Goal: Task Accomplishment & Management: Manage account settings

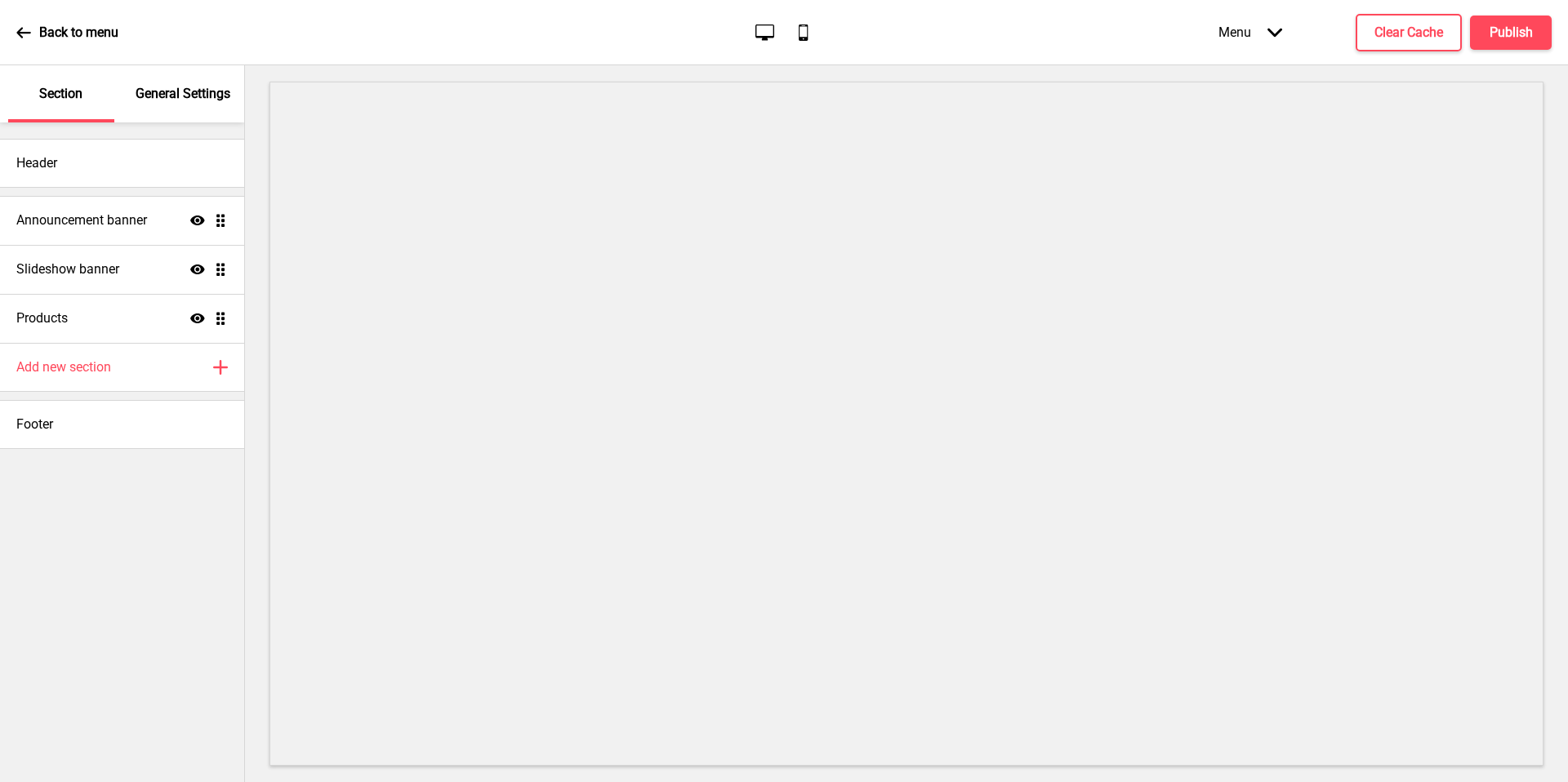
click at [135, 216] on h4 "Announcement banner" at bounding box center [82, 220] width 131 height 18
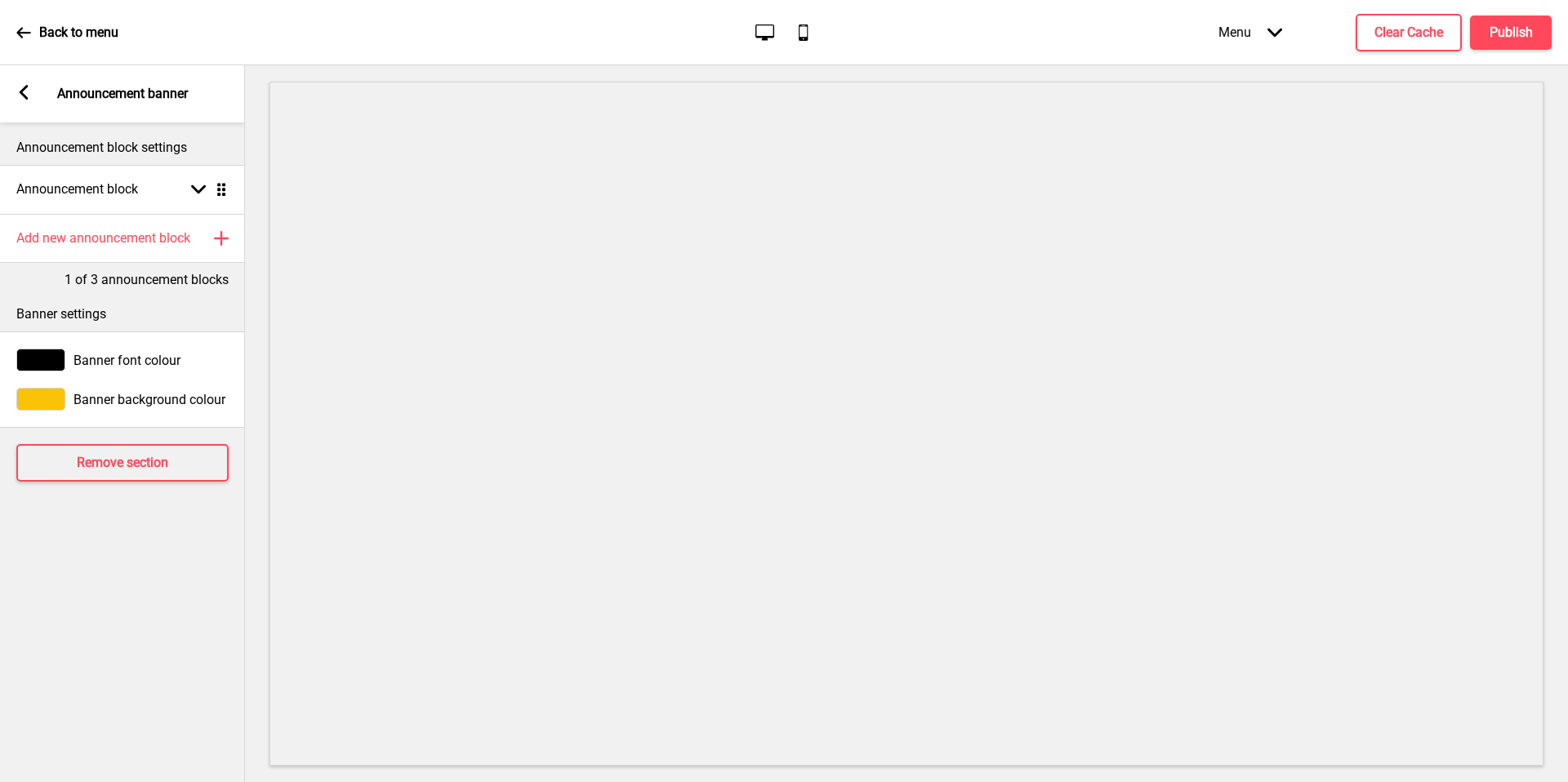
click at [105, 196] on h4 "Announcement block" at bounding box center [78, 190] width 122 height 18
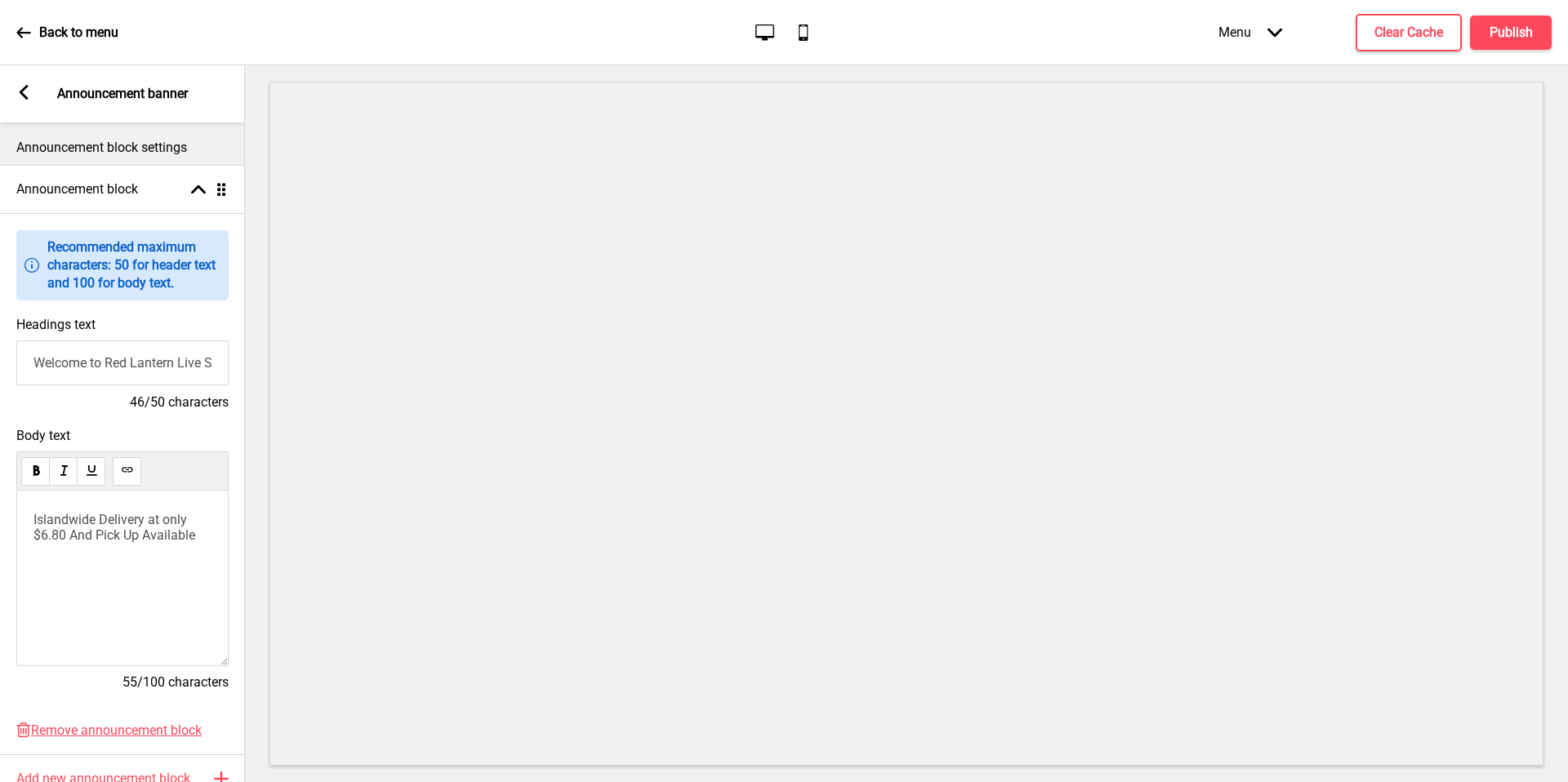
click at [117, 277] on p "Recommended maximum characters: 50 for header text and 100 for body text." at bounding box center [134, 265] width 173 height 54
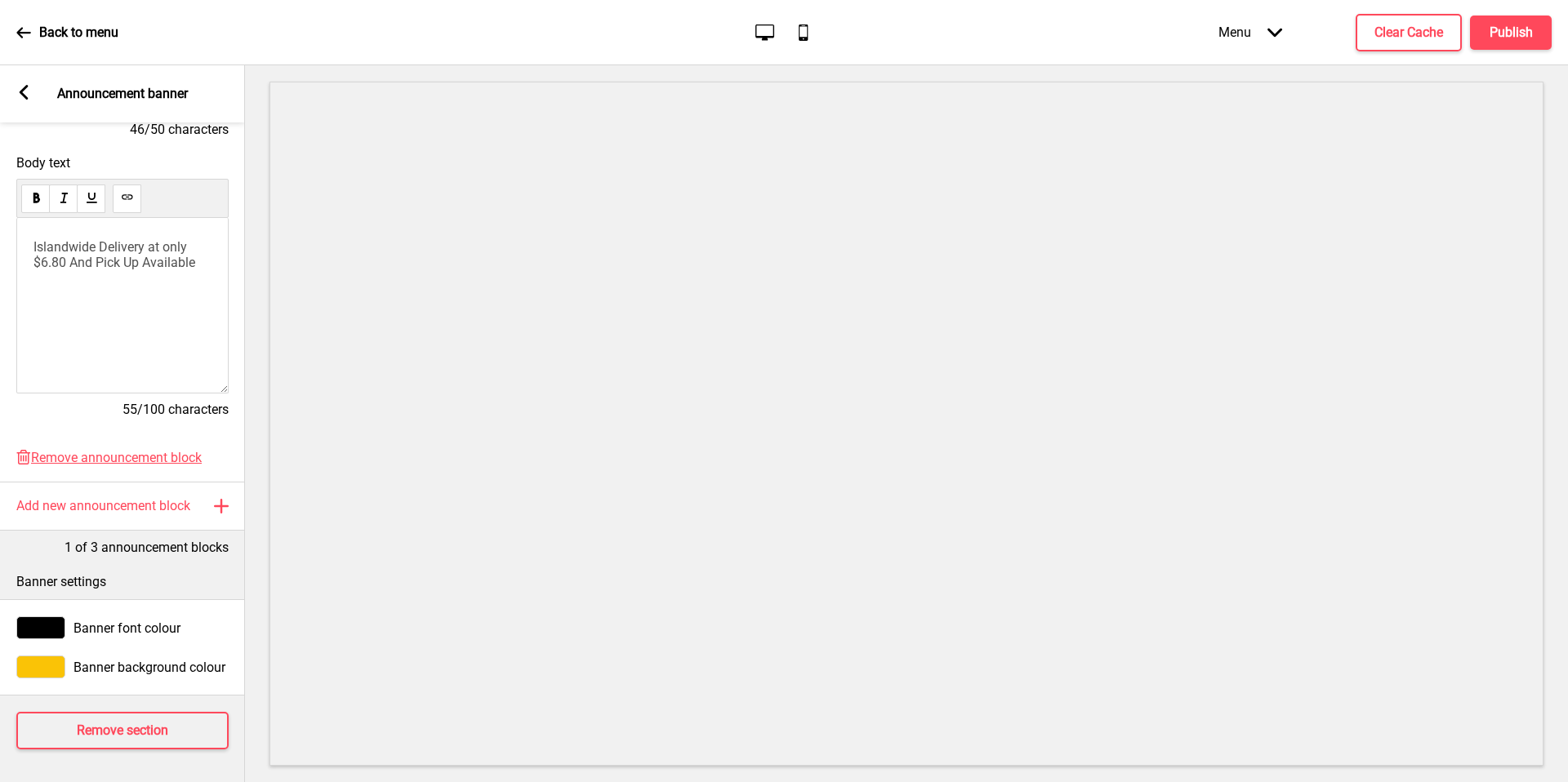
drag, startPoint x: 1043, startPoint y: 38, endPoint x: 18, endPoint y: 28, distance: 1025.0
click at [18, 28] on icon at bounding box center [24, 32] width 15 height 15
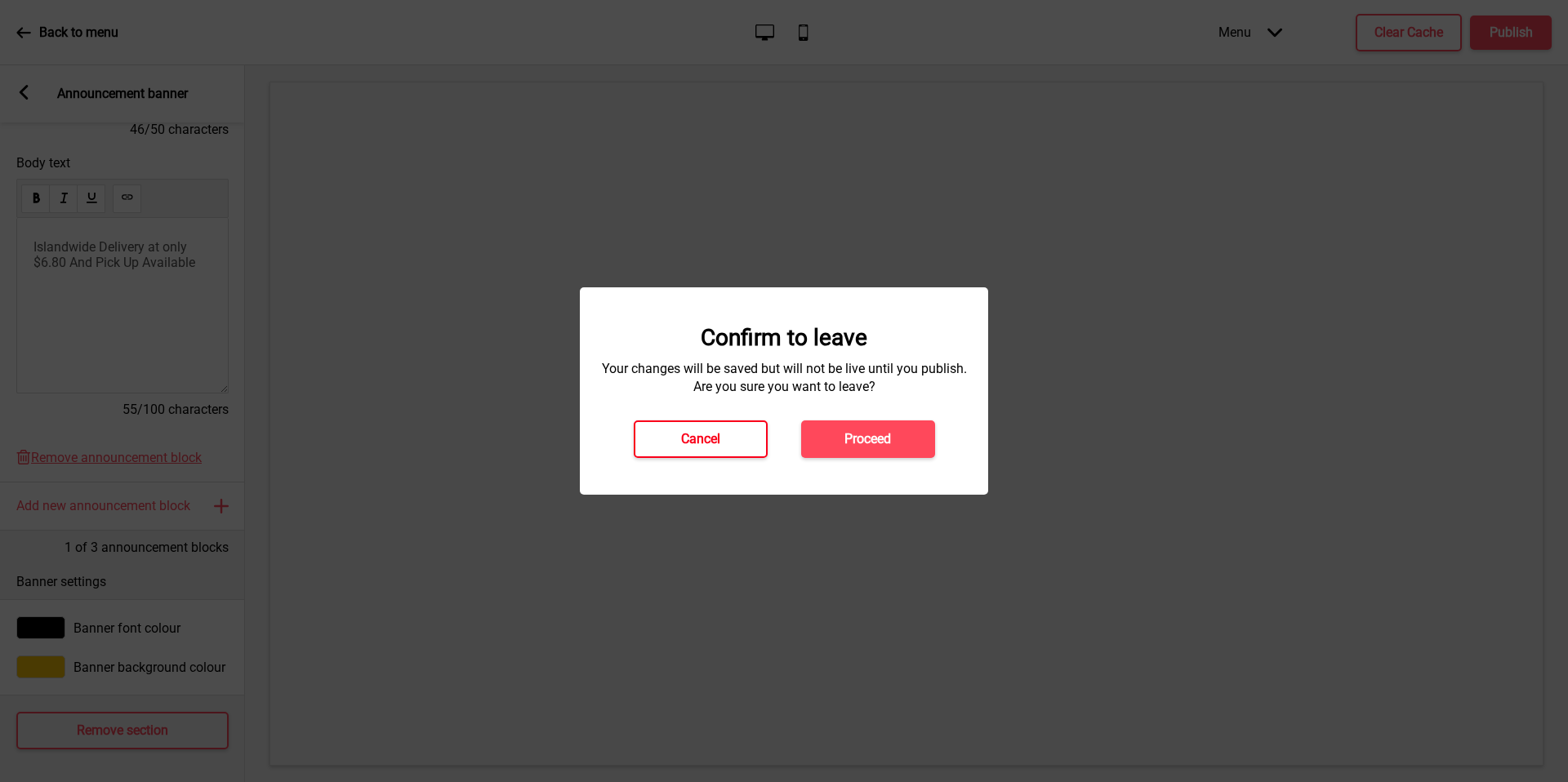
click at [678, 434] on button "Cancel" at bounding box center [700, 439] width 134 height 37
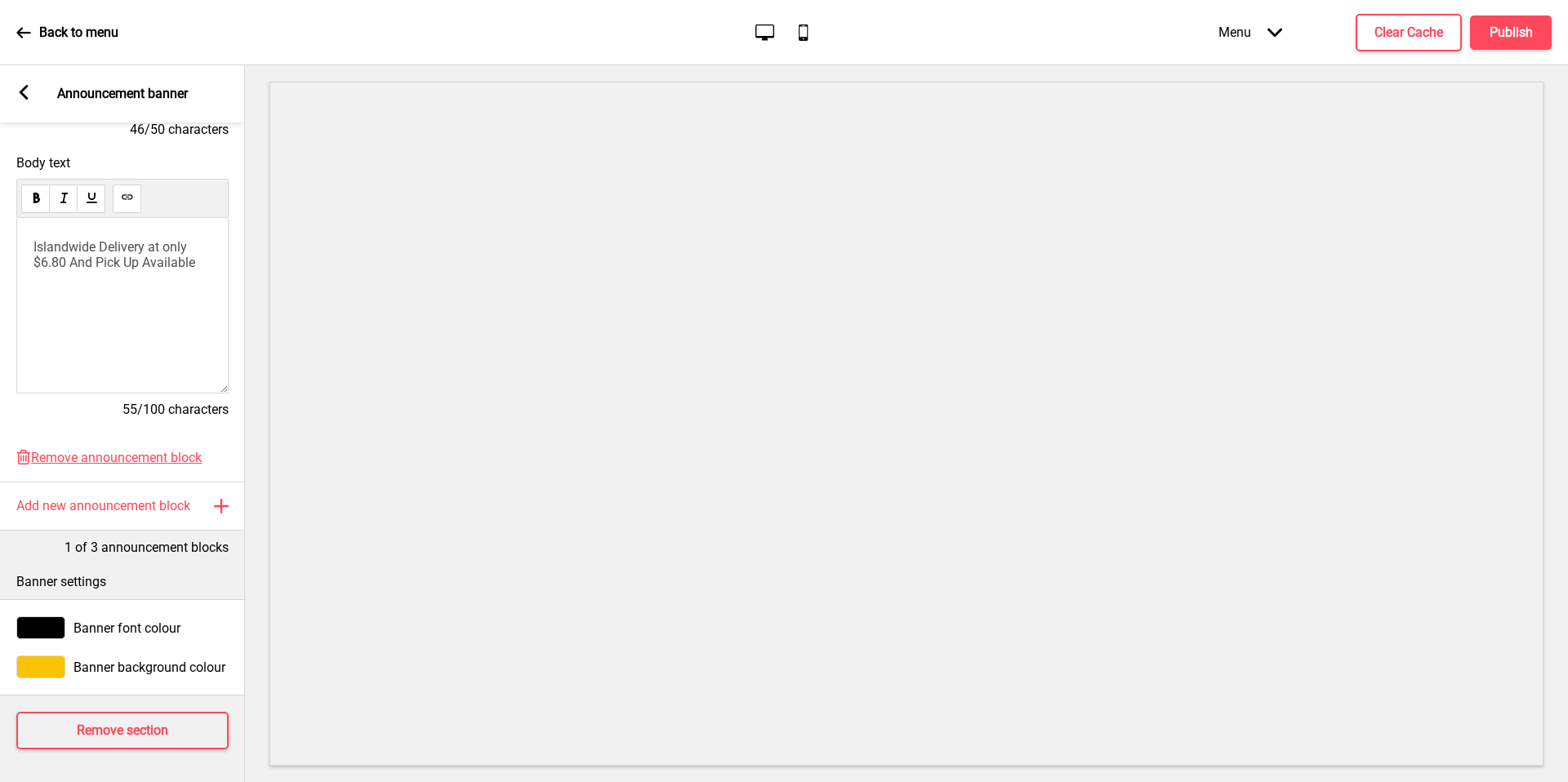
drag, startPoint x: 18, startPoint y: 28, endPoint x: 34, endPoint y: 102, distance: 75.7
click at [34, 102] on div "Arrow left Announcement banner" at bounding box center [122, 93] width 245 height 57
drag, startPoint x: 34, startPoint y: 102, endPoint x: 22, endPoint y: 93, distance: 15.0
click at [22, 93] on g at bounding box center [24, 91] width 15 height 15
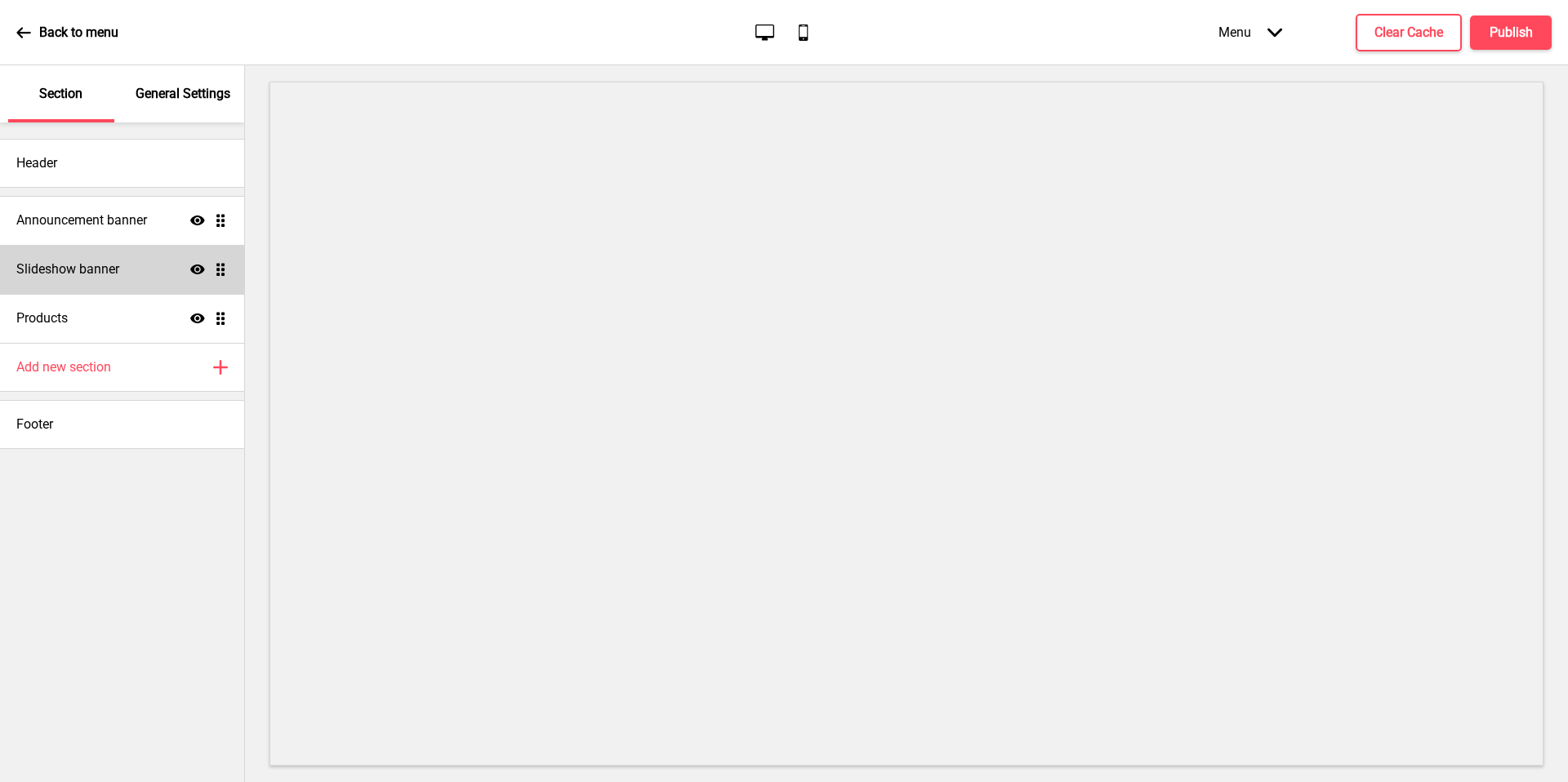
drag, startPoint x: 22, startPoint y: 93, endPoint x: 113, endPoint y: 269, distance: 198.1
click at [113, 269] on h4 "Slideshow banner" at bounding box center [68, 269] width 103 height 18
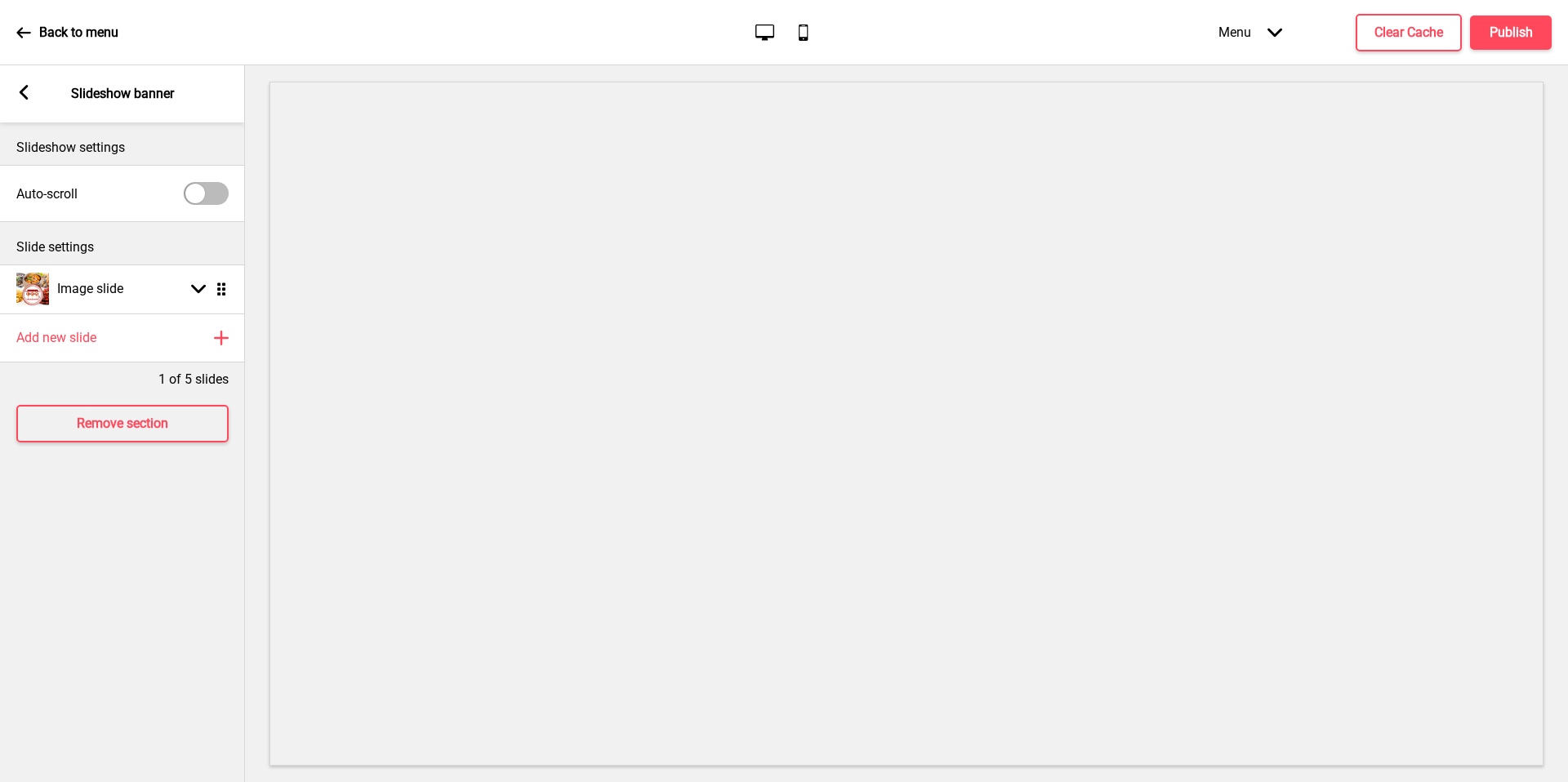
click at [140, 299] on div "Image slide Arrow down Drag" at bounding box center [122, 289] width 245 height 49
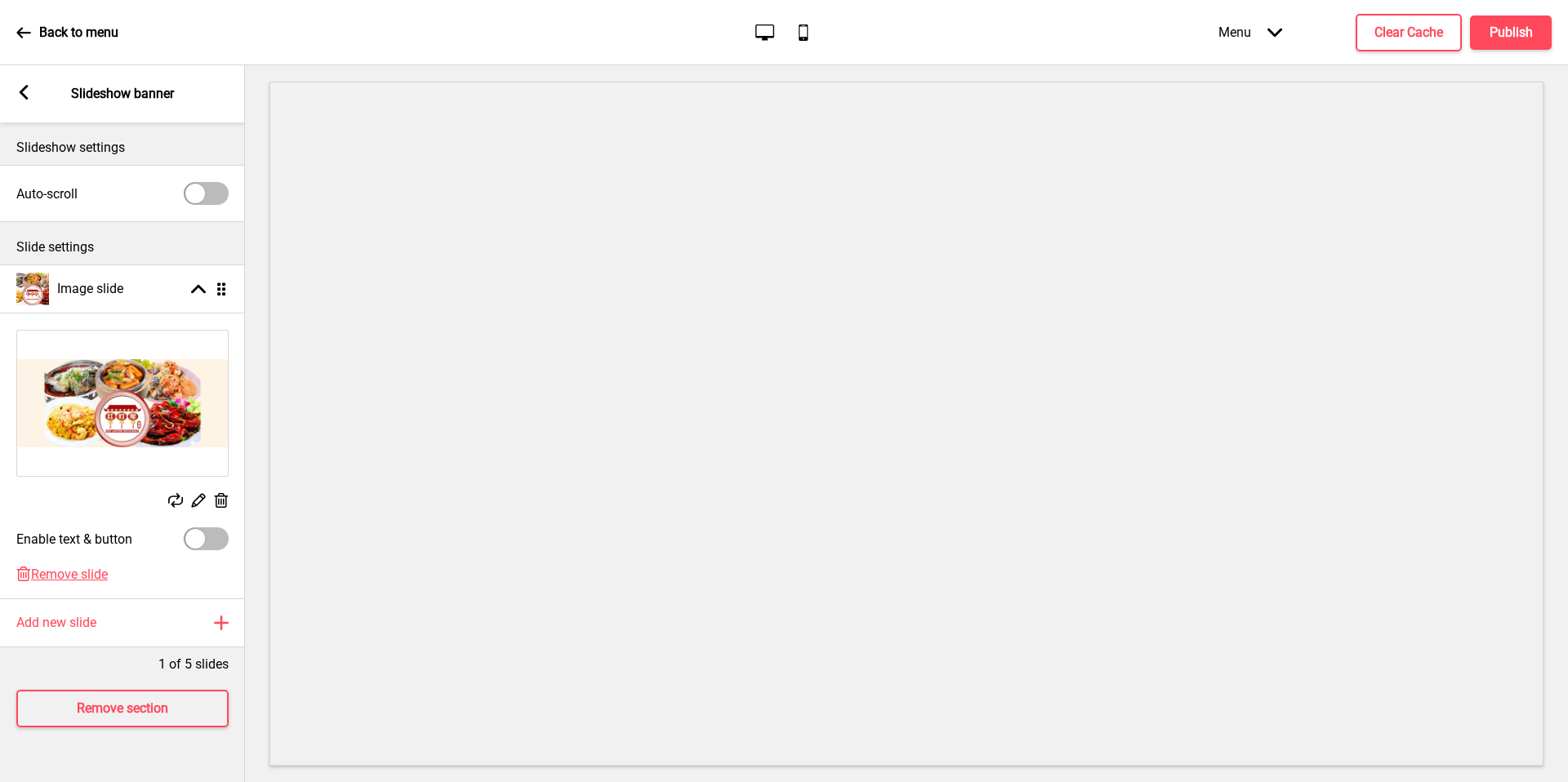
drag, startPoint x: 113, startPoint y: 269, endPoint x: 174, endPoint y: 423, distance: 165.6
click at [174, 423] on img at bounding box center [122, 404] width 210 height 145
click at [172, 418] on img at bounding box center [122, 404] width 210 height 145
click at [166, 419] on img at bounding box center [122, 404] width 210 height 145
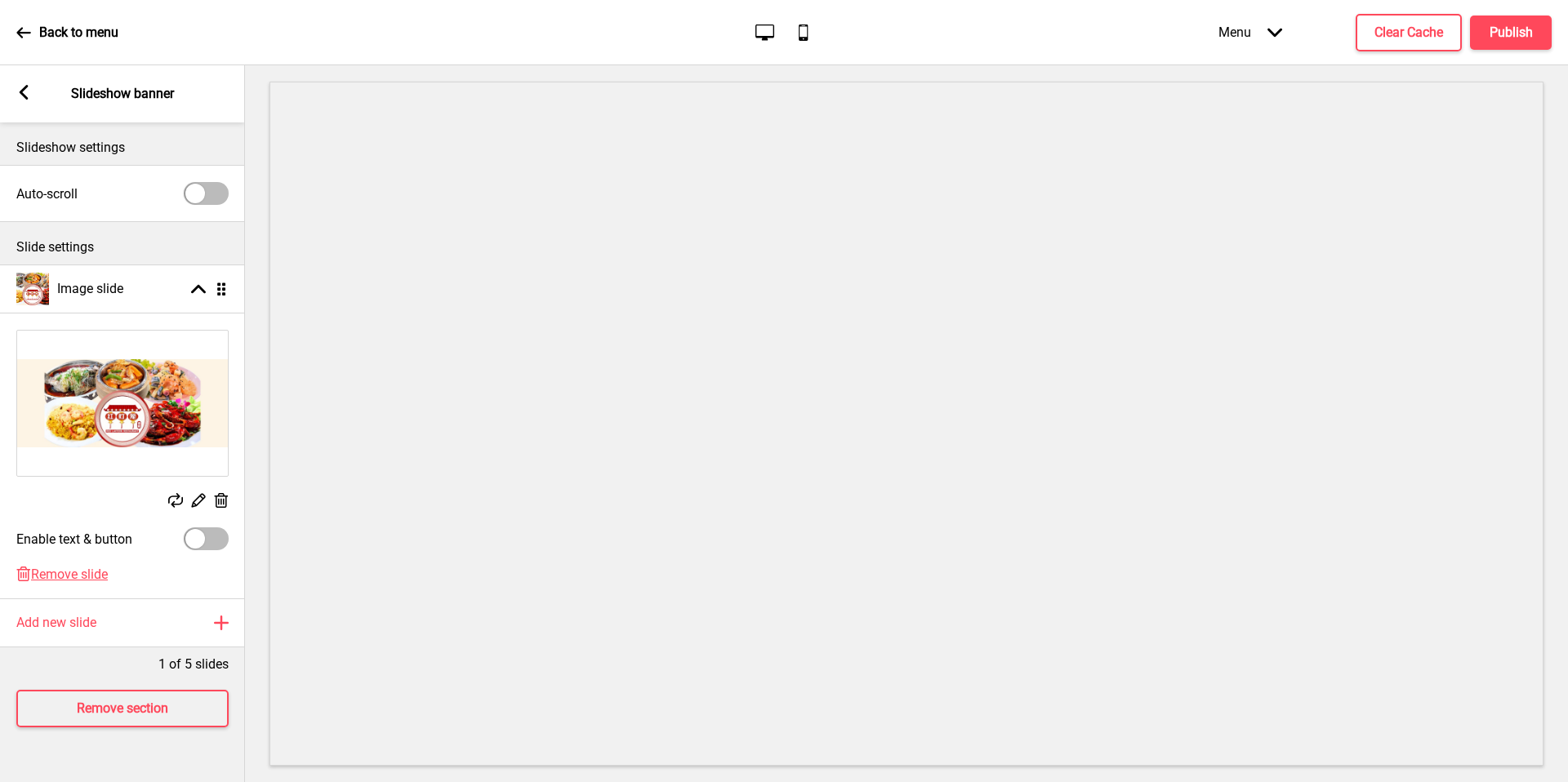
click at [166, 419] on img at bounding box center [122, 404] width 210 height 145
click at [165, 421] on img at bounding box center [122, 404] width 210 height 145
drag, startPoint x: 172, startPoint y: 418, endPoint x: 196, endPoint y: 506, distance: 91.2
click at [196, 506] on icon at bounding box center [198, 501] width 14 height 14
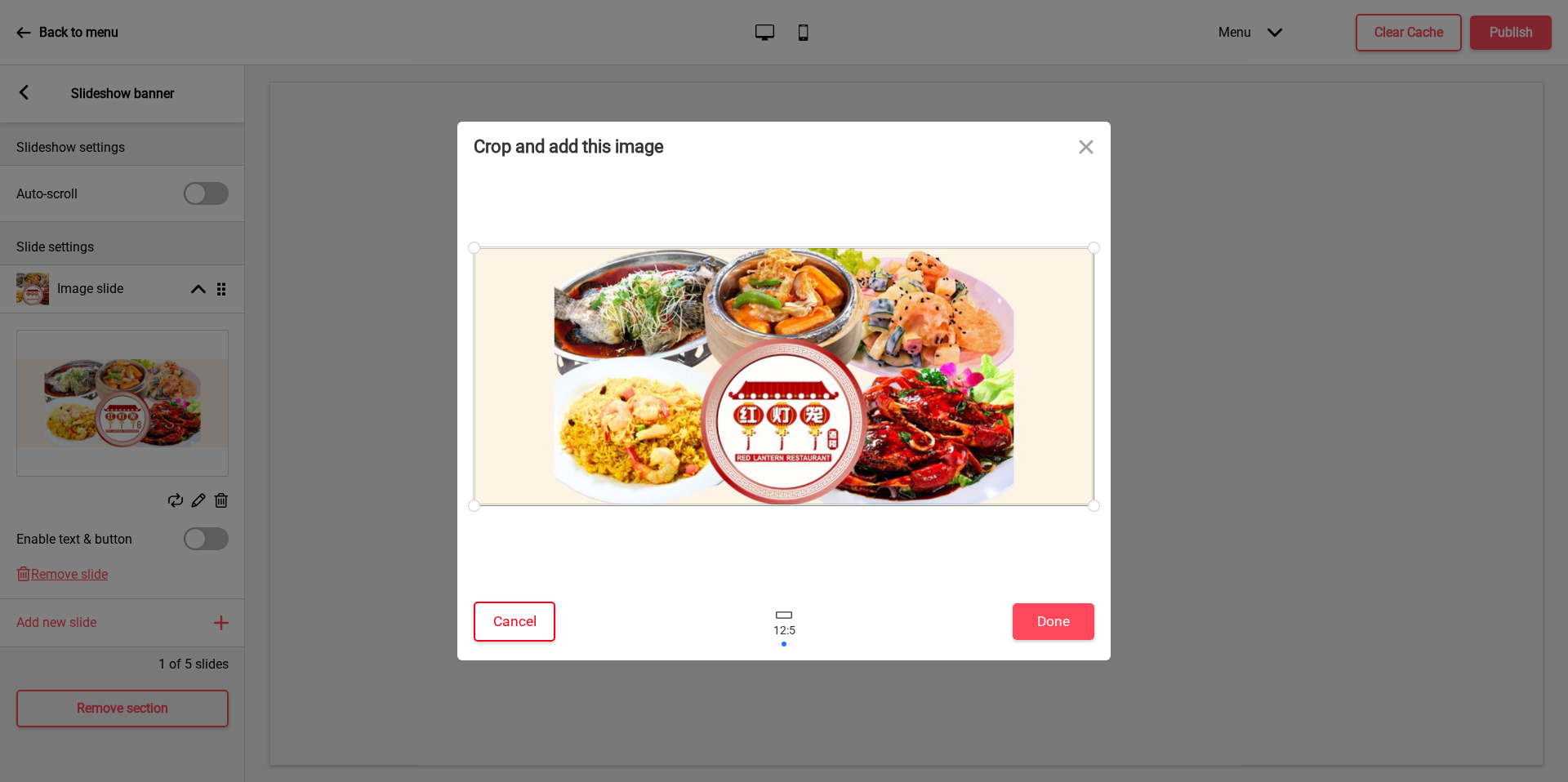
drag, startPoint x: 196, startPoint y: 506, endPoint x: 980, endPoint y: 586, distance: 788.1
click at [980, 586] on div "Crop and add this image Cancel Done" at bounding box center [783, 391] width 653 height 539
drag, startPoint x: 980, startPoint y: 586, endPoint x: 573, endPoint y: 629, distance: 409.3
click at [573, 629] on div at bounding box center [784, 622] width 424 height 53
drag, startPoint x: 573, startPoint y: 629, endPoint x: 535, endPoint y: 622, distance: 38.6
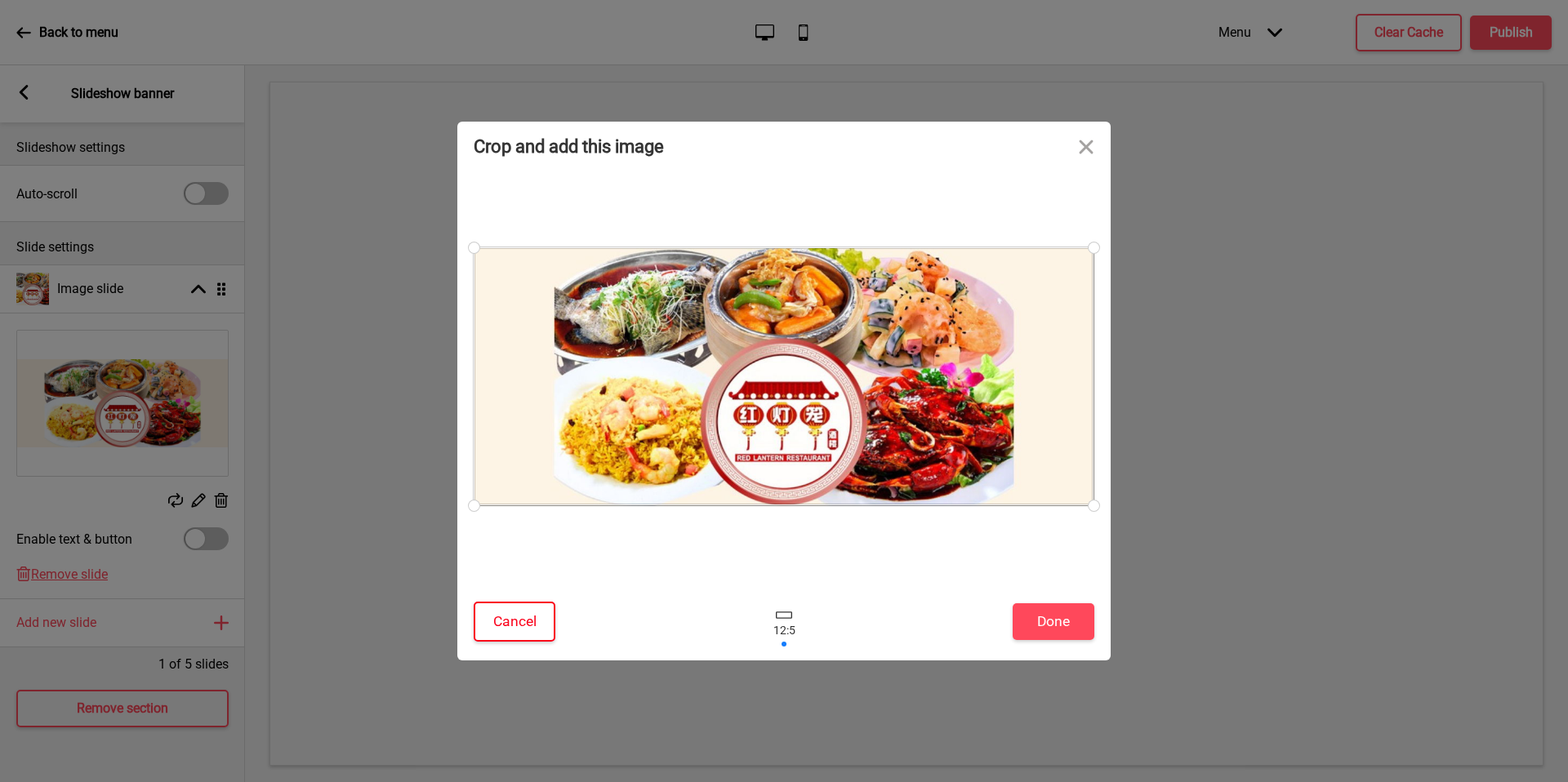
click at [535, 622] on button "Cancel" at bounding box center [514, 622] width 82 height 40
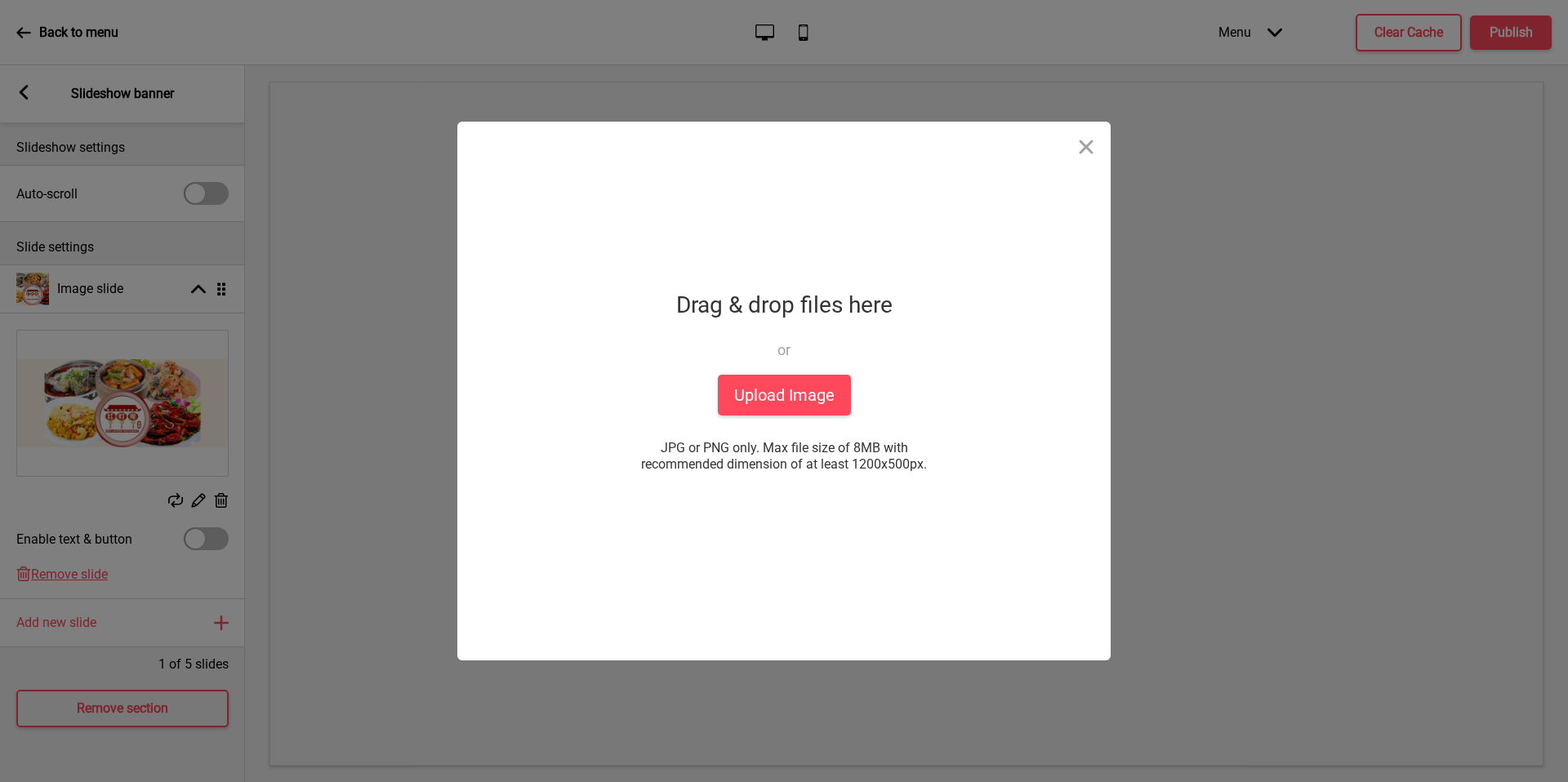
click at [738, 418] on div "Drop a file here Drag & drop files here or Upload files from your computer Uplo…" at bounding box center [784, 391] width 409 height 539
click at [751, 394] on button "Upload Image" at bounding box center [784, 396] width 133 height 41
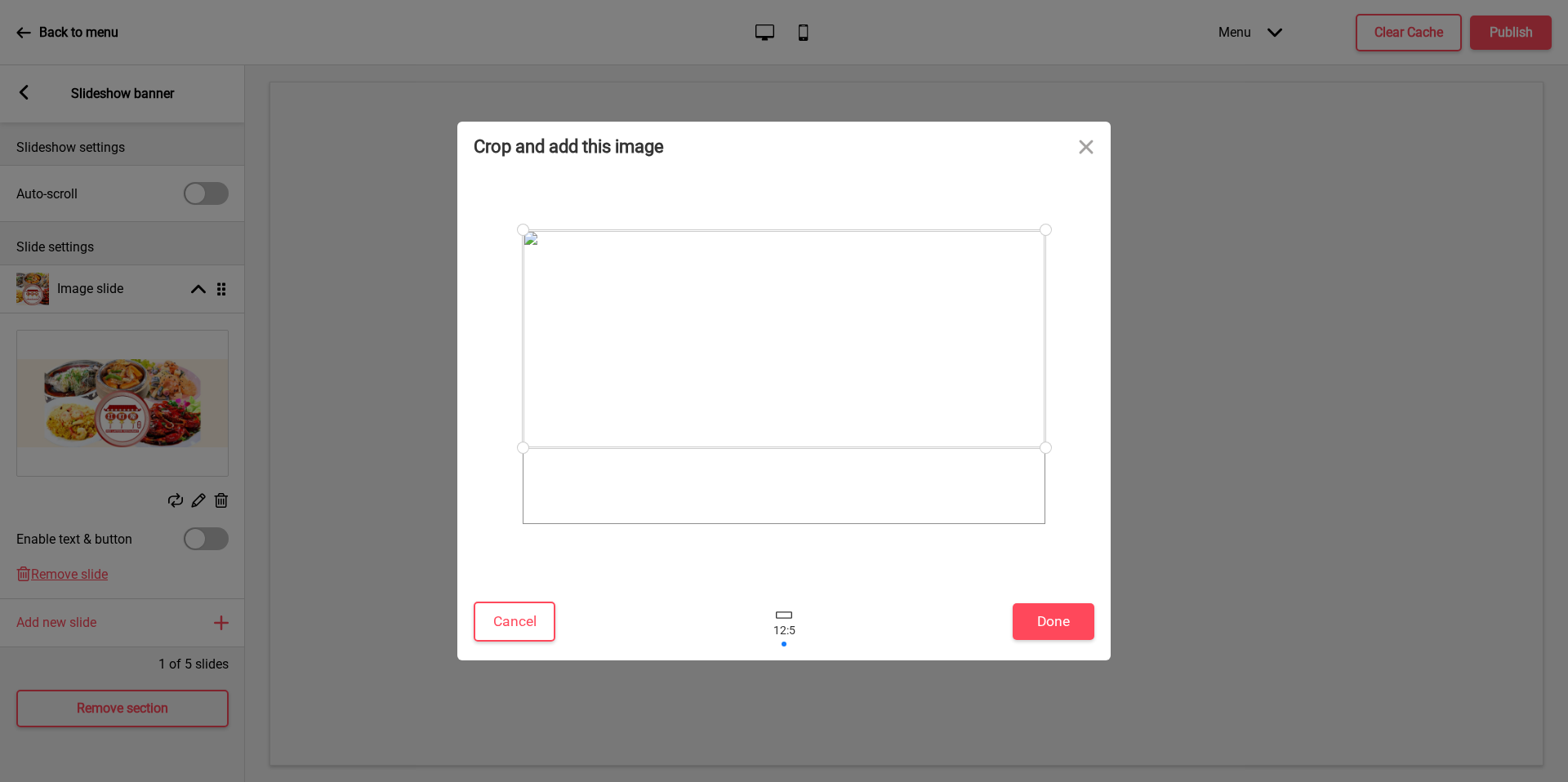
drag, startPoint x: 948, startPoint y: 482, endPoint x: 959, endPoint y: 406, distance: 76.8
click at [959, 406] on div at bounding box center [784, 339] width 523 height 218
click at [1073, 148] on button "Close" at bounding box center [1087, 146] width 49 height 49
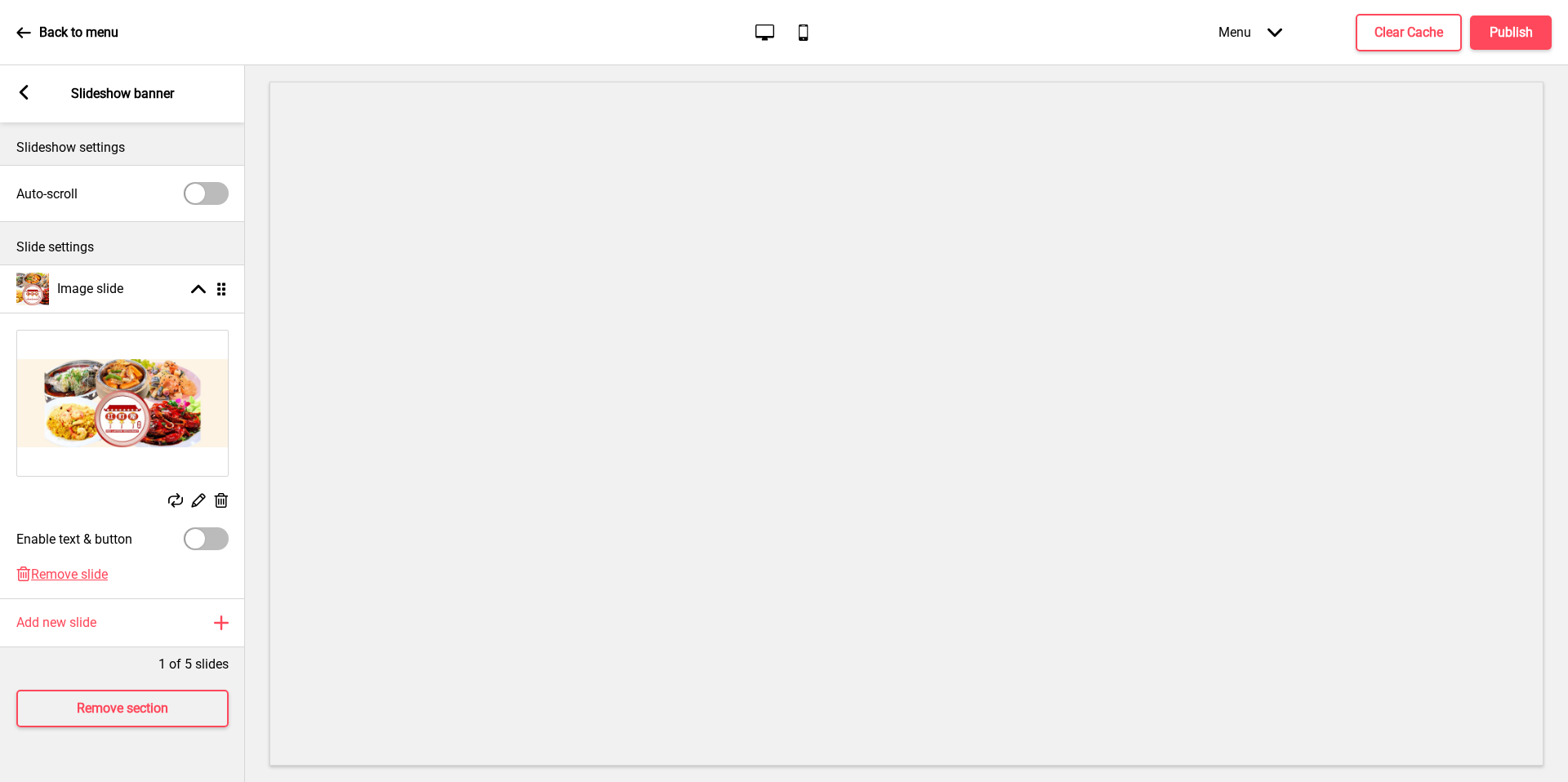
click at [28, 101] on div "Arrow left" at bounding box center [24, 93] width 15 height 18
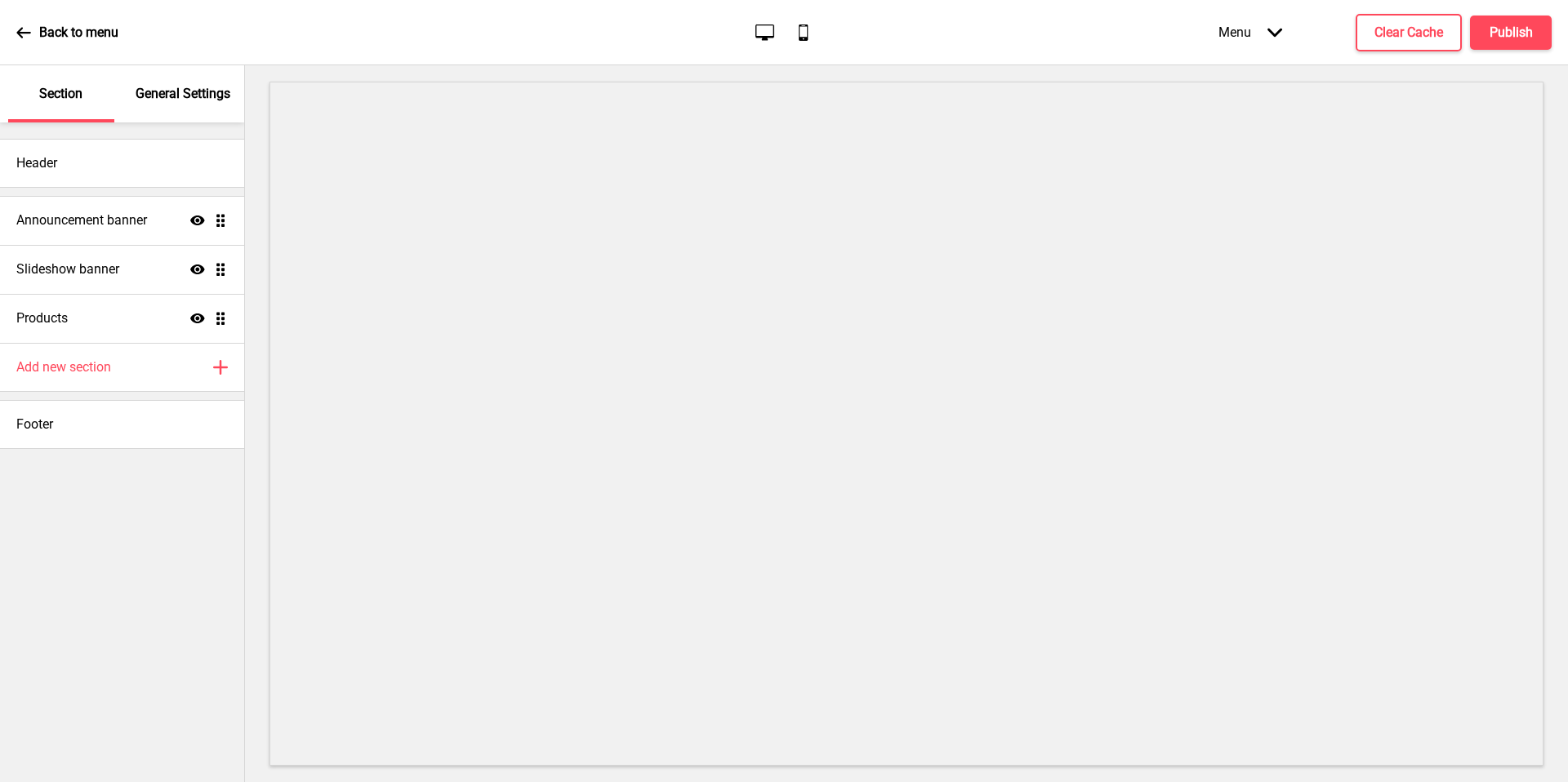
drag, startPoint x: 28, startPoint y: 101, endPoint x: 193, endPoint y: 112, distance: 165.4
click at [193, 112] on div "General Settings" at bounding box center [184, 93] width 106 height 57
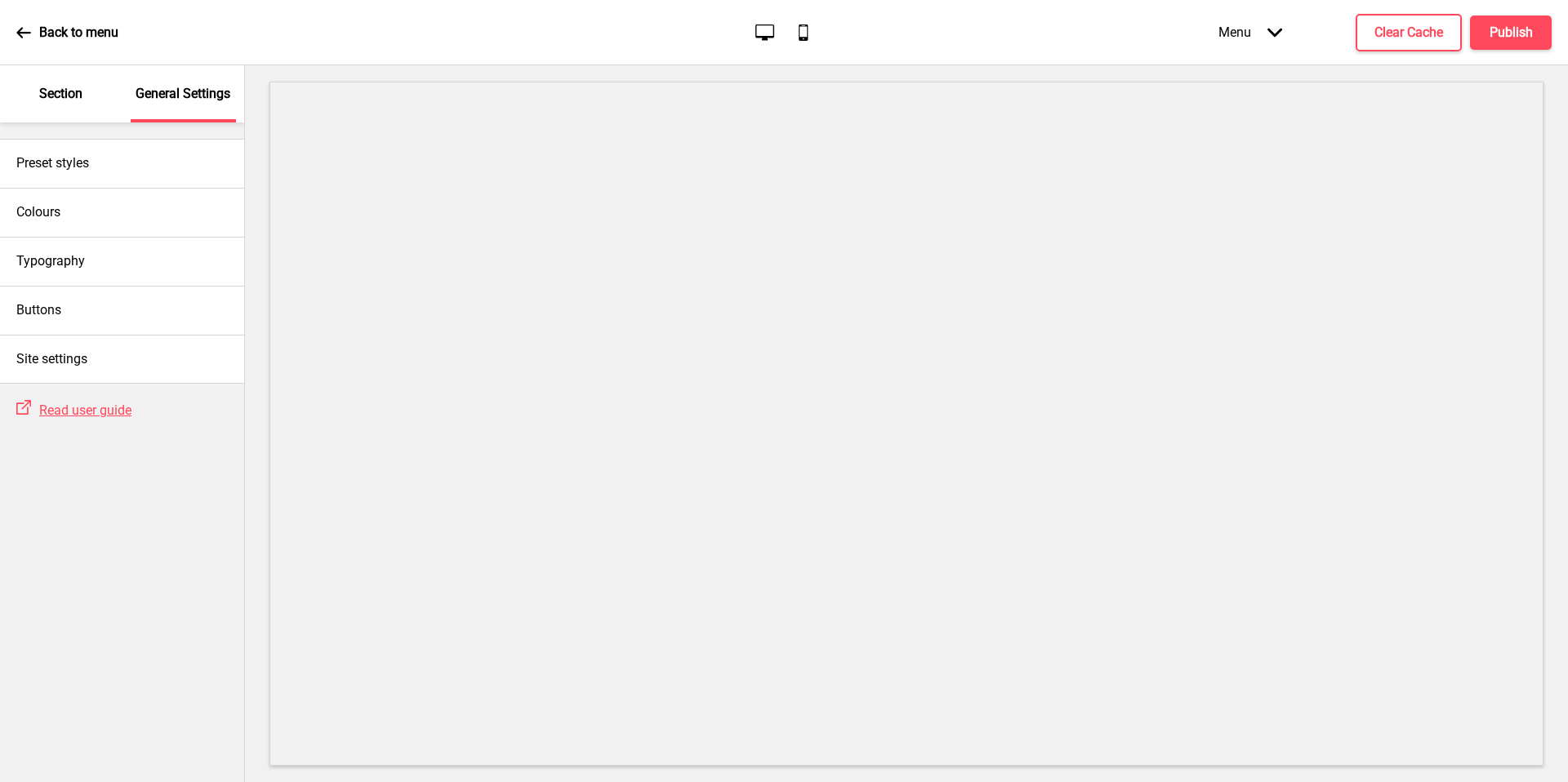
click at [191, 104] on div "General Settings" at bounding box center [184, 93] width 106 height 57
click at [120, 214] on div "Colours" at bounding box center [122, 212] width 245 height 49
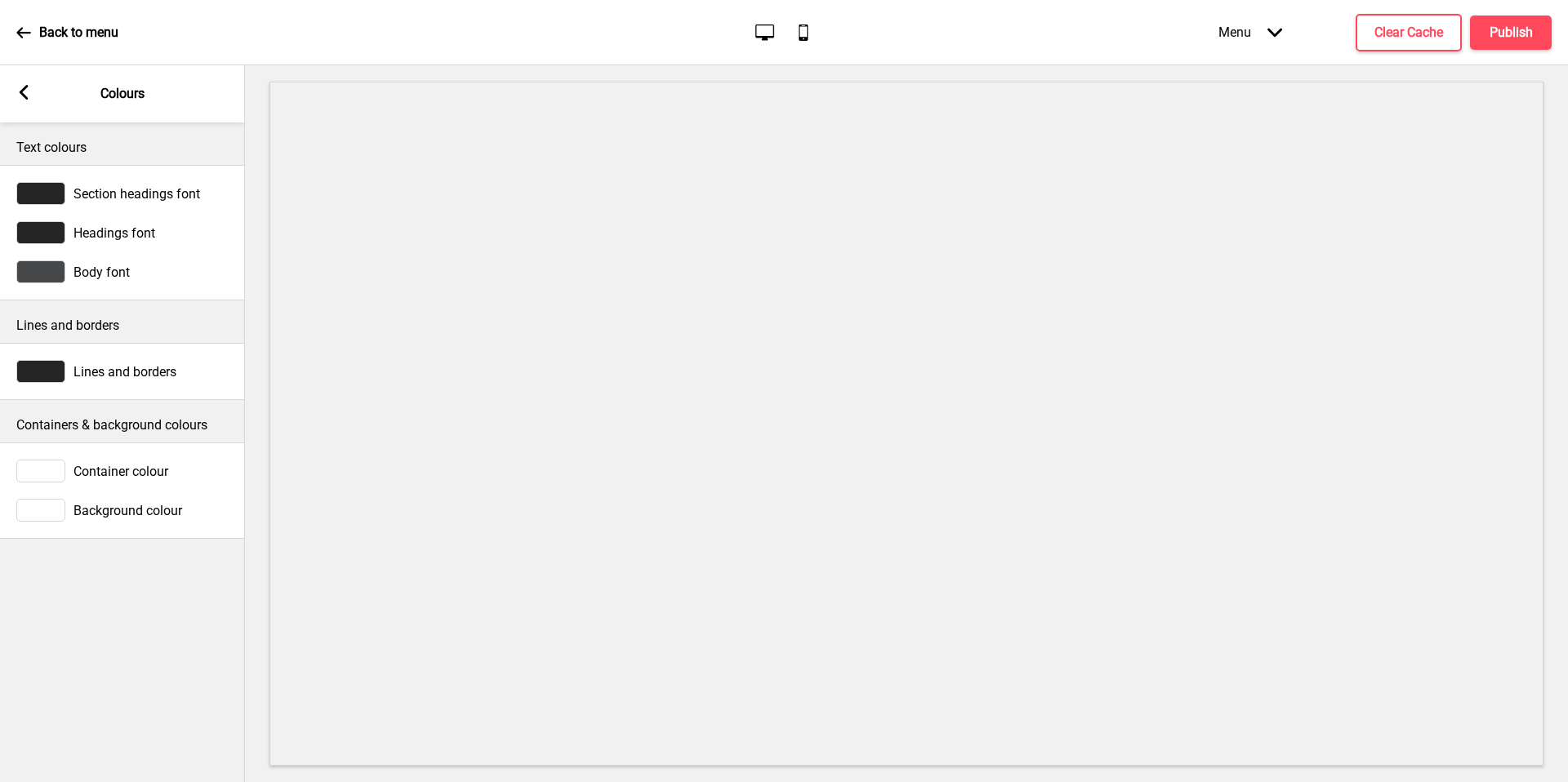
click at [28, 95] on rect at bounding box center [24, 91] width 15 height 15
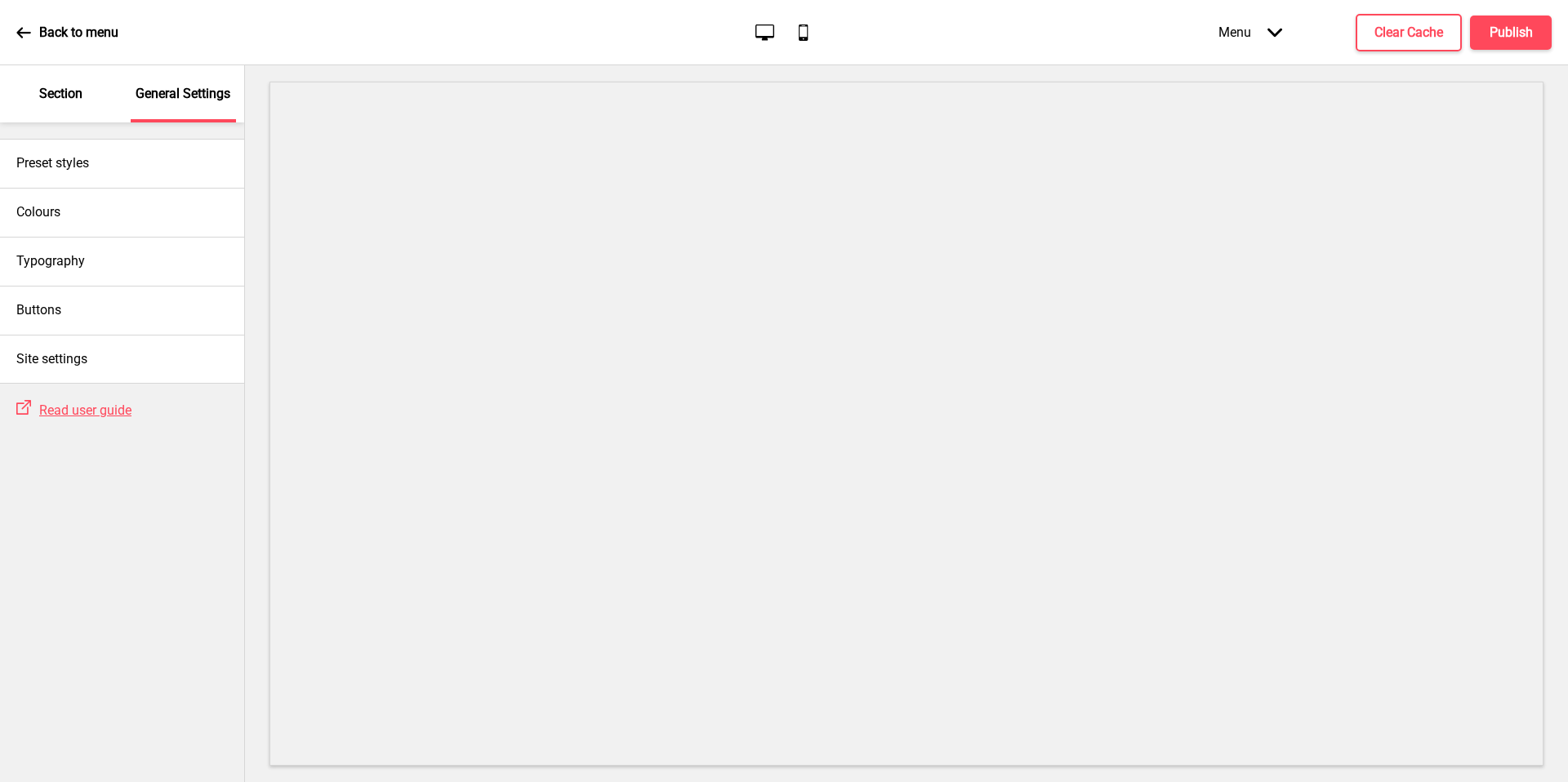
click at [74, 162] on h4 "Preset styles" at bounding box center [53, 163] width 73 height 18
select select "Custom"
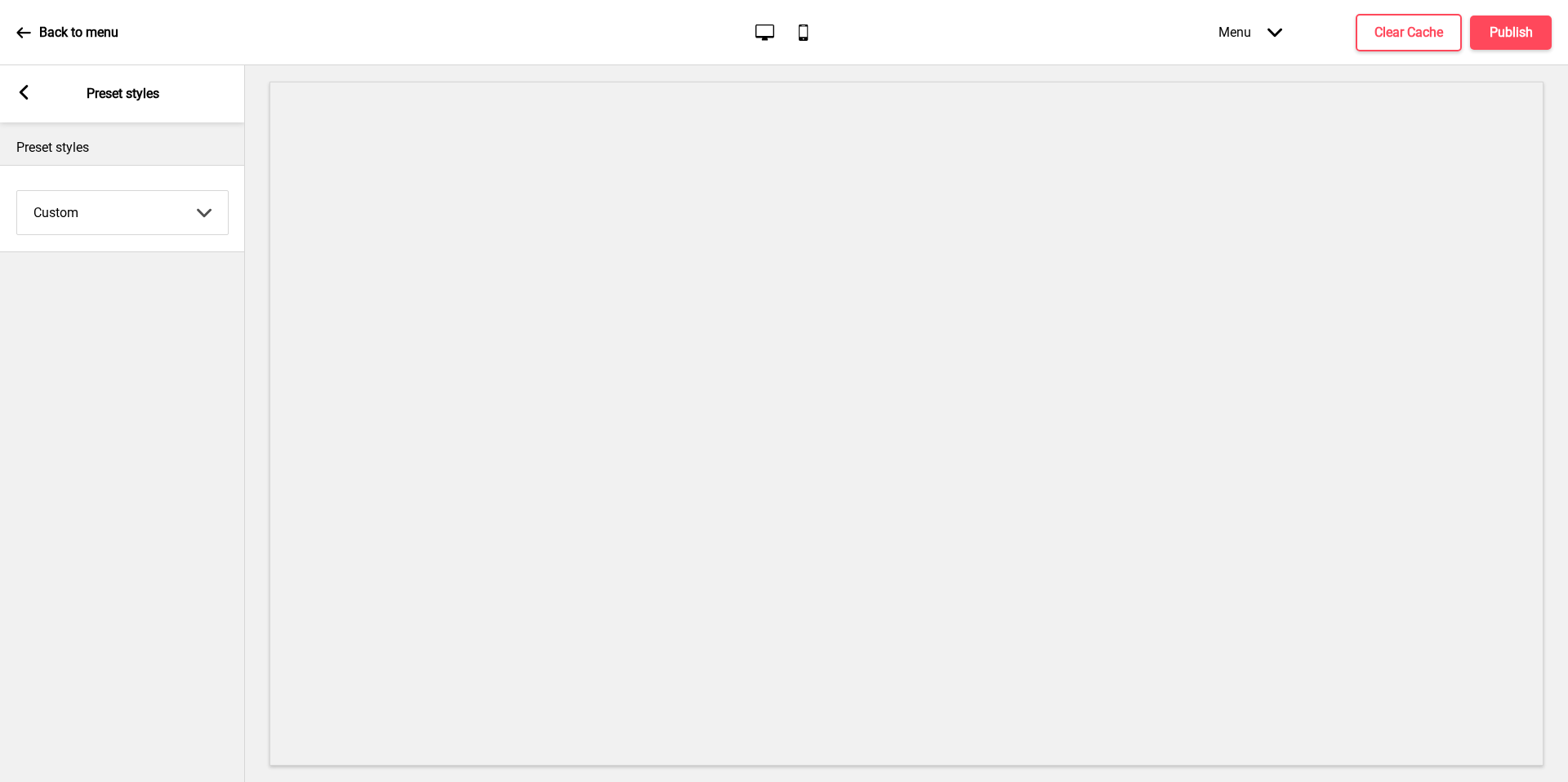
click at [22, 104] on div "Arrow left Preset styles" at bounding box center [122, 93] width 245 height 57
click at [34, 105] on div "Arrow left Preset styles" at bounding box center [122, 93] width 245 height 57
click at [26, 93] on rect at bounding box center [24, 91] width 15 height 15
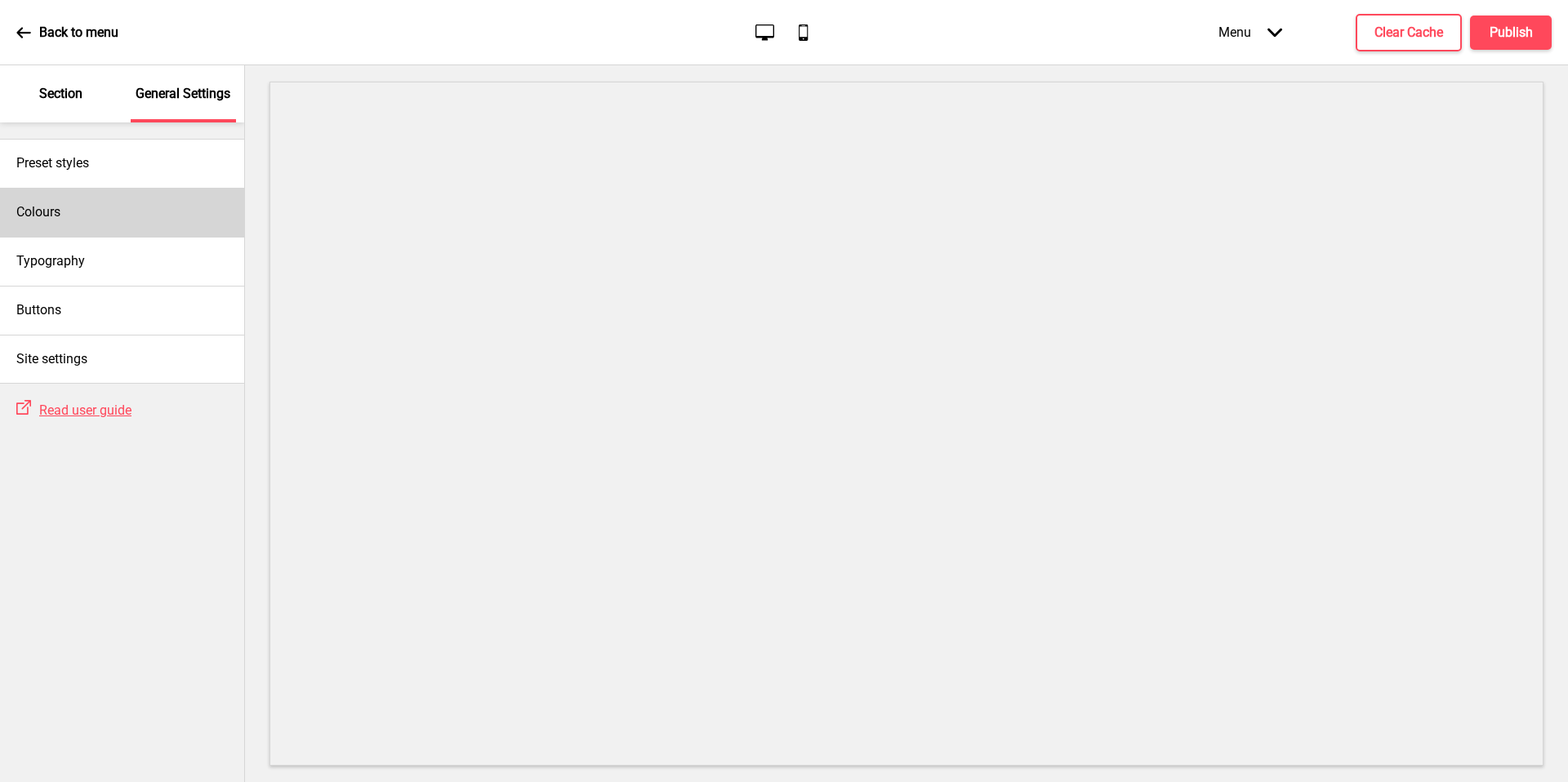
drag, startPoint x: 26, startPoint y: 93, endPoint x: 115, endPoint y: 223, distance: 157.5
click at [115, 223] on div "Colours" at bounding box center [122, 212] width 245 height 49
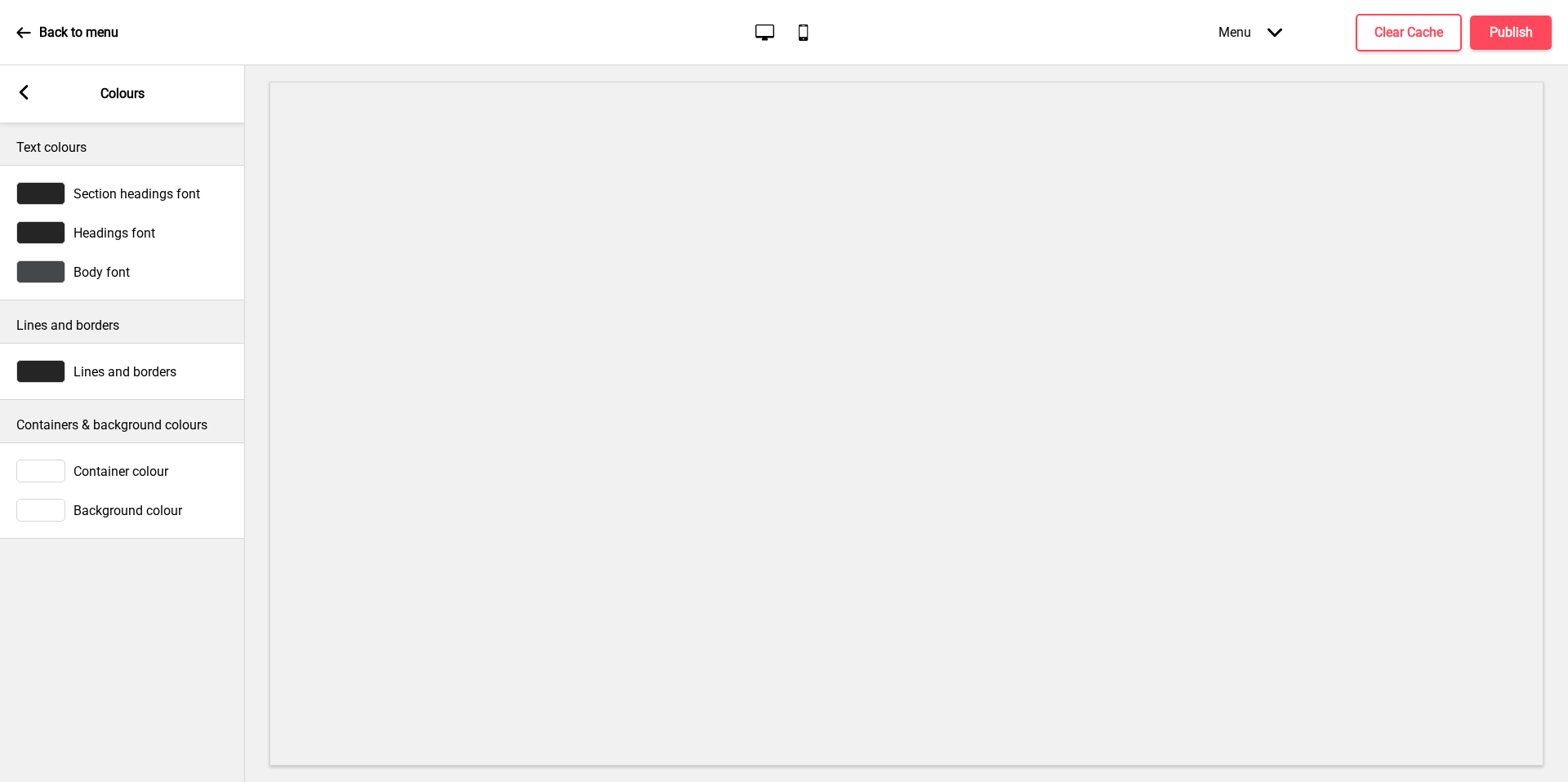
click at [27, 92] on rect at bounding box center [24, 91] width 15 height 15
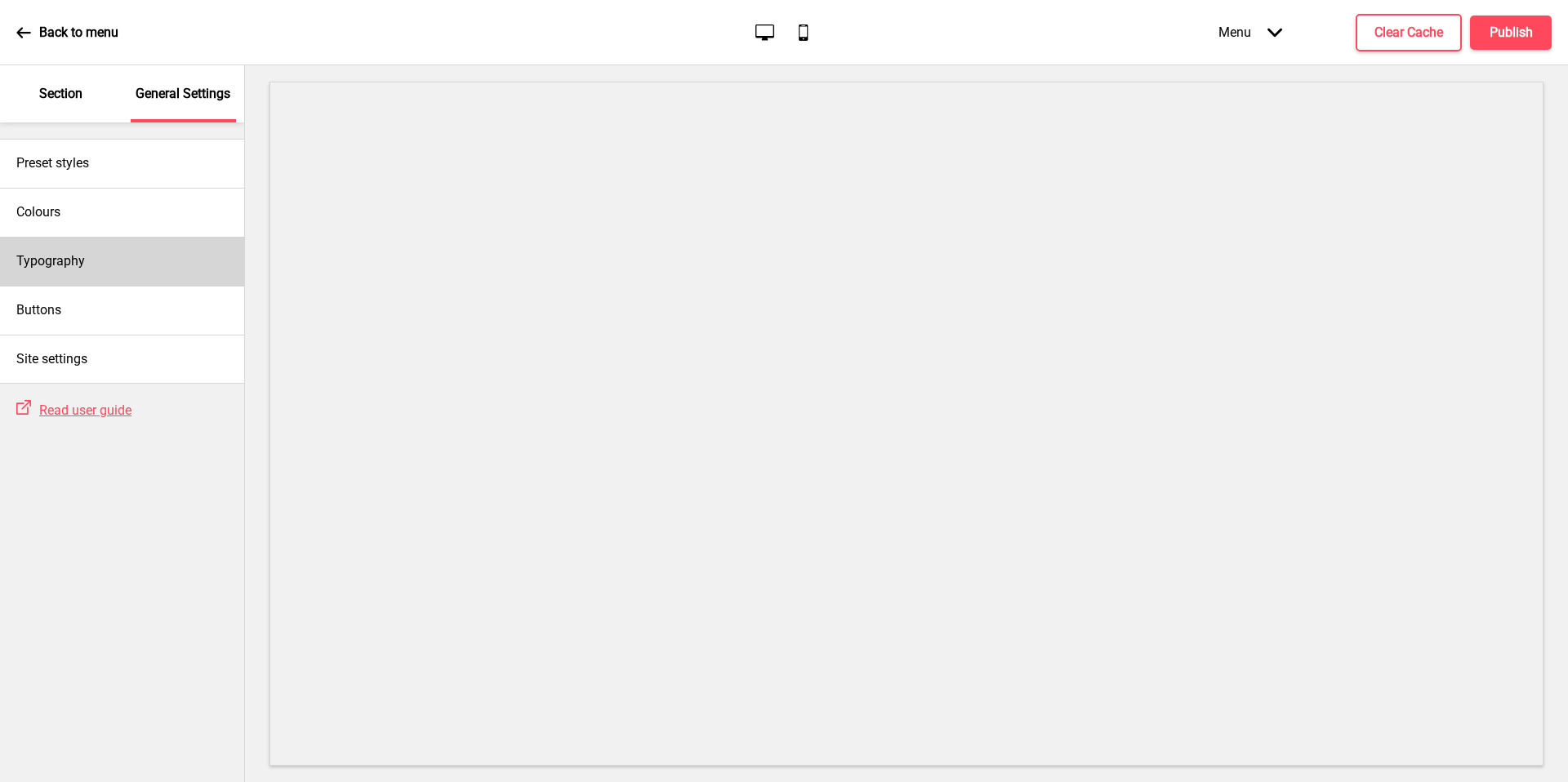
drag, startPoint x: 115, startPoint y: 223, endPoint x: 109, endPoint y: 278, distance: 55.3
click at [109, 278] on div "Typography" at bounding box center [122, 261] width 245 height 49
select select "Nunito Sans"
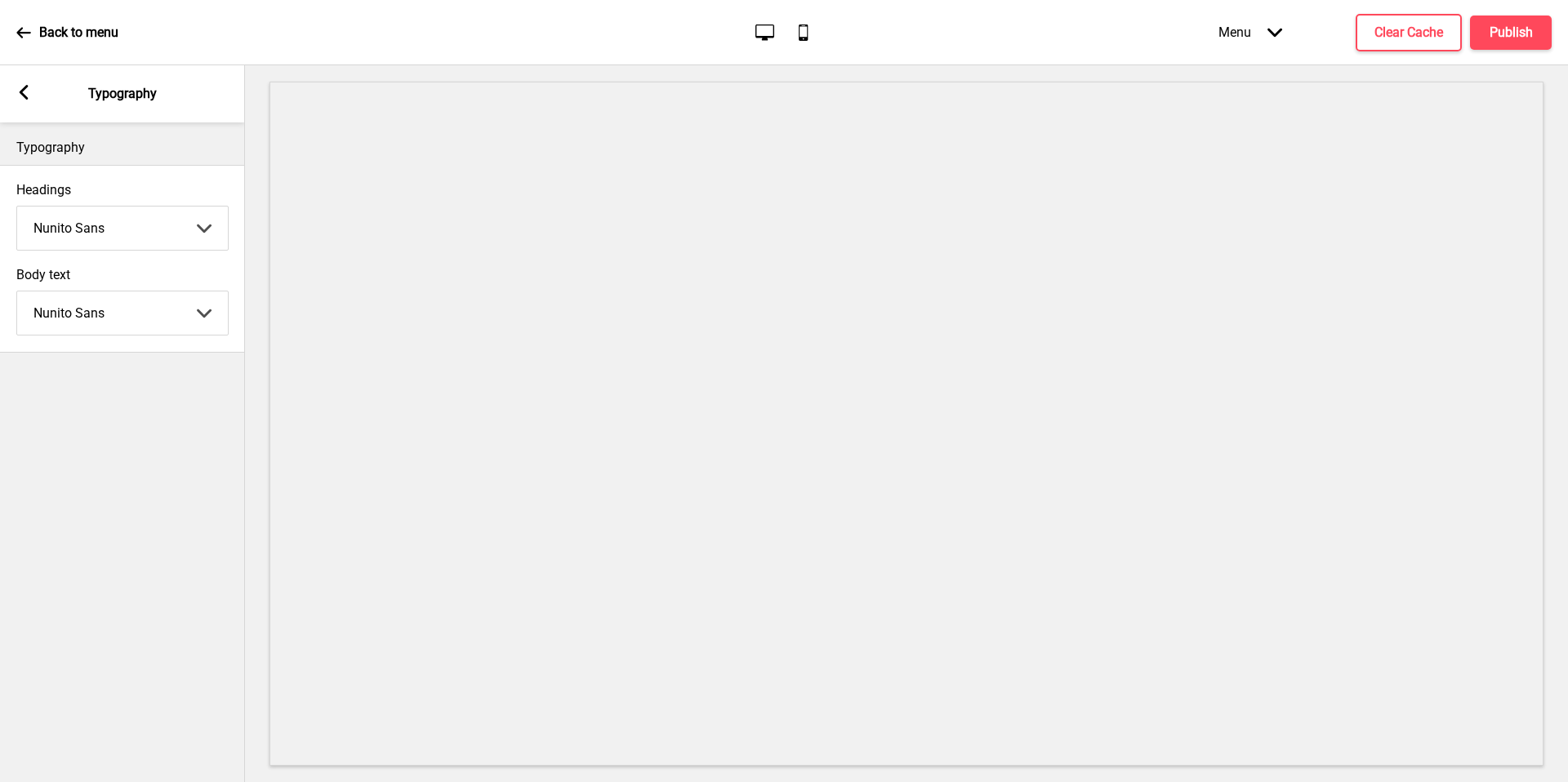
drag, startPoint x: 109, startPoint y: 278, endPoint x: 18, endPoint y: 100, distance: 199.9
click at [18, 100] on div "Arrow left" at bounding box center [24, 93] width 15 height 18
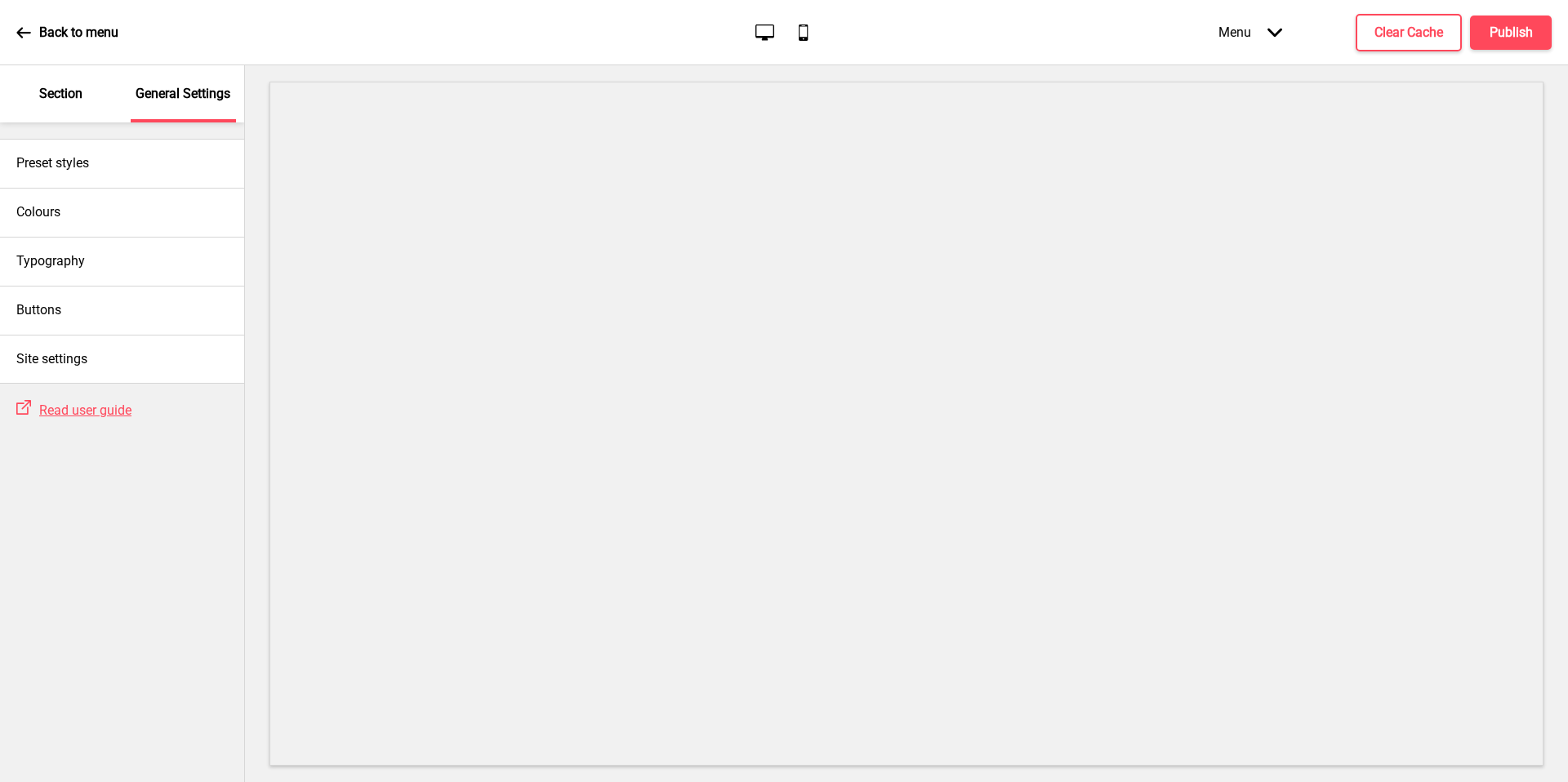
click at [22, 95] on div "Section" at bounding box center [61, 93] width 106 height 57
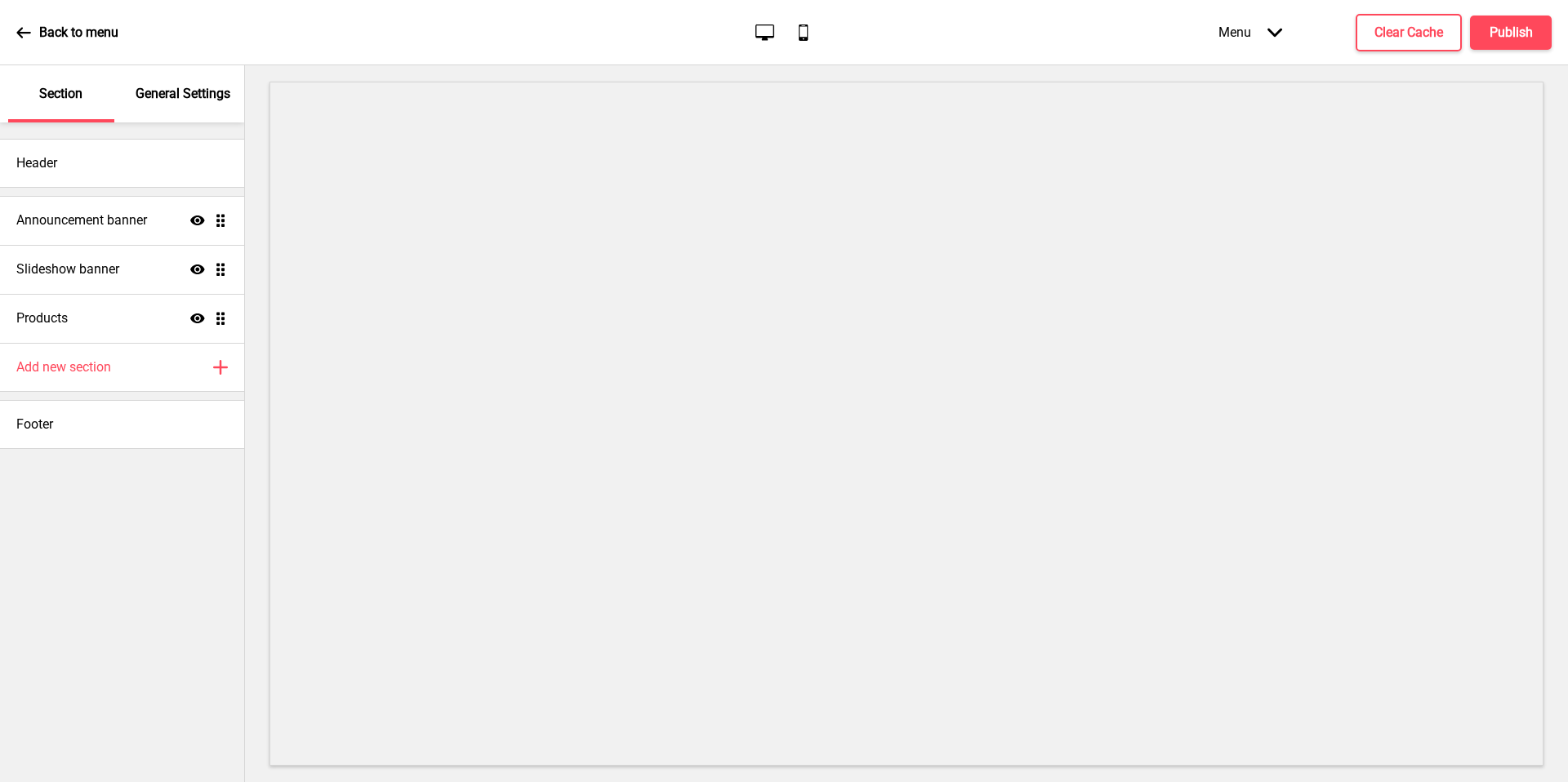
click at [104, 226] on h4 "Announcement banner" at bounding box center [82, 220] width 131 height 18
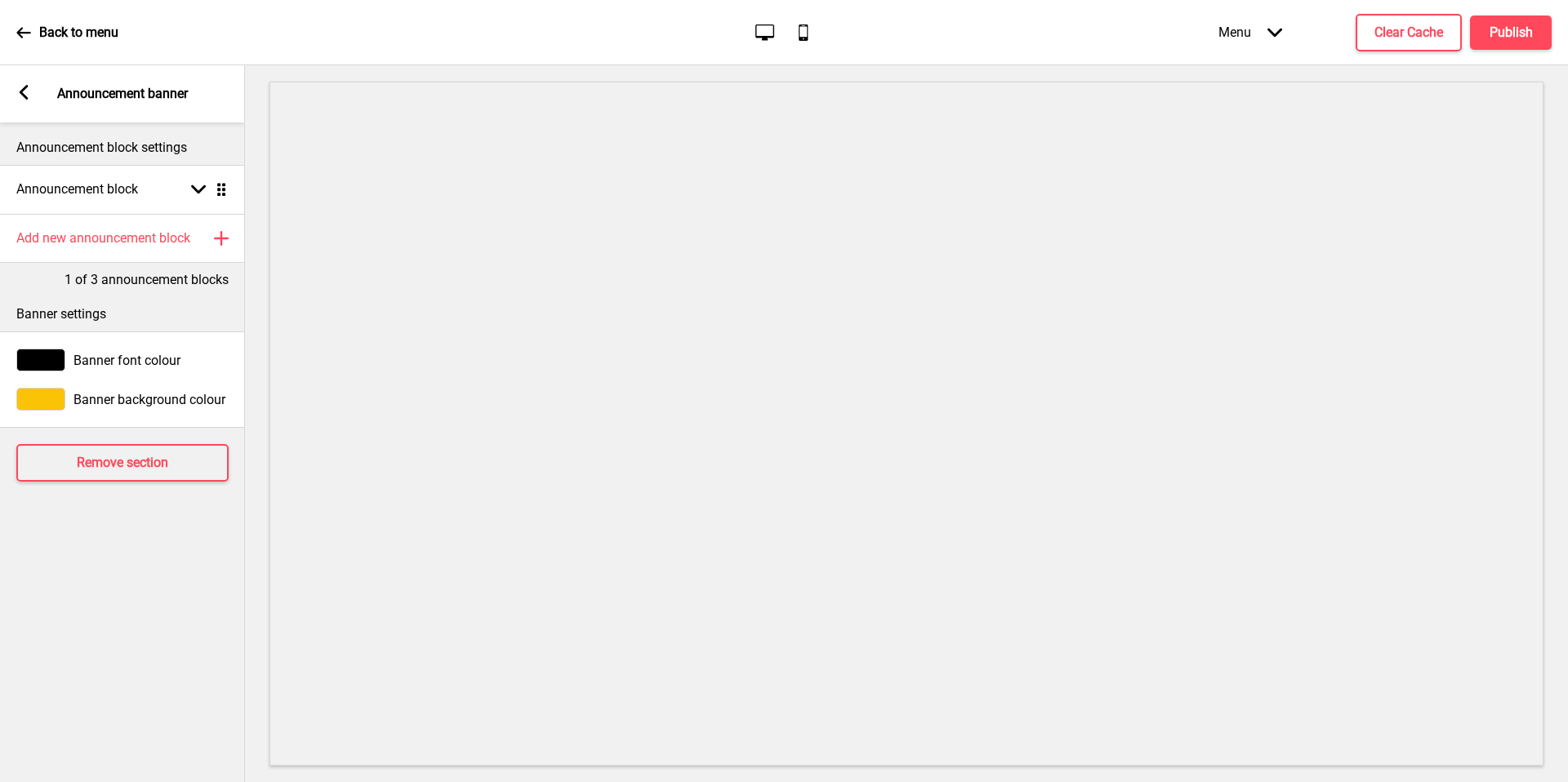
click at [101, 404] on span "Banner background colour" at bounding box center [149, 400] width 152 height 16
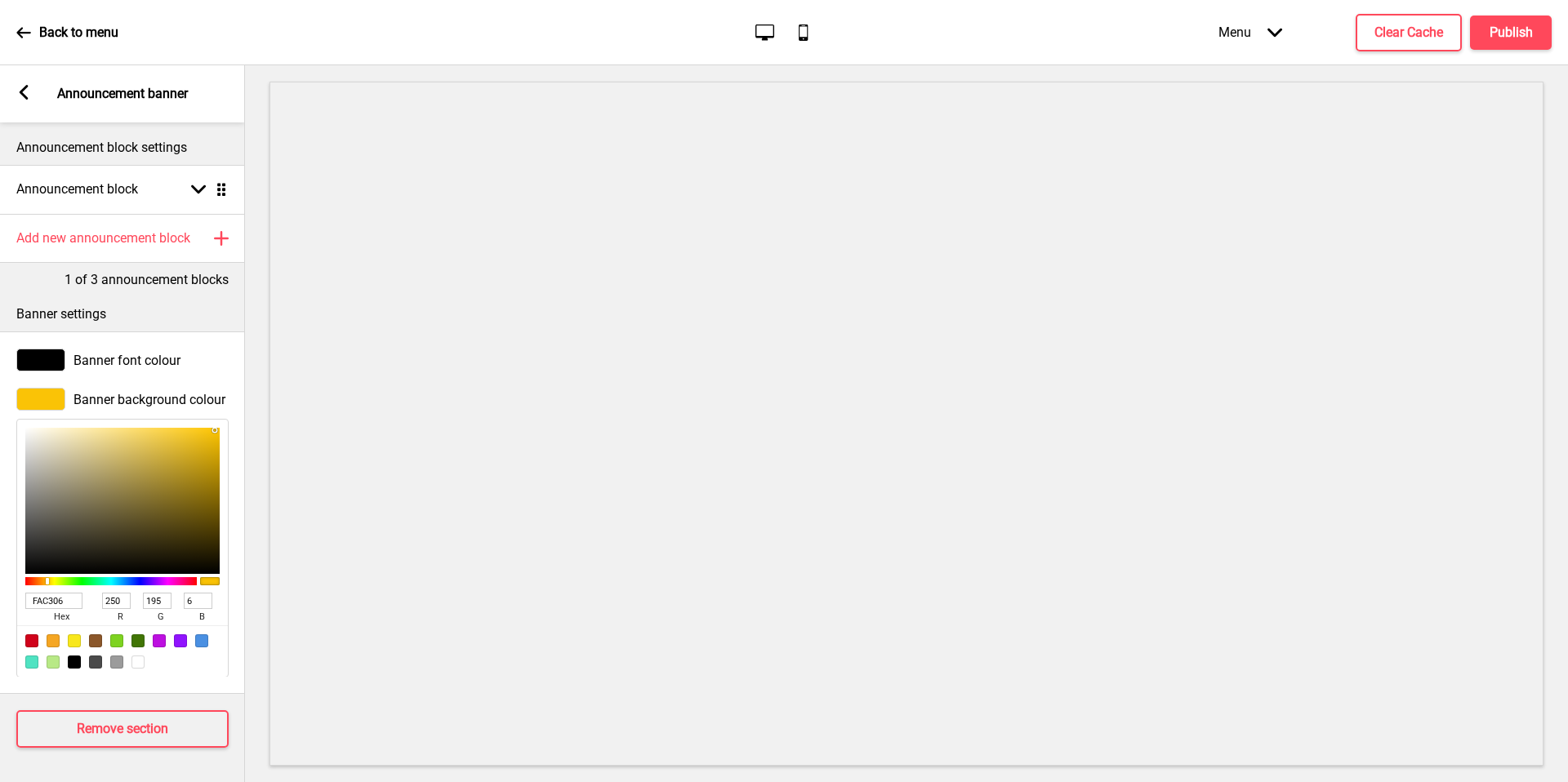
click at [27, 408] on div at bounding box center [41, 399] width 49 height 23
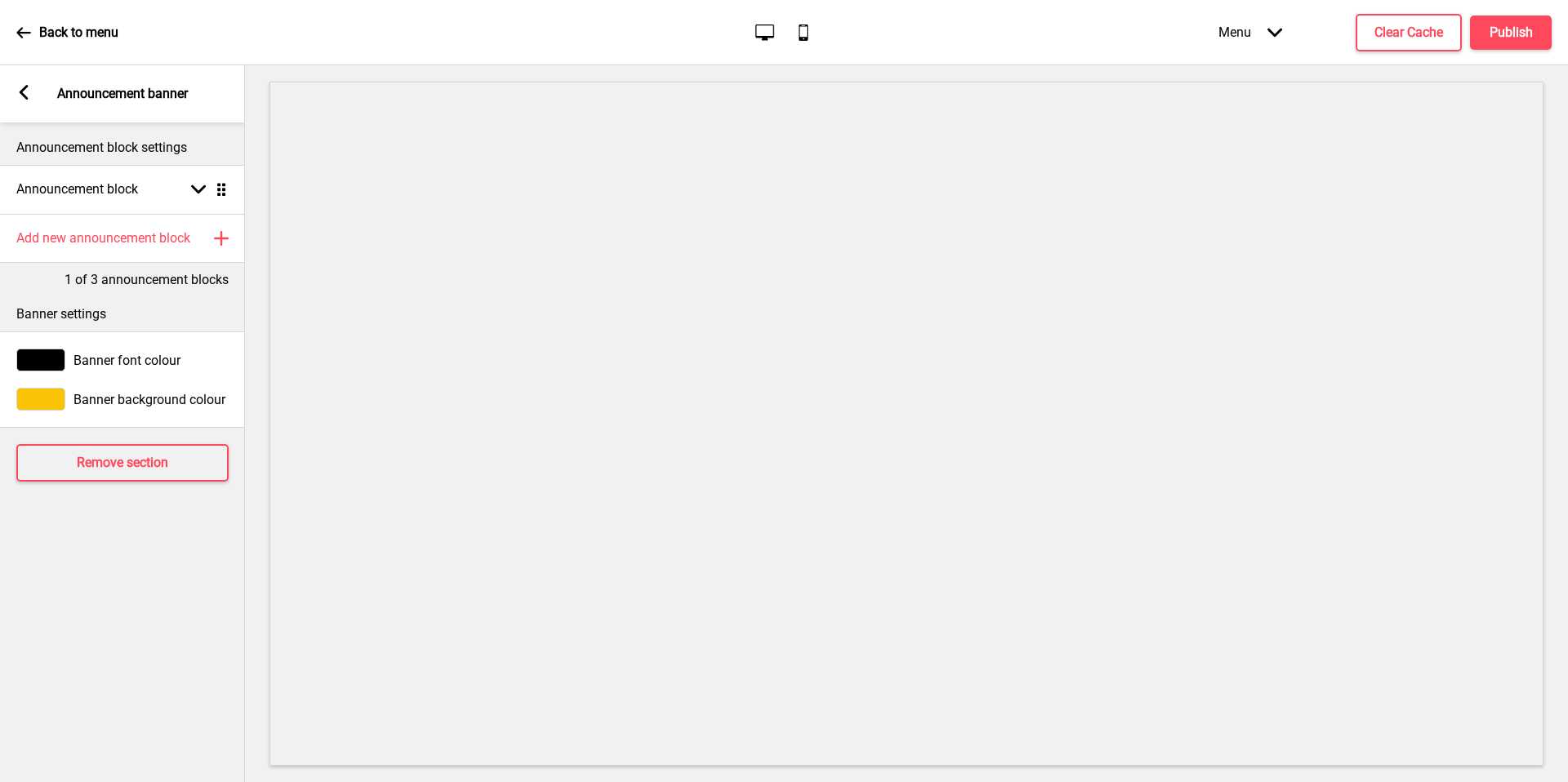
drag, startPoint x: 18, startPoint y: 100, endPoint x: 31, endPoint y: 401, distance: 301.3
click at [31, 401] on div at bounding box center [41, 399] width 49 height 23
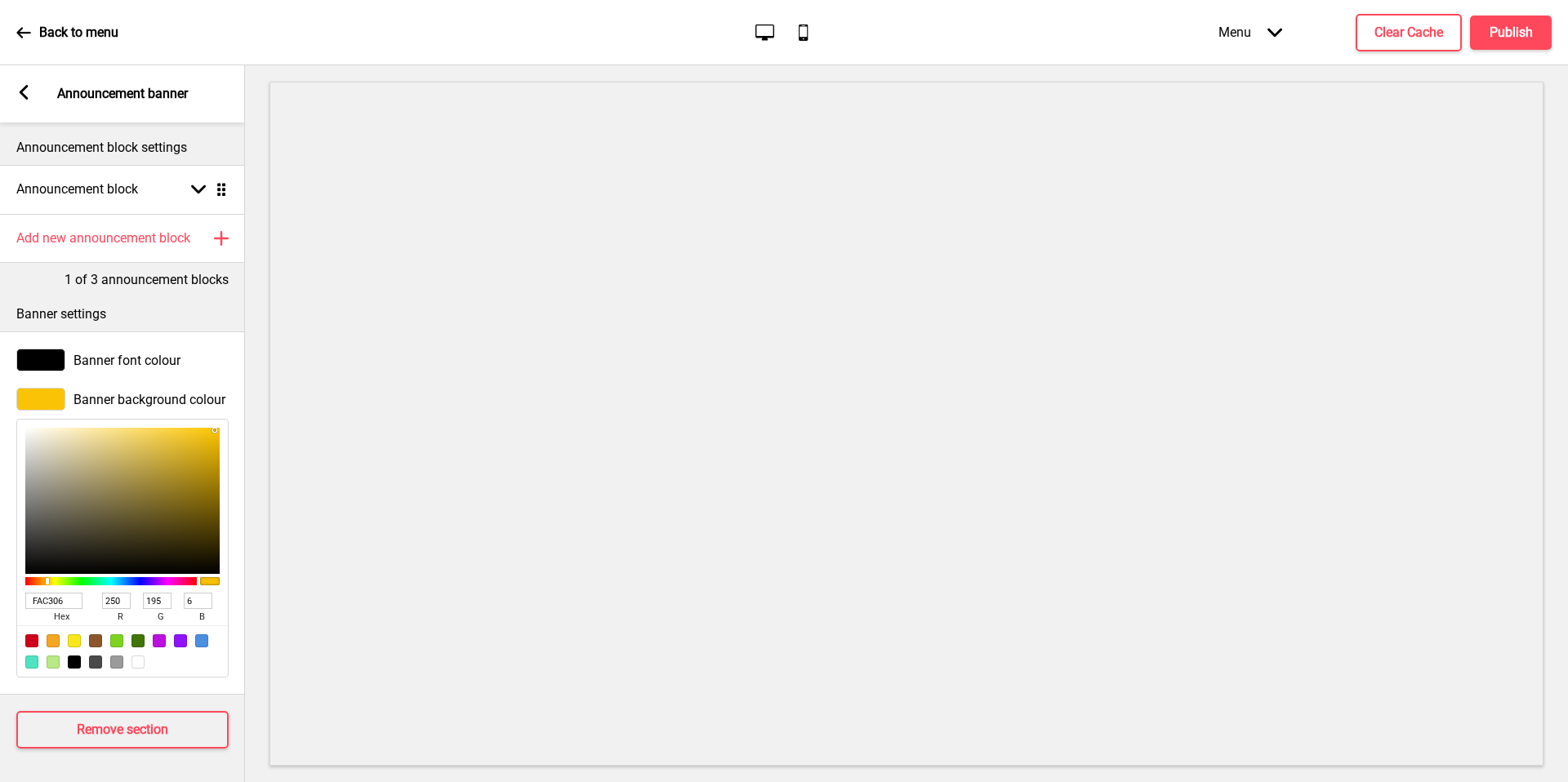
click at [49, 601] on input "FAC306" at bounding box center [54, 600] width 57 height 17
paste input "#CC10"
type input "#CC1006"
type input "204"
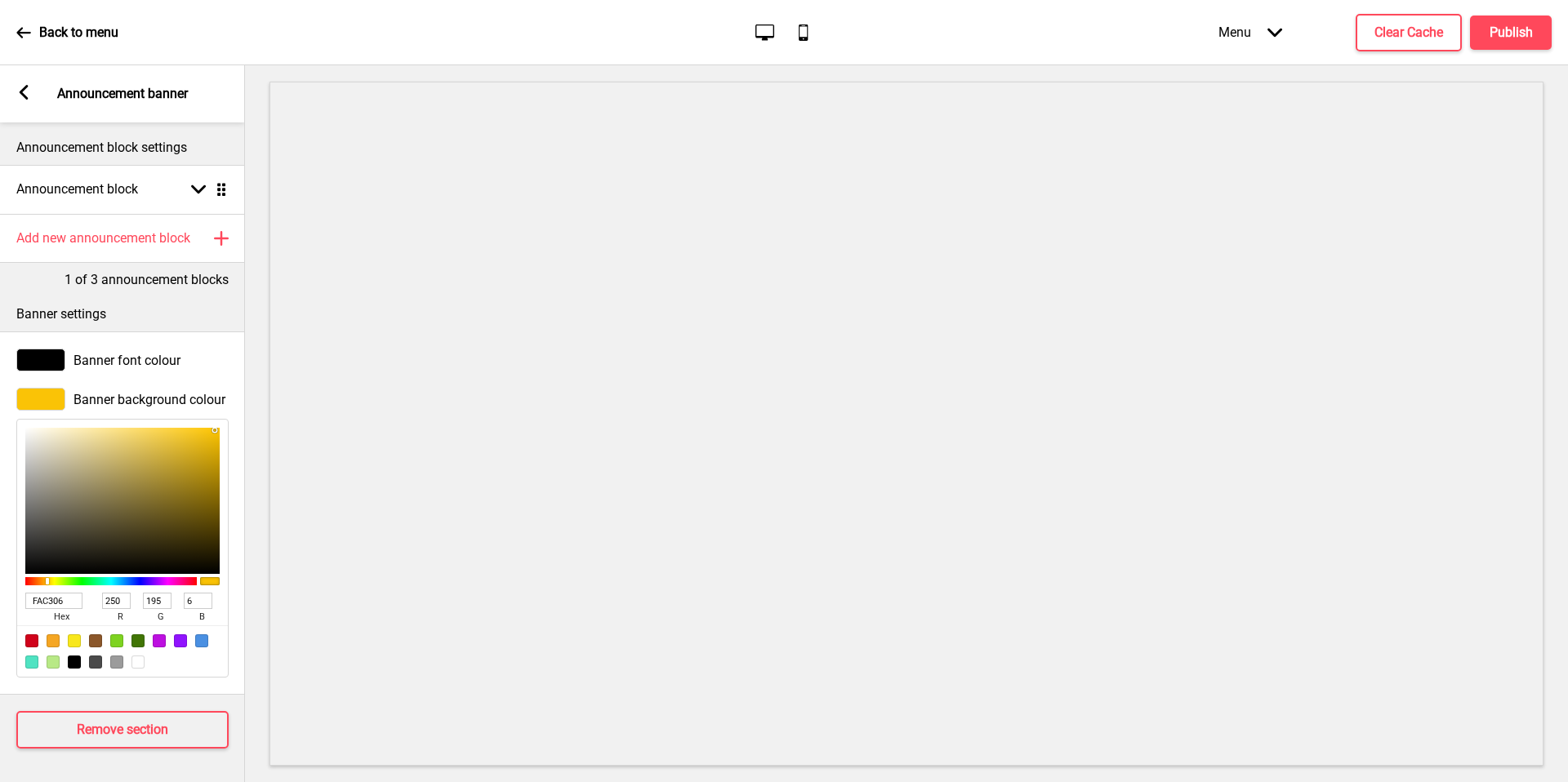
type input "16"
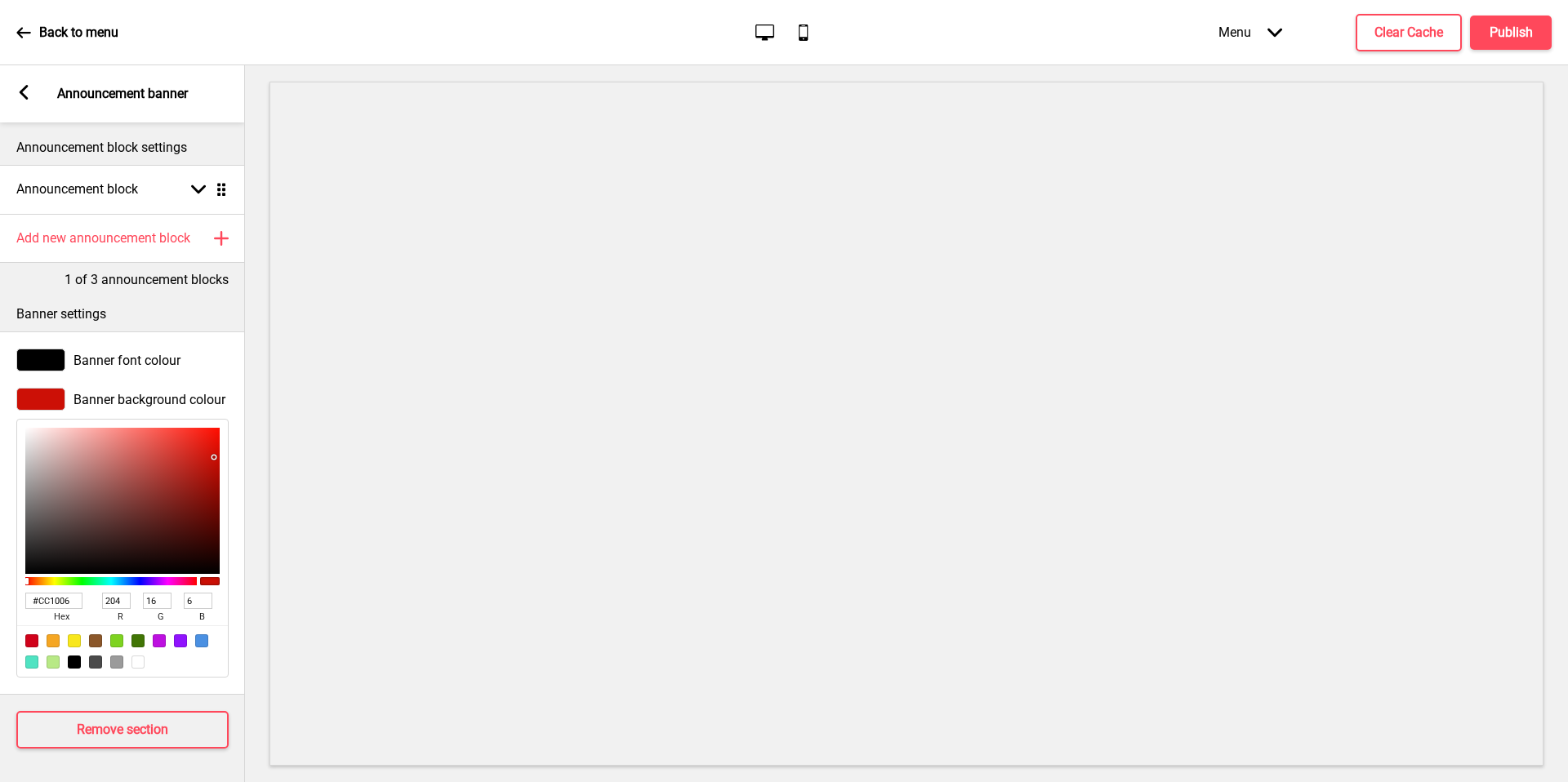
type input "CC1006"
click at [46, 363] on div at bounding box center [41, 360] width 49 height 23
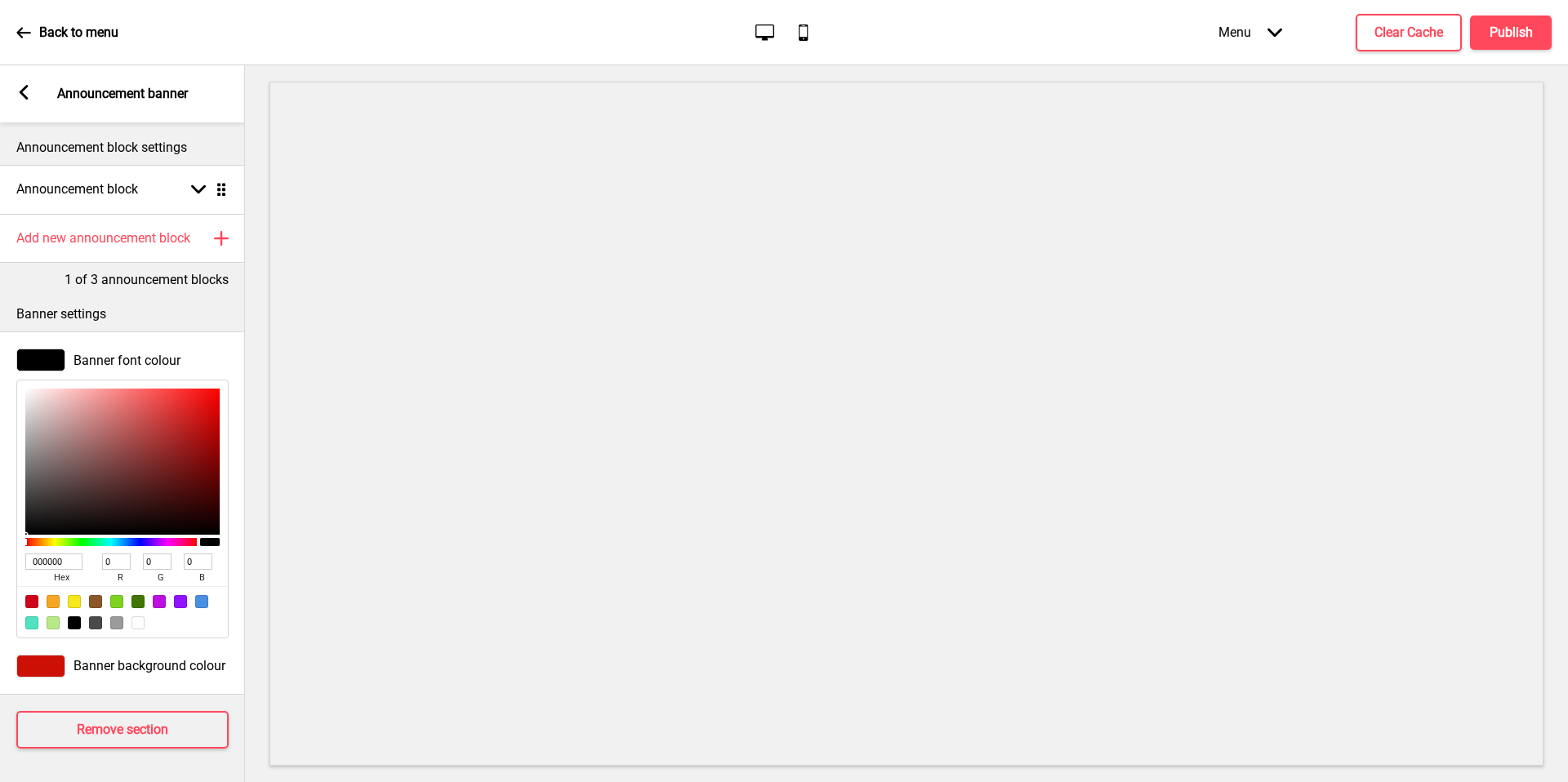
type input "AE9C9C"
type input "174"
type input "156"
type input "B6A4A4"
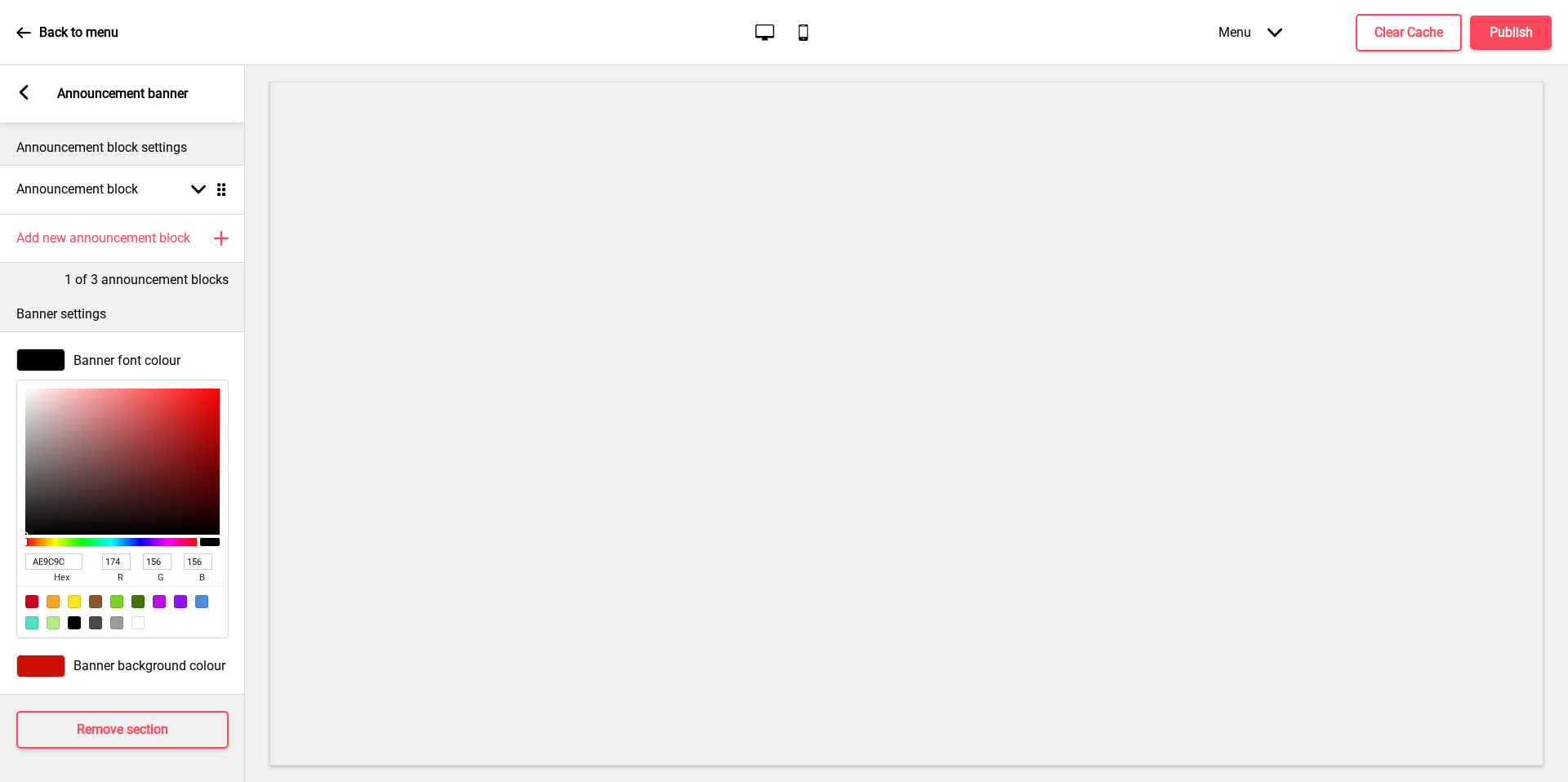
type input "182"
type input "164"
type input "FFFFFF"
type input "255"
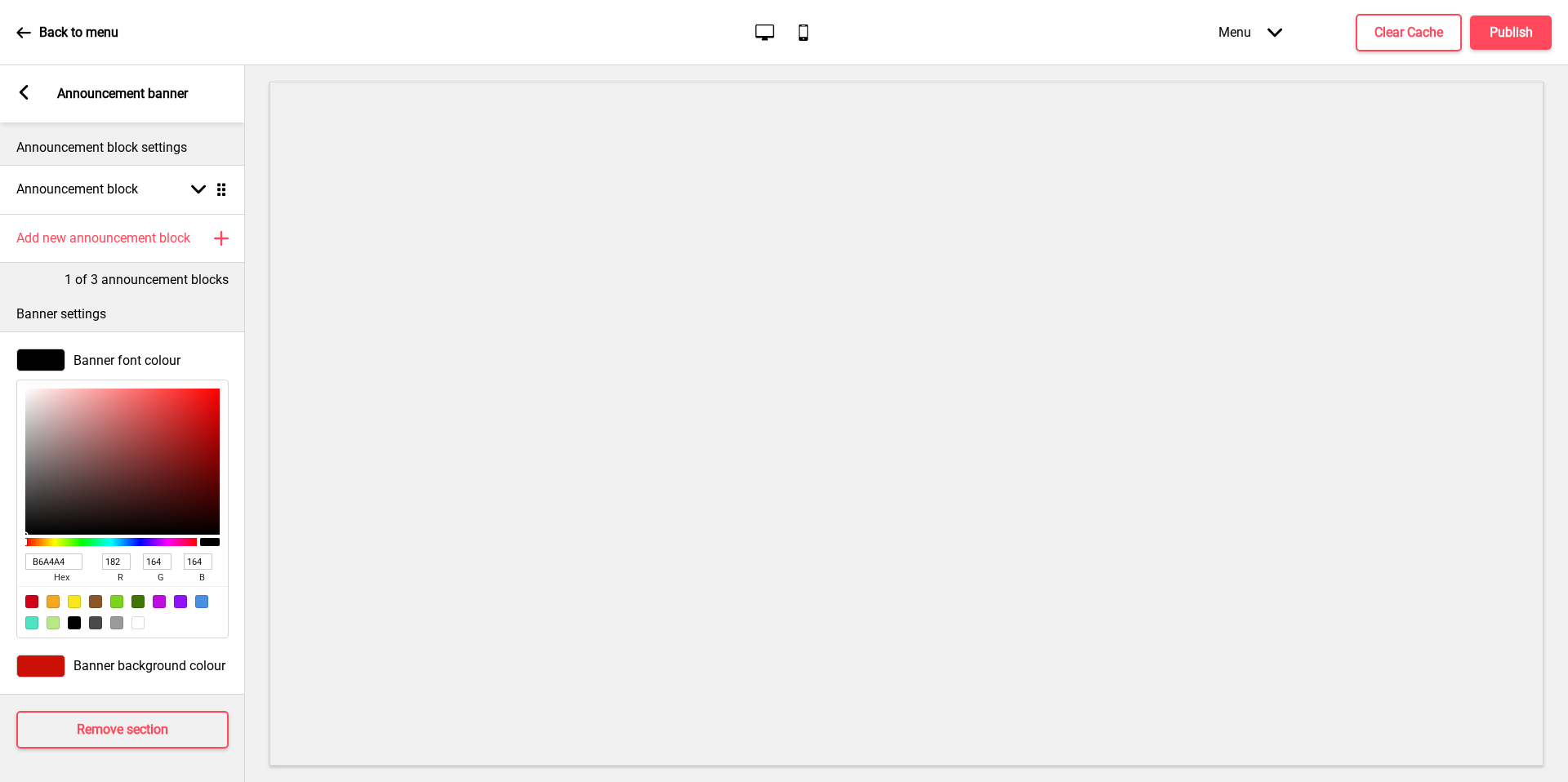
type input "255"
drag, startPoint x: 49, startPoint y: 601, endPoint x: 0, endPoint y: 326, distance: 279.3
click at [0, 326] on div "Banner settings Banner font colour FFFFFF hex 255 r 255 g 255 b 100 a Banner ba…" at bounding box center [122, 491] width 245 height 406
drag, startPoint x: 0, startPoint y: 326, endPoint x: 36, endPoint y: 95, distance: 233.8
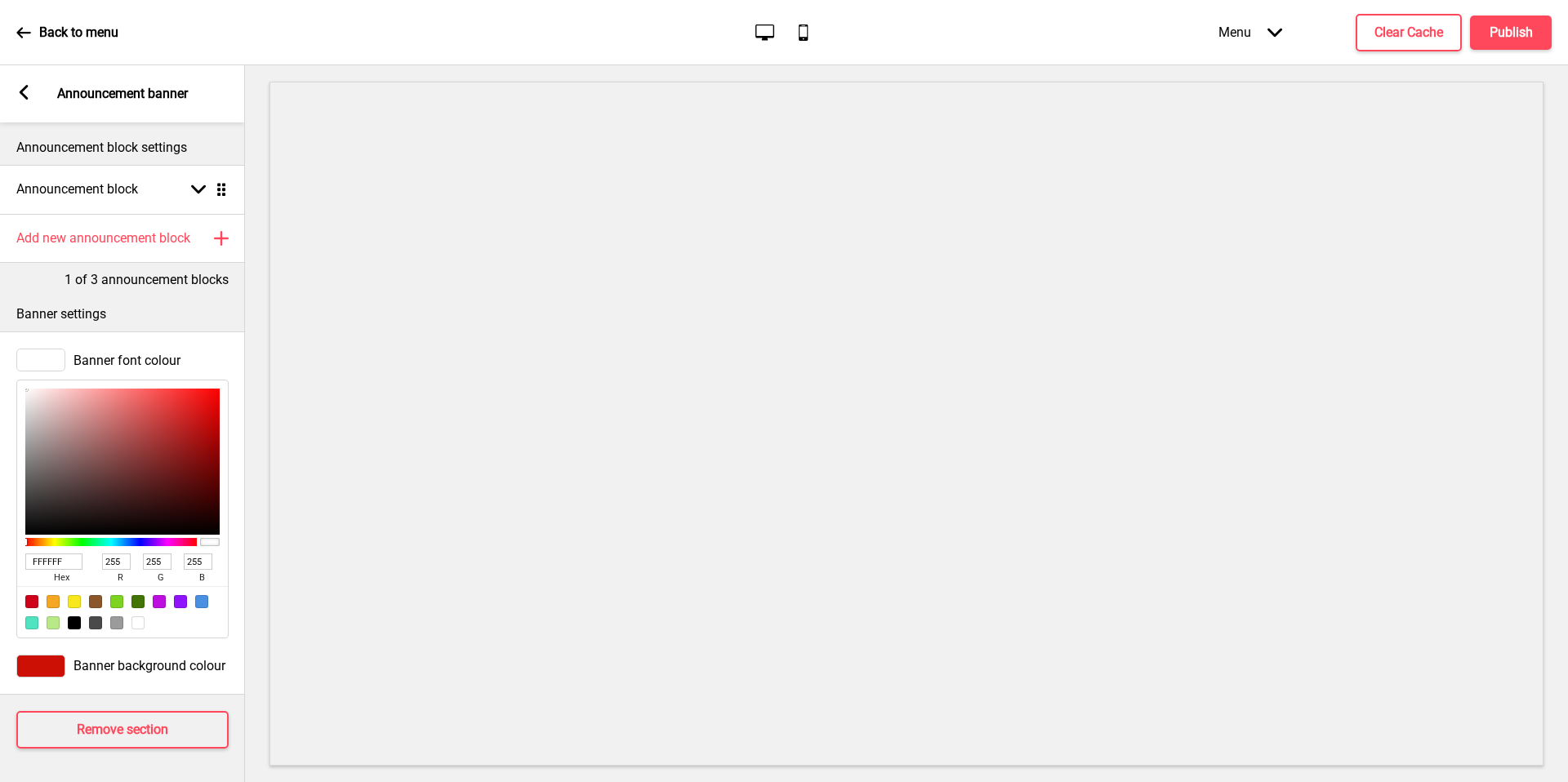
click at [36, 95] on div "Arrow left Announcement banner" at bounding box center [122, 93] width 245 height 57
click at [31, 95] on div "Arrow left Announcement banner" at bounding box center [122, 93] width 245 height 57
click at [27, 96] on icon at bounding box center [24, 91] width 9 height 15
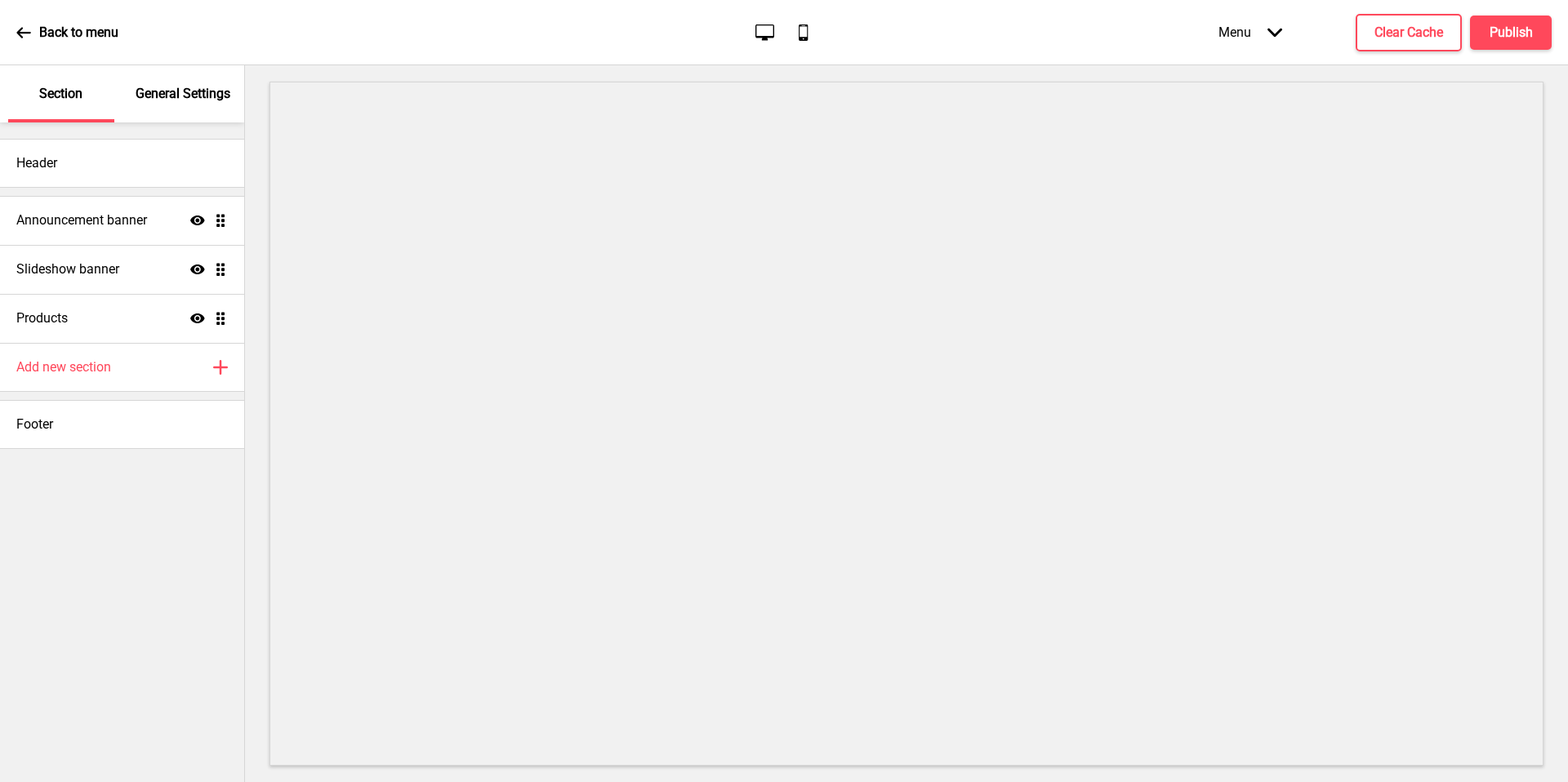
click at [128, 303] on div "Products Show Drag" at bounding box center [122, 318] width 245 height 49
select select "side"
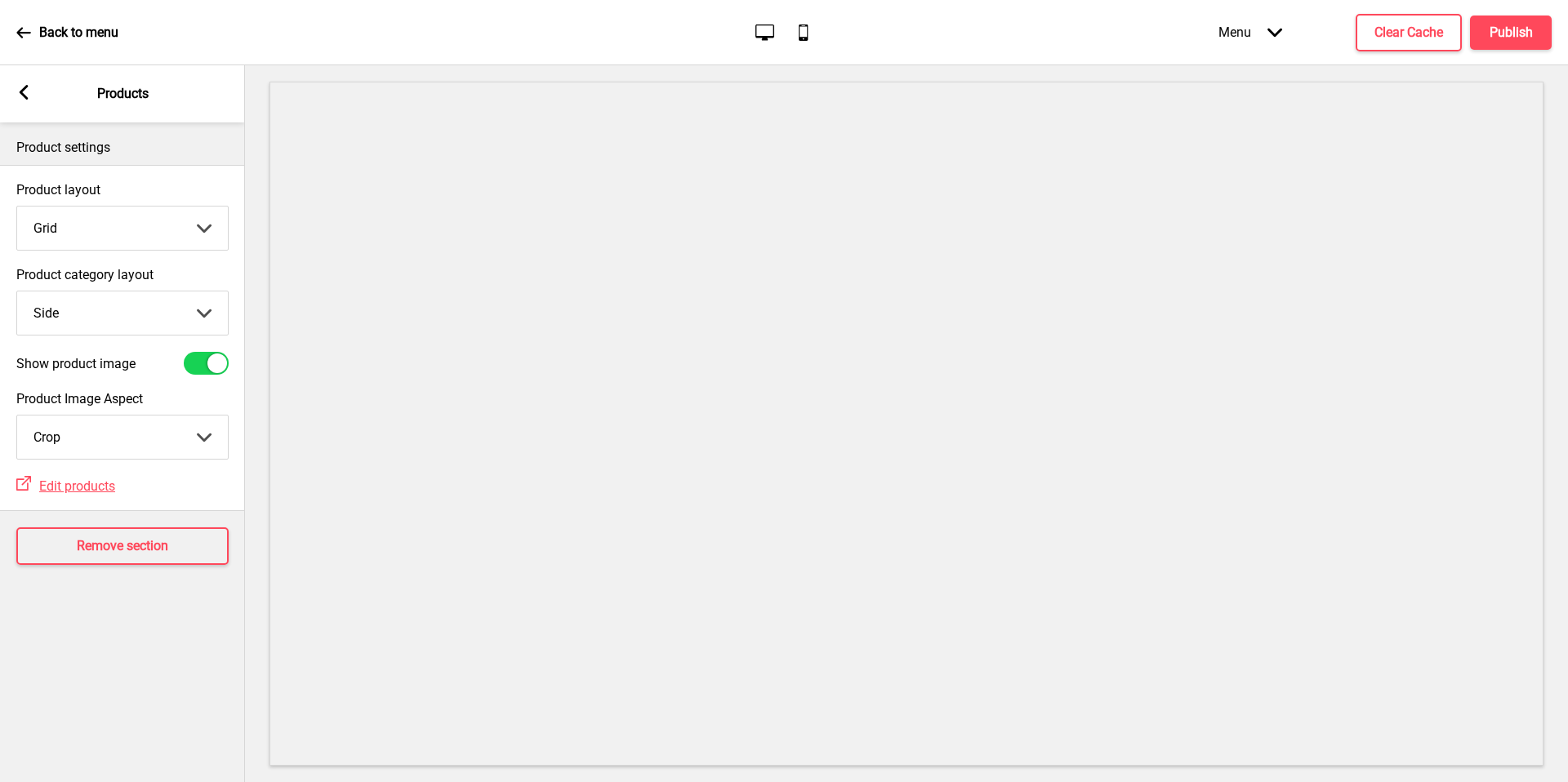
click at [27, 94] on rect at bounding box center [24, 91] width 15 height 15
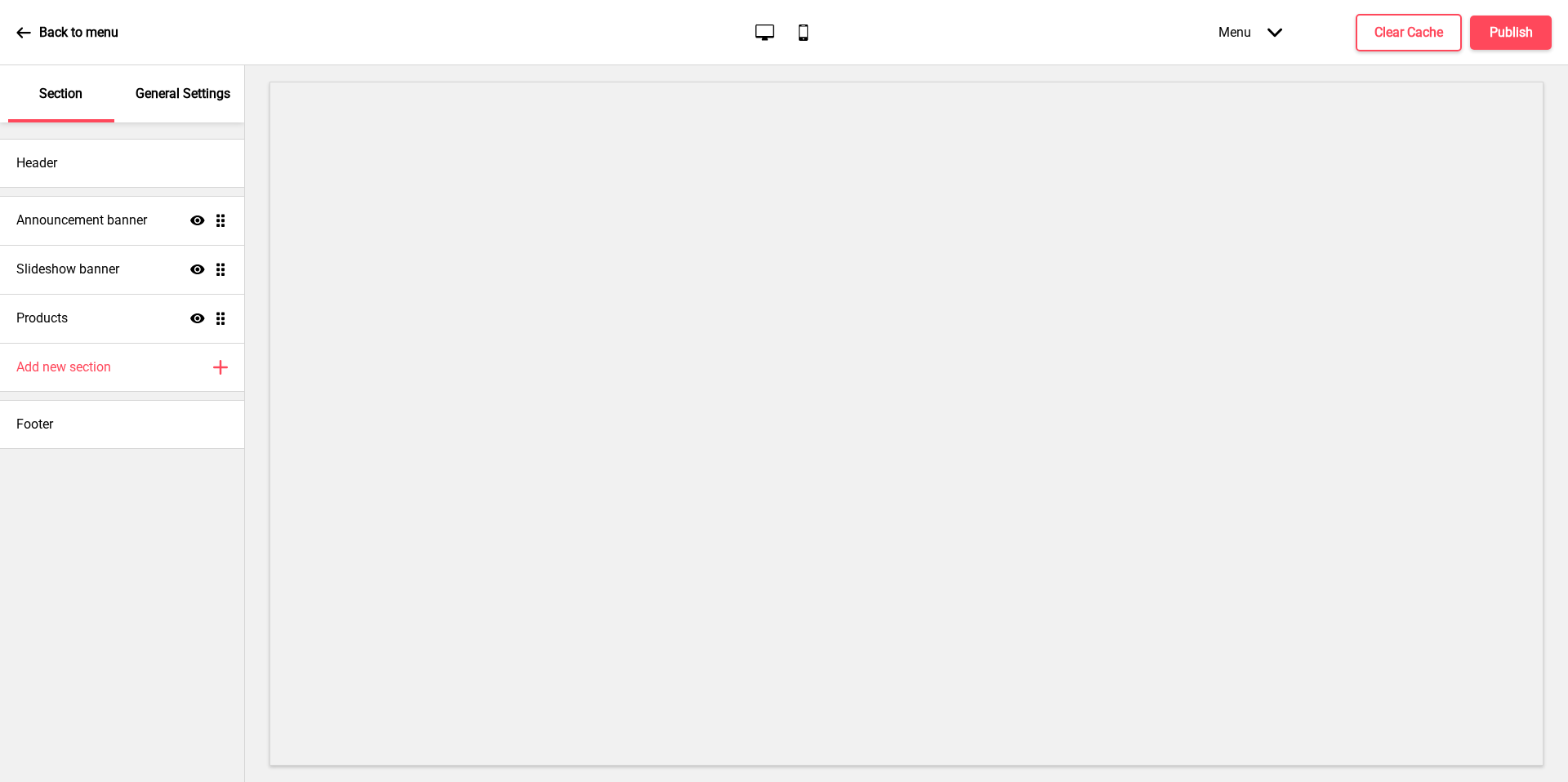
drag, startPoint x: 27, startPoint y: 94, endPoint x: 150, endPoint y: 103, distance: 123.3
click at [150, 103] on div "General Settings" at bounding box center [184, 93] width 106 height 57
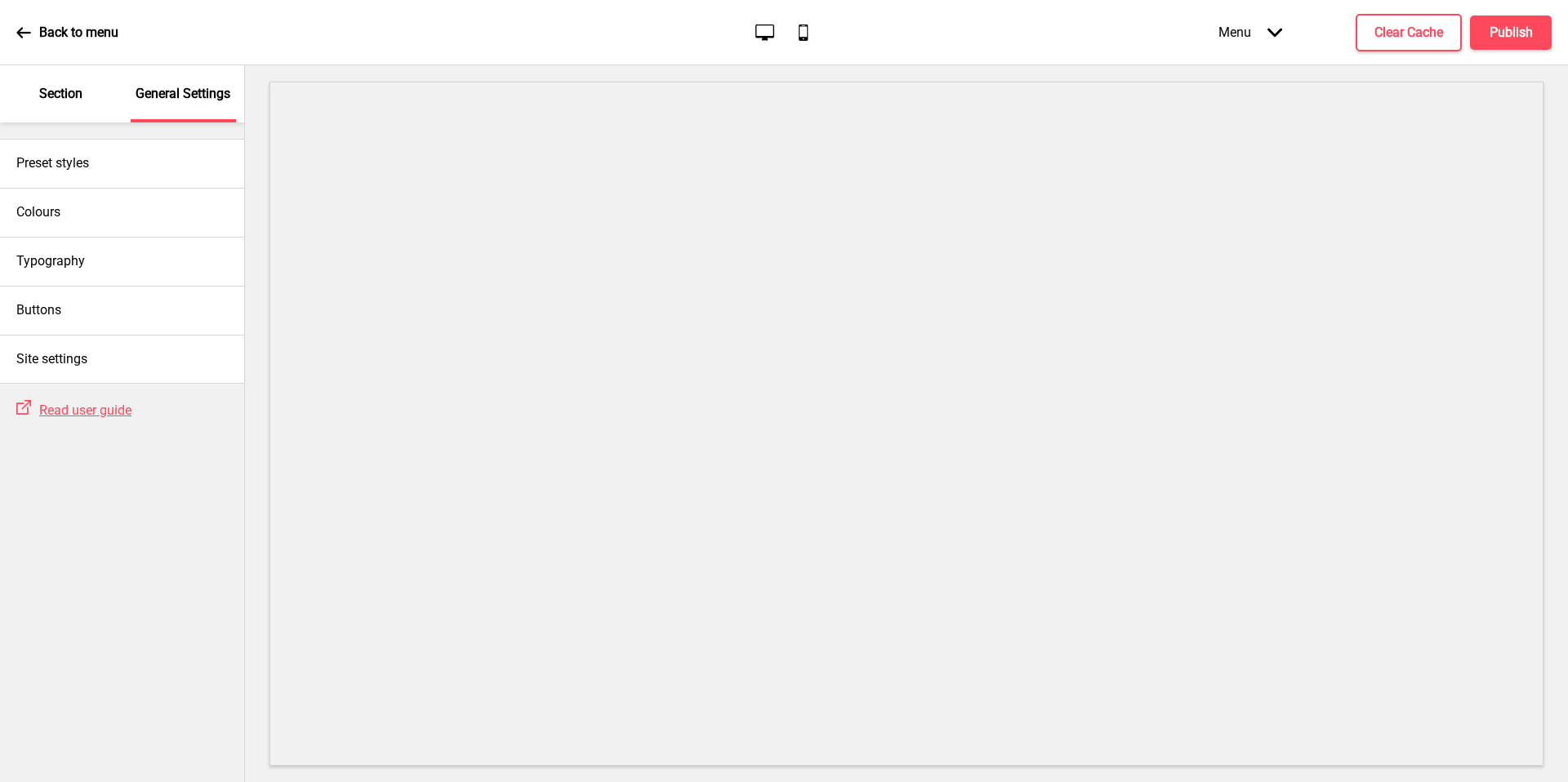
click at [95, 316] on div "Buttons" at bounding box center [122, 310] width 245 height 49
select select "square"
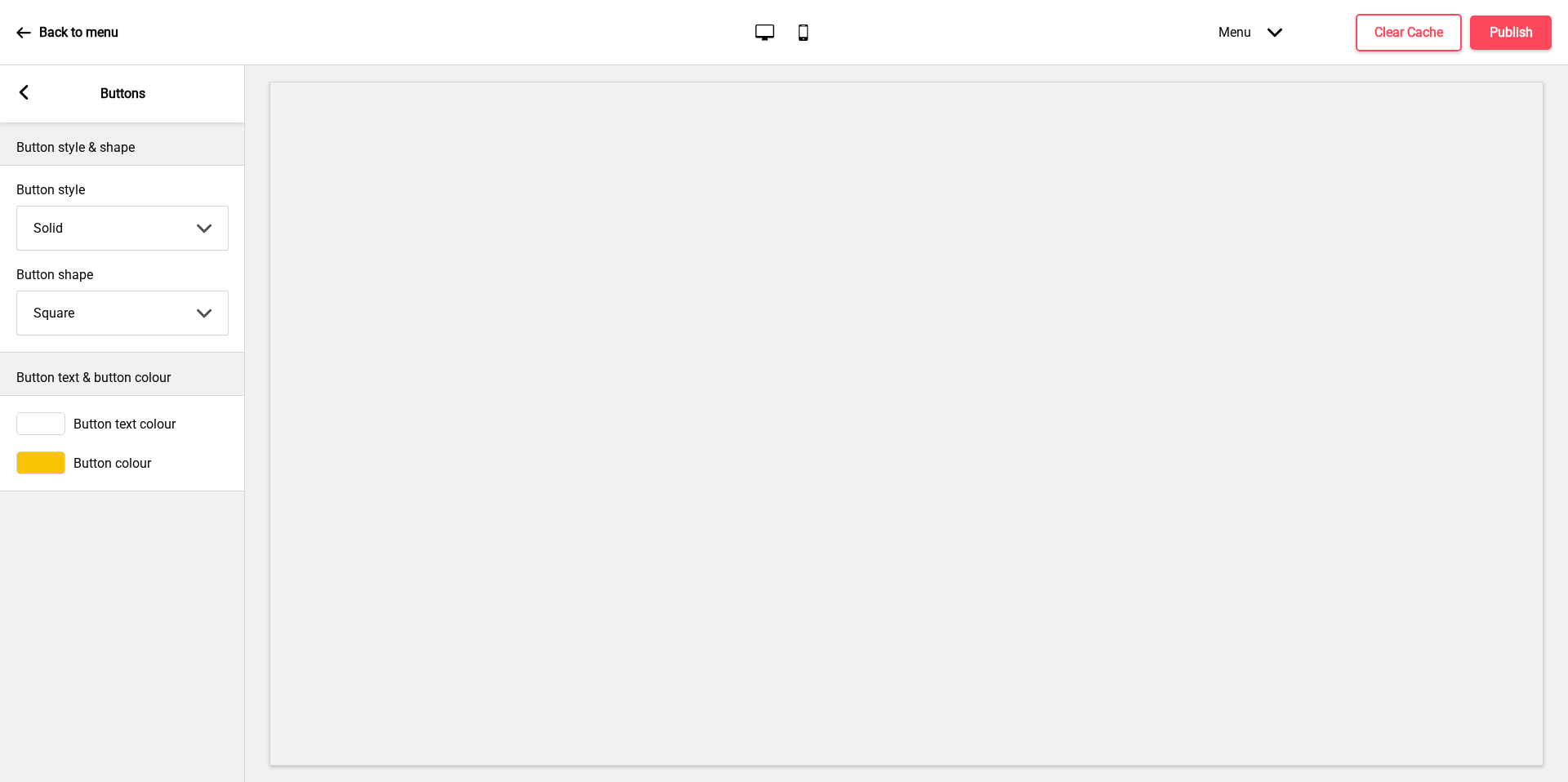
click at [46, 472] on div at bounding box center [41, 463] width 49 height 23
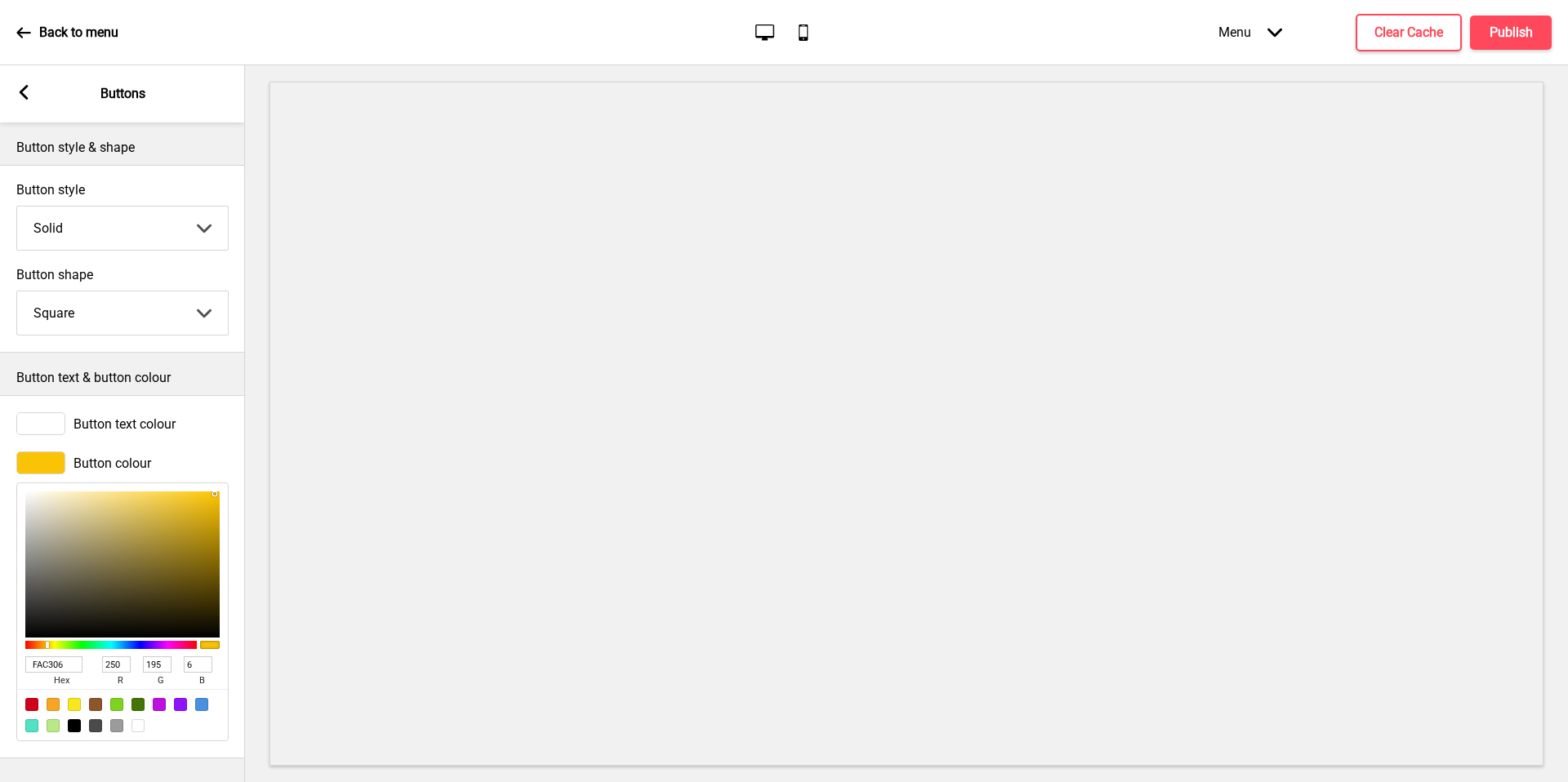
drag, startPoint x: 150, startPoint y: 103, endPoint x: 0, endPoint y: 663, distance: 579.7
click at [0, 663] on div "Button colour FAC306 hex 250 r 195 g 6 b 100 a" at bounding box center [122, 596] width 245 height 307
click at [65, 663] on input "FAC306" at bounding box center [54, 664] width 57 height 17
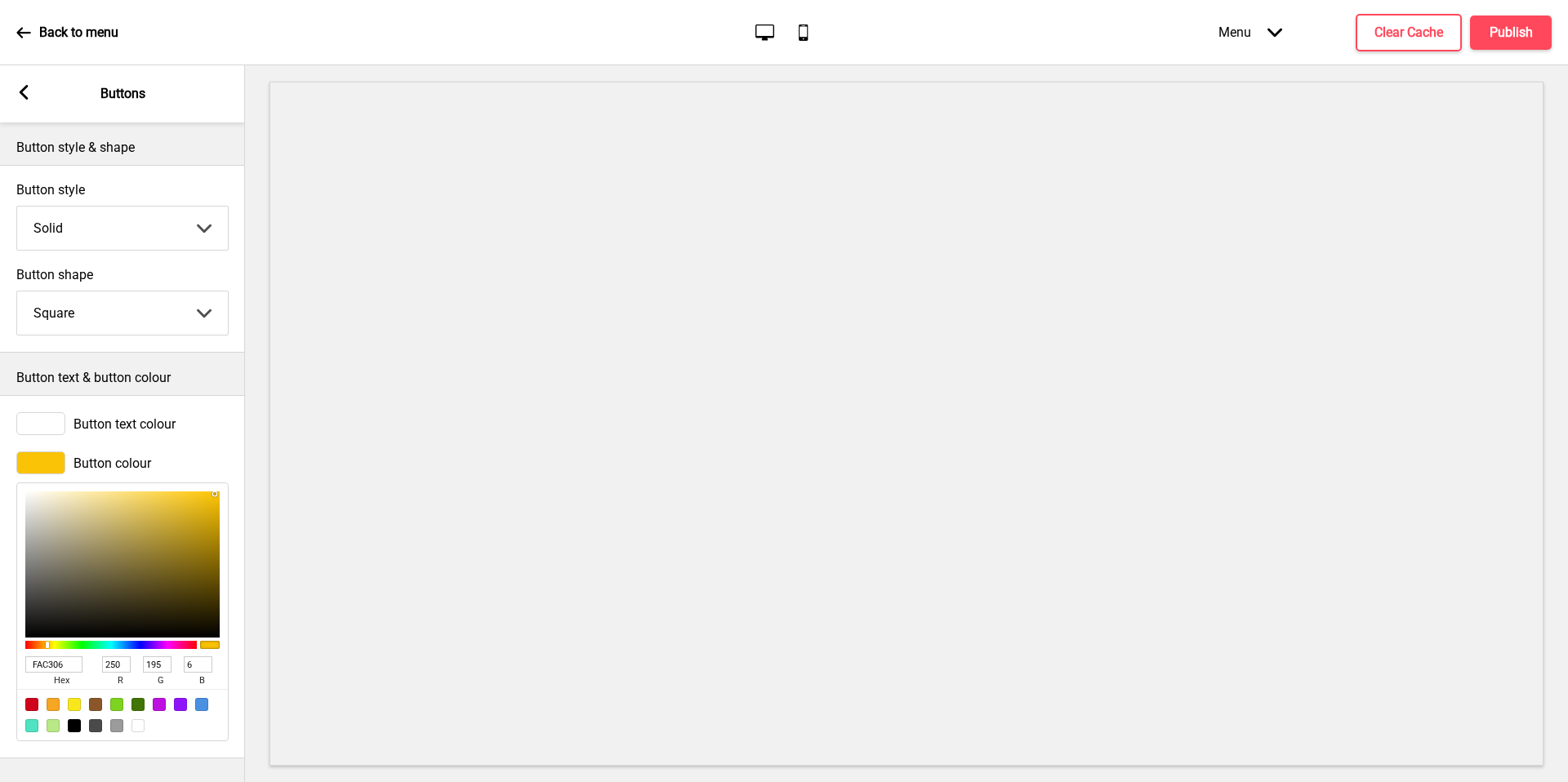
paste input "#CC10"
type input "#CC1006"
type input "204"
type input "16"
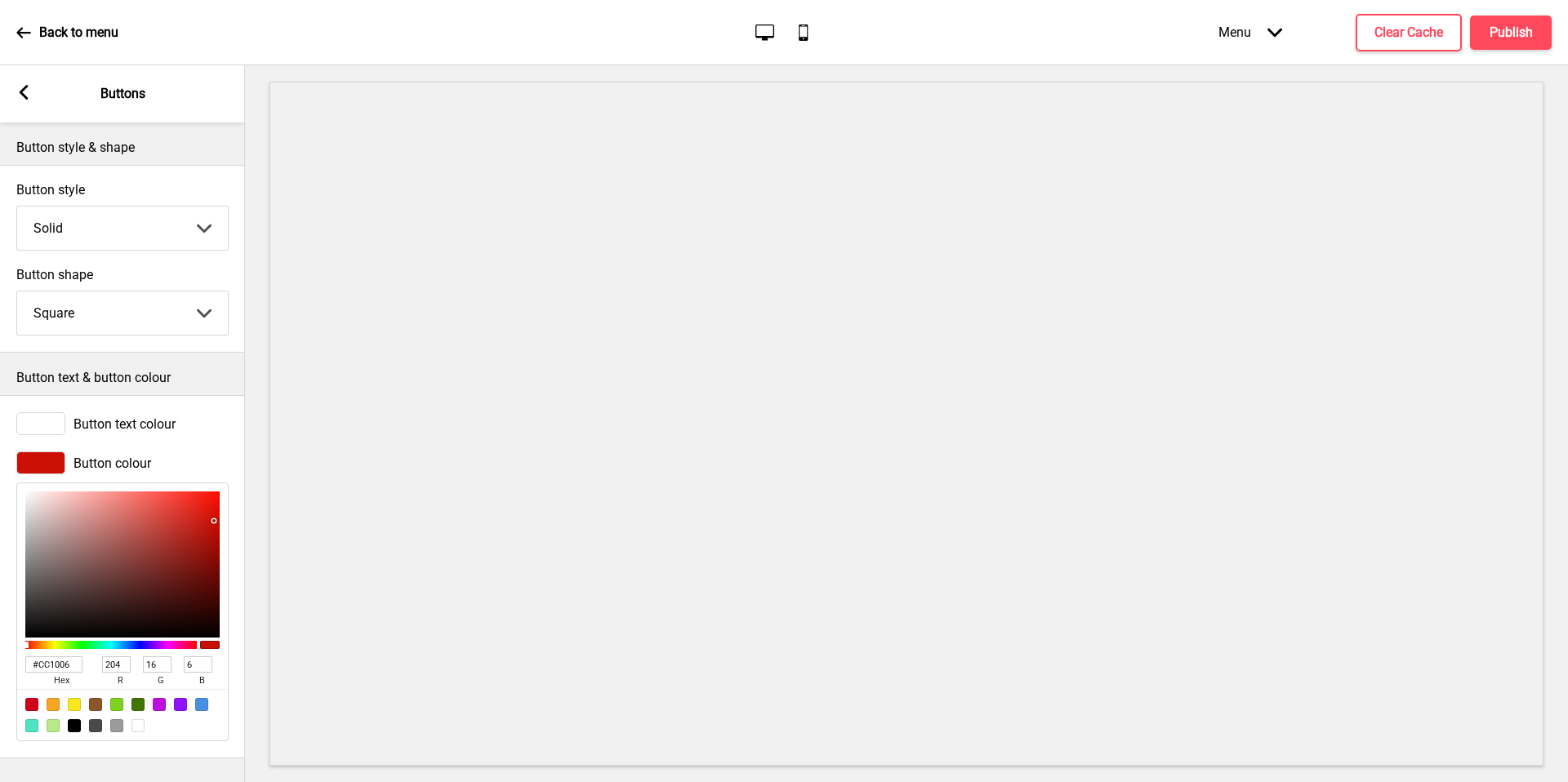
type input "CC1006"
click at [1498, 42] on button "Publish" at bounding box center [1510, 32] width 82 height 34
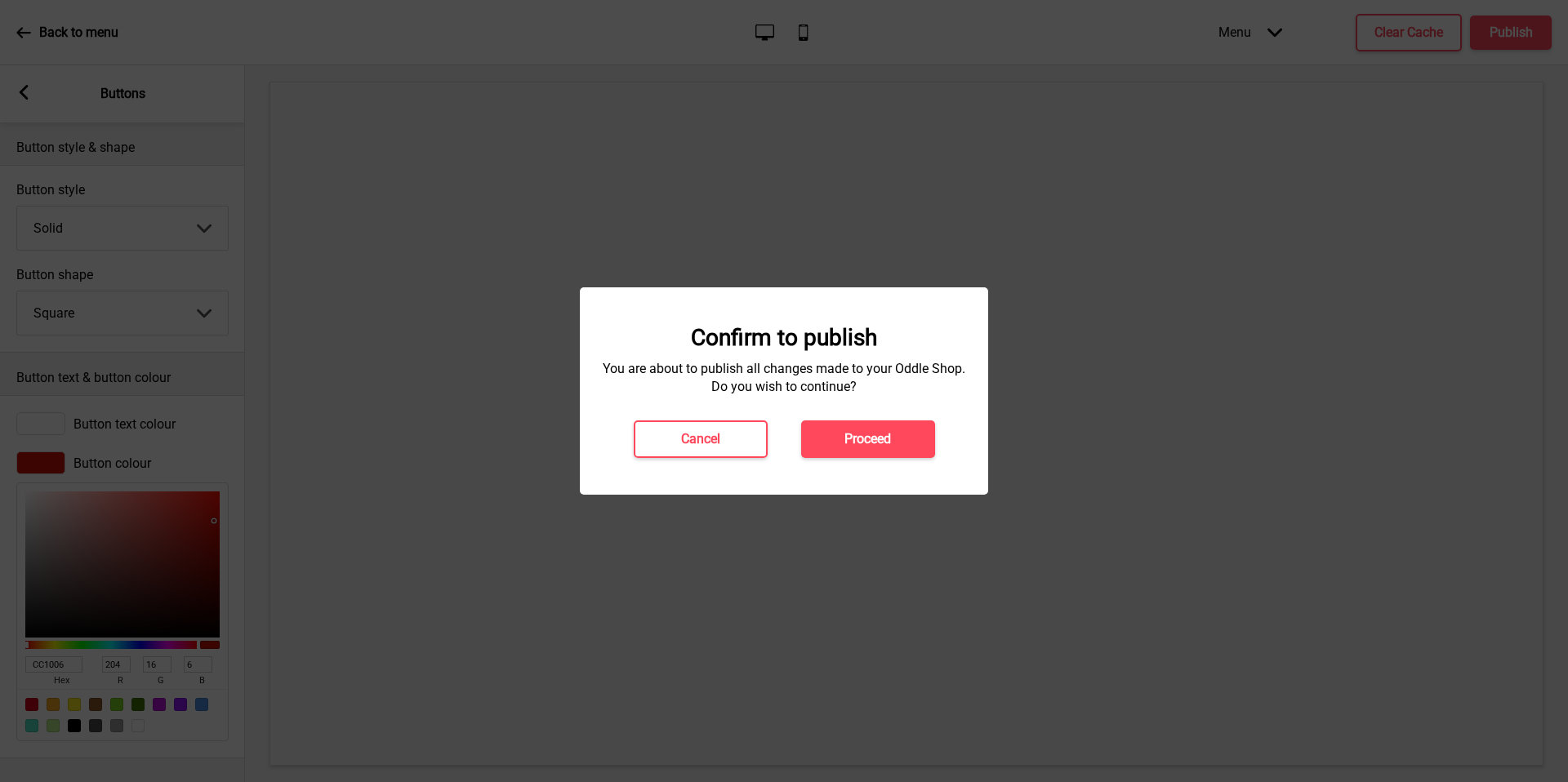
click at [893, 423] on button "Proceed" at bounding box center [868, 439] width 134 height 37
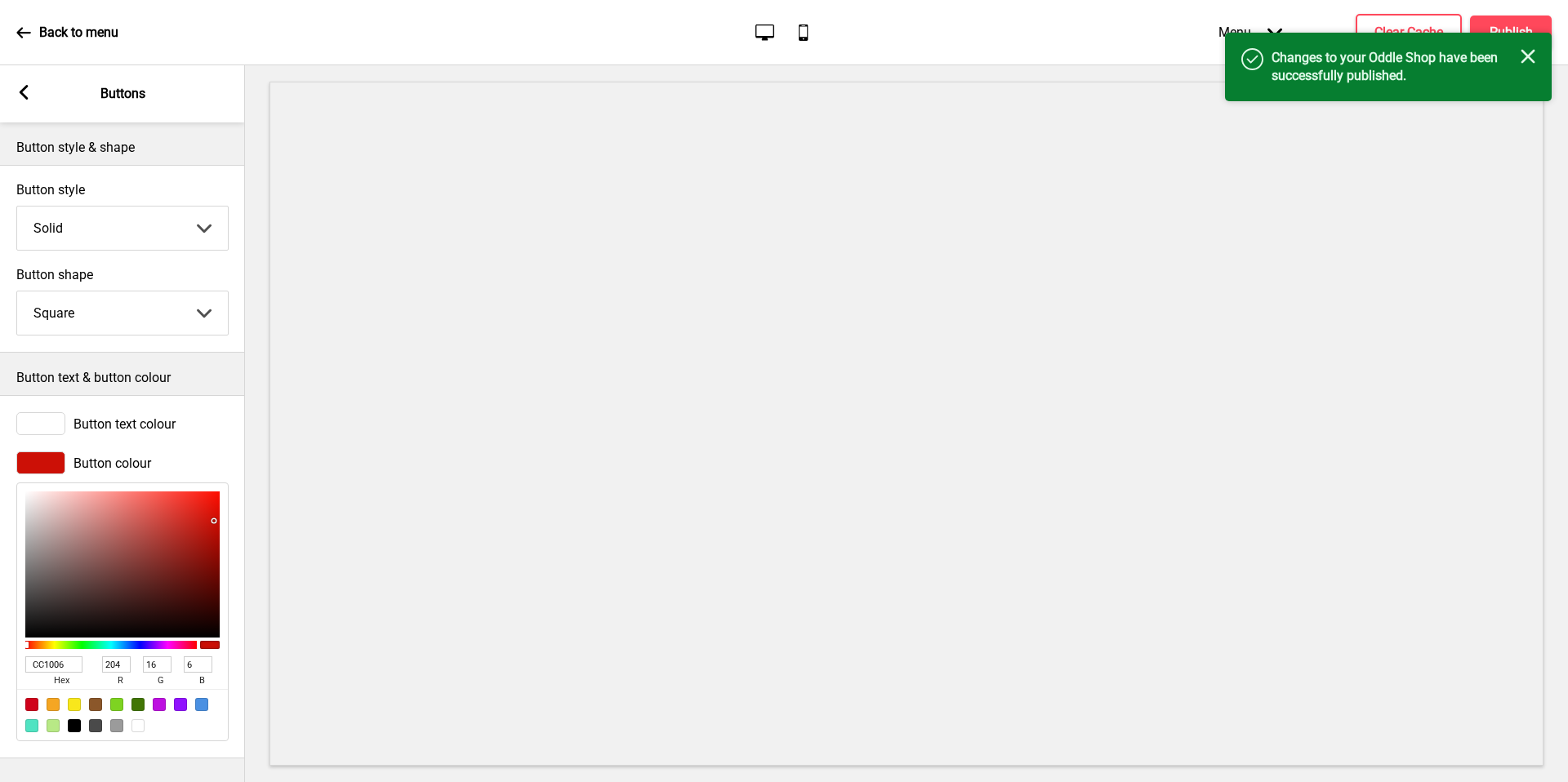
drag, startPoint x: 0, startPoint y: 663, endPoint x: 84, endPoint y: 31, distance: 637.6
click at [84, 31] on p "Back to menu" at bounding box center [79, 32] width 80 height 18
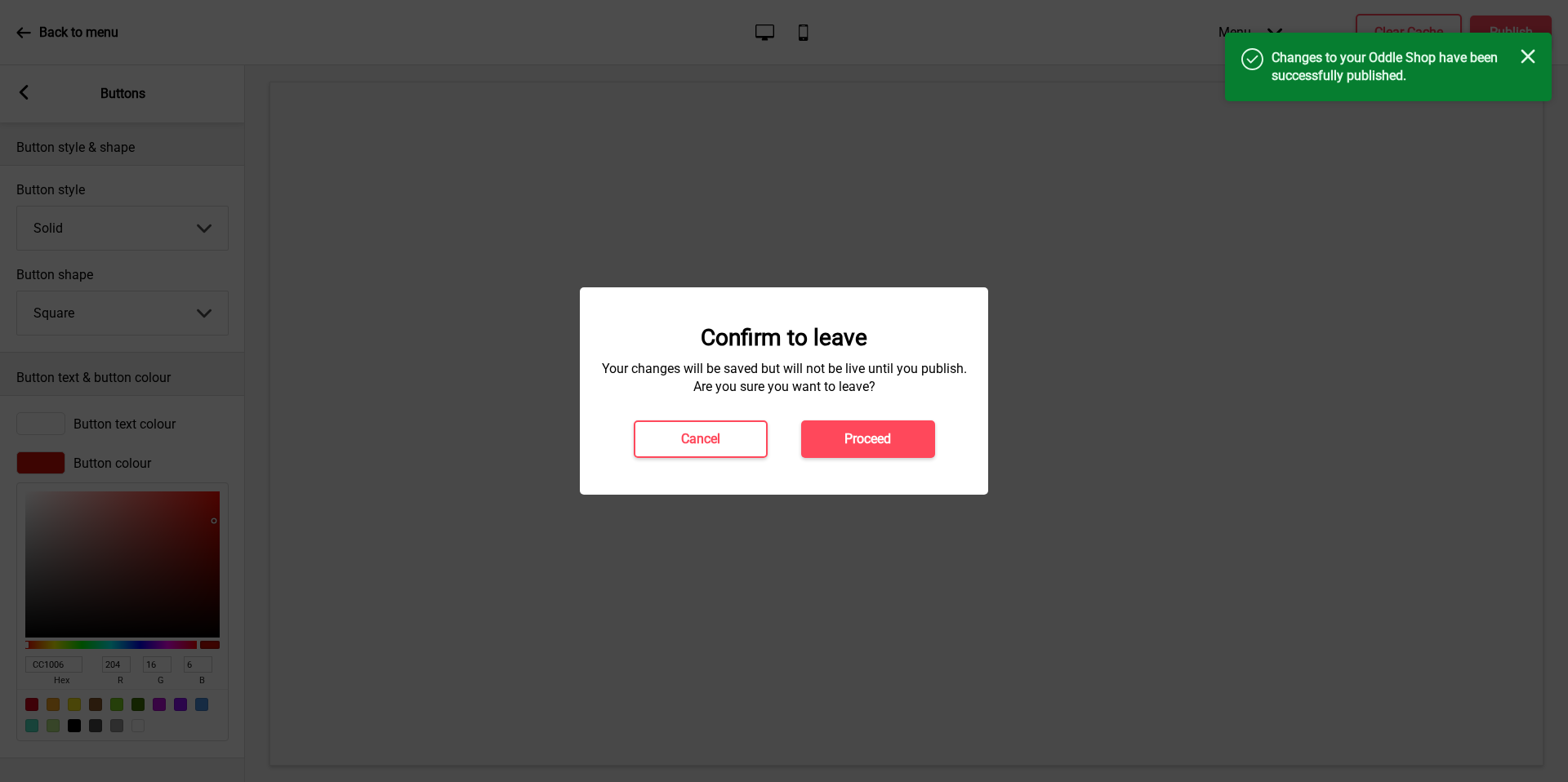
click at [888, 432] on h4 "Proceed" at bounding box center [867, 439] width 46 height 18
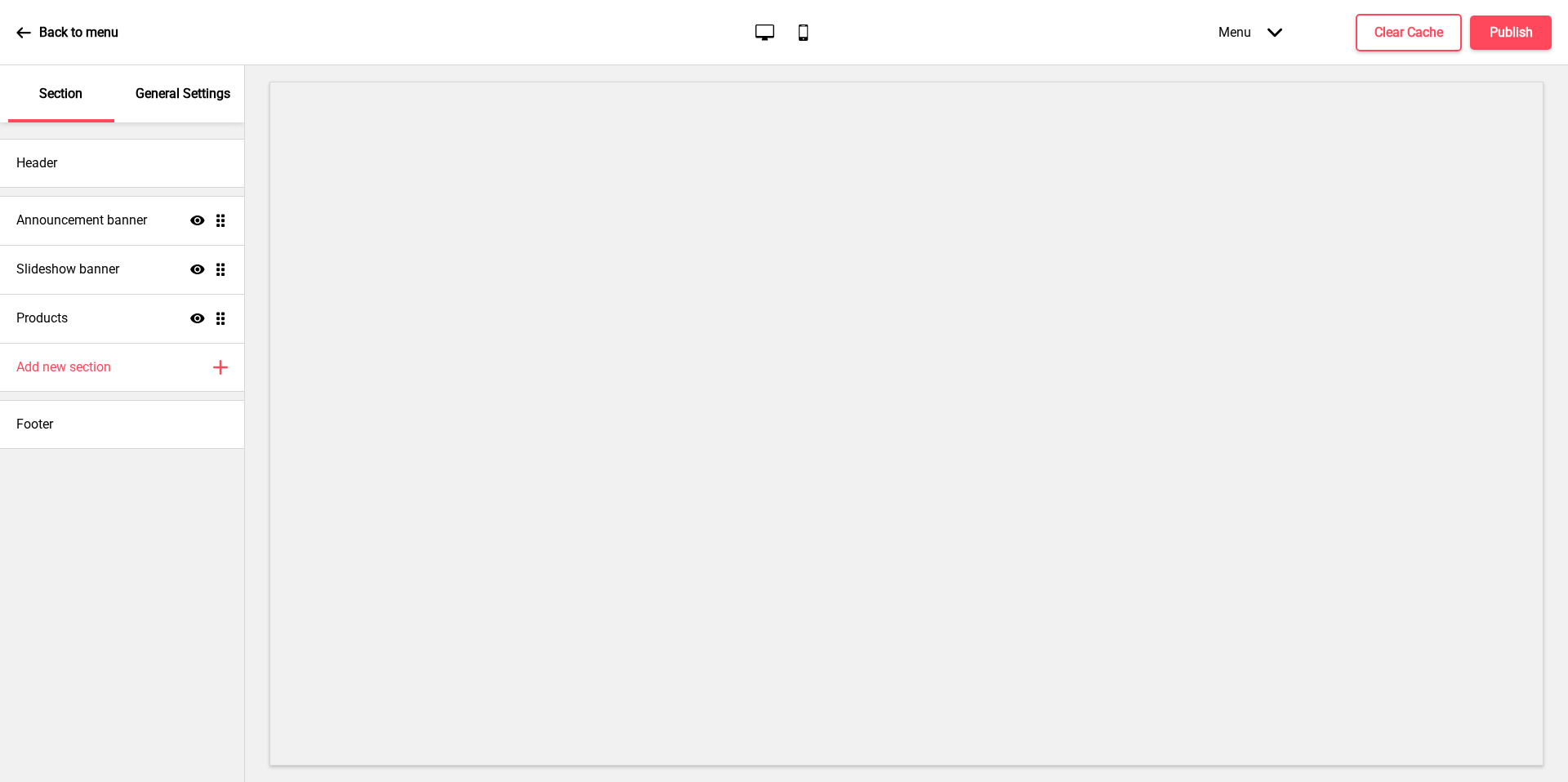
click at [111, 312] on div "Products Show Drag" at bounding box center [122, 318] width 245 height 49
select select "side"
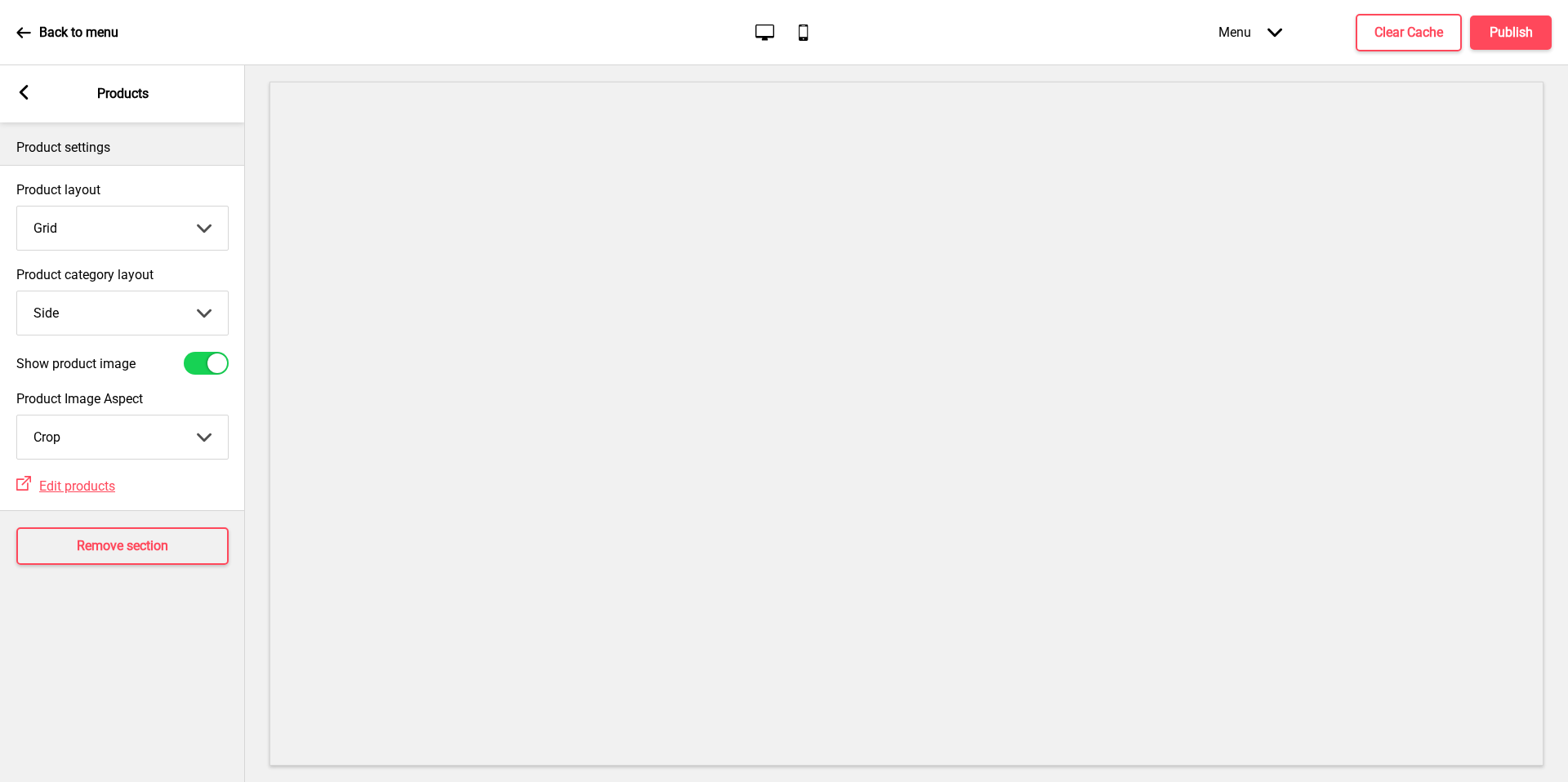
click at [22, 98] on rect at bounding box center [24, 91] width 15 height 15
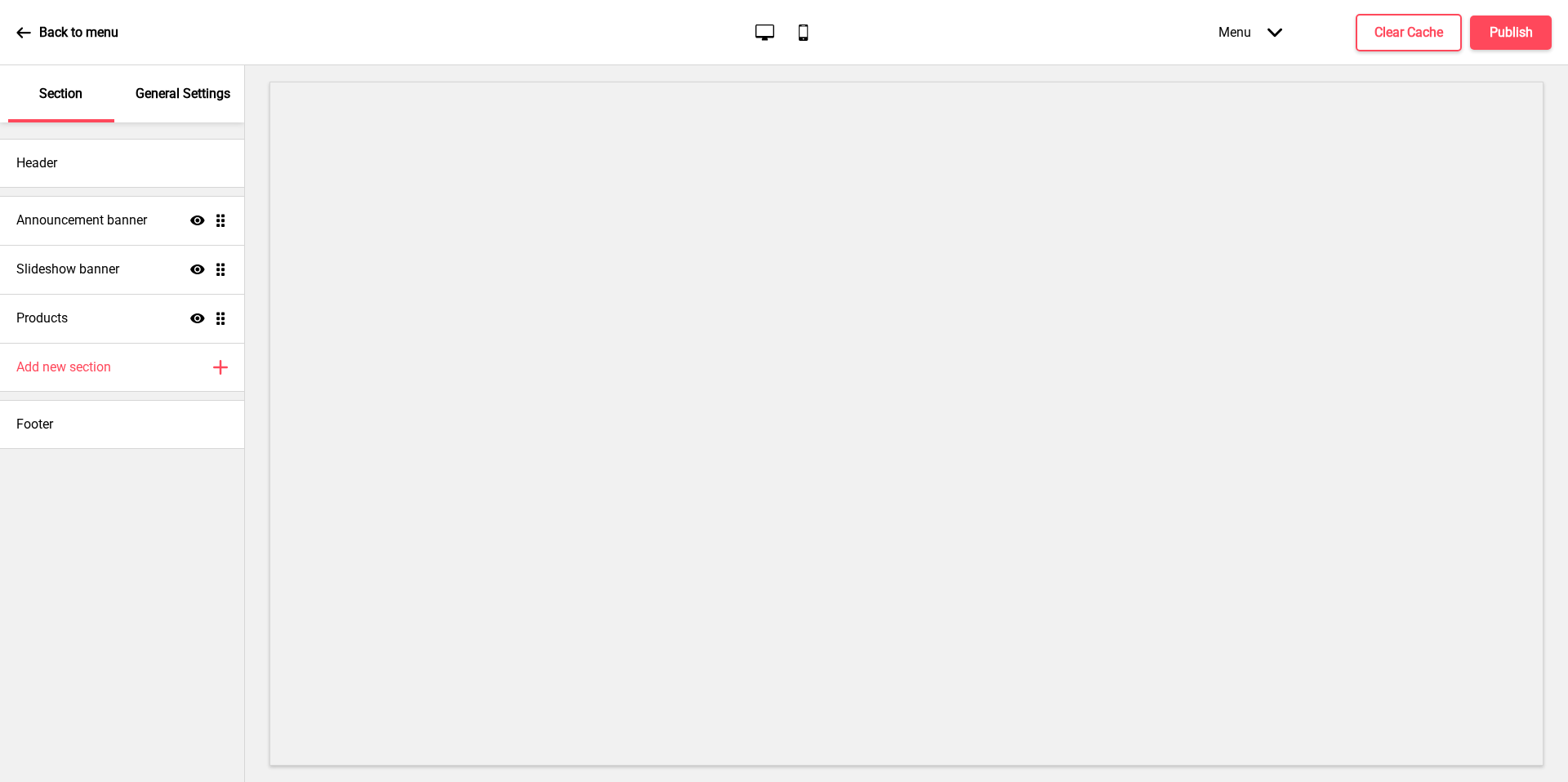
click at [176, 105] on div "General Settings" at bounding box center [184, 93] width 106 height 57
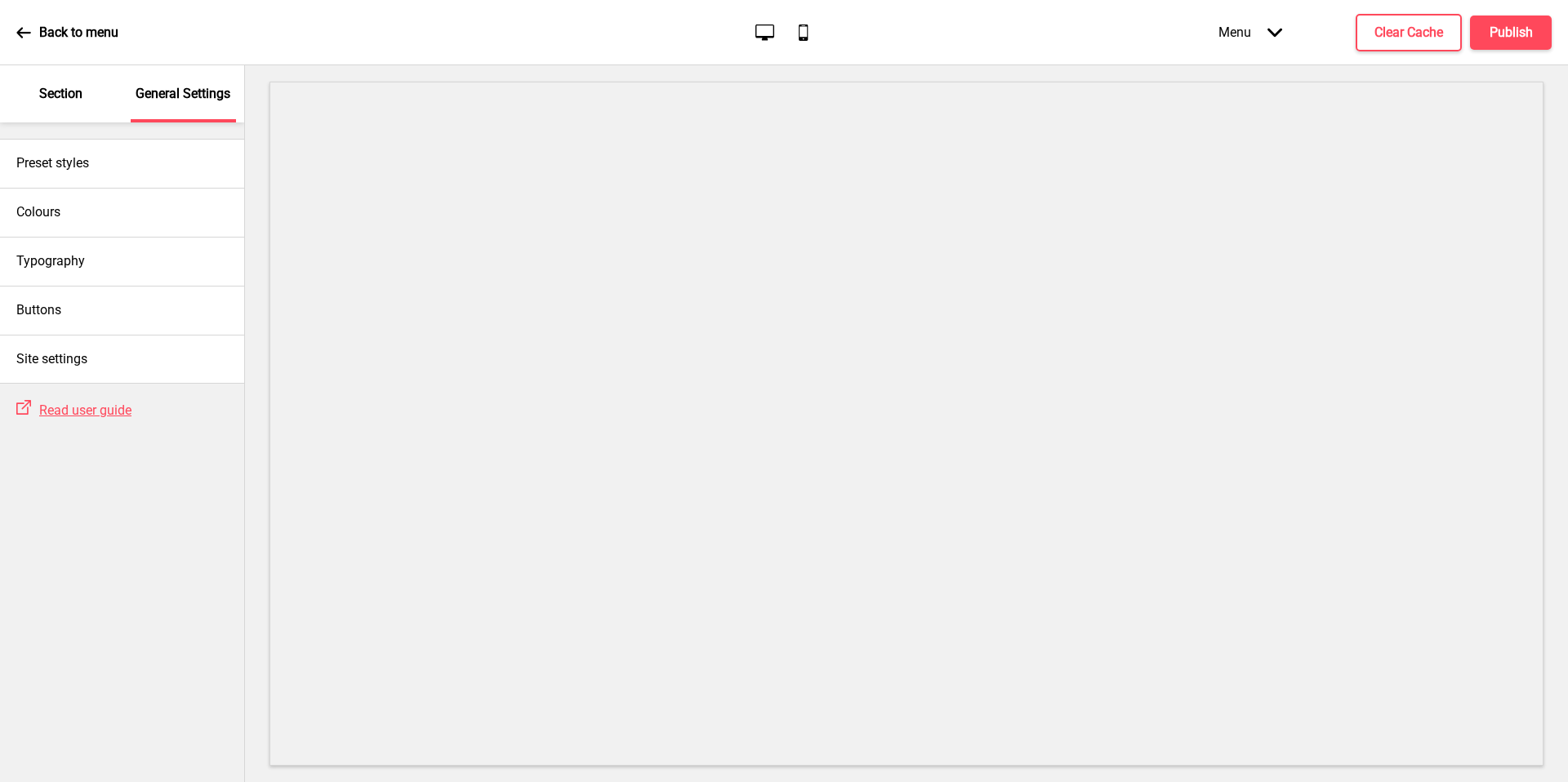
click at [162, 133] on div "Preset styles Colours Typography Buttons Site settings" at bounding box center [122, 253] width 245 height 261
click at [111, 309] on div "Buttons" at bounding box center [122, 310] width 245 height 49
select select "square"
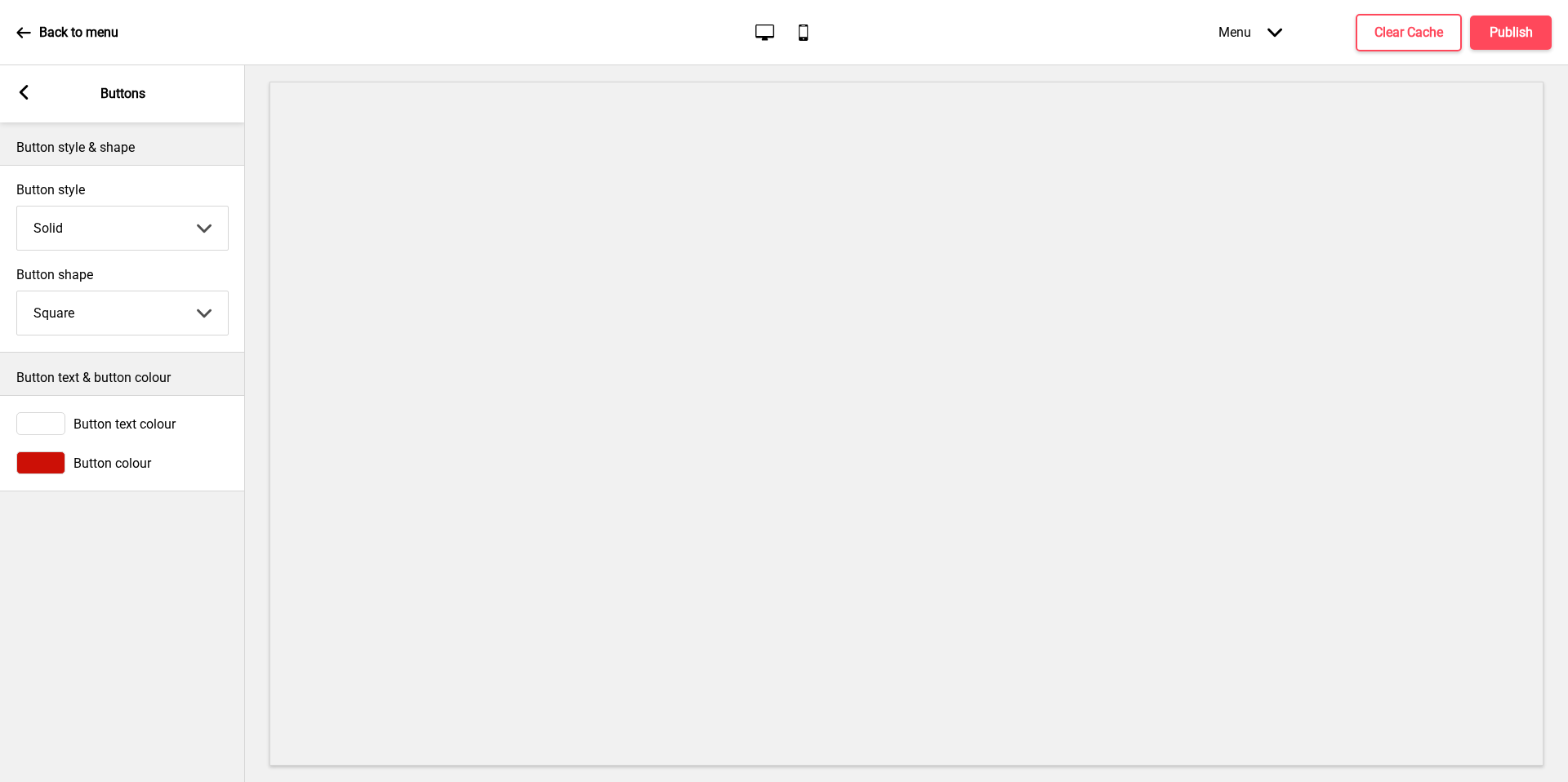
click at [59, 465] on div at bounding box center [41, 463] width 49 height 23
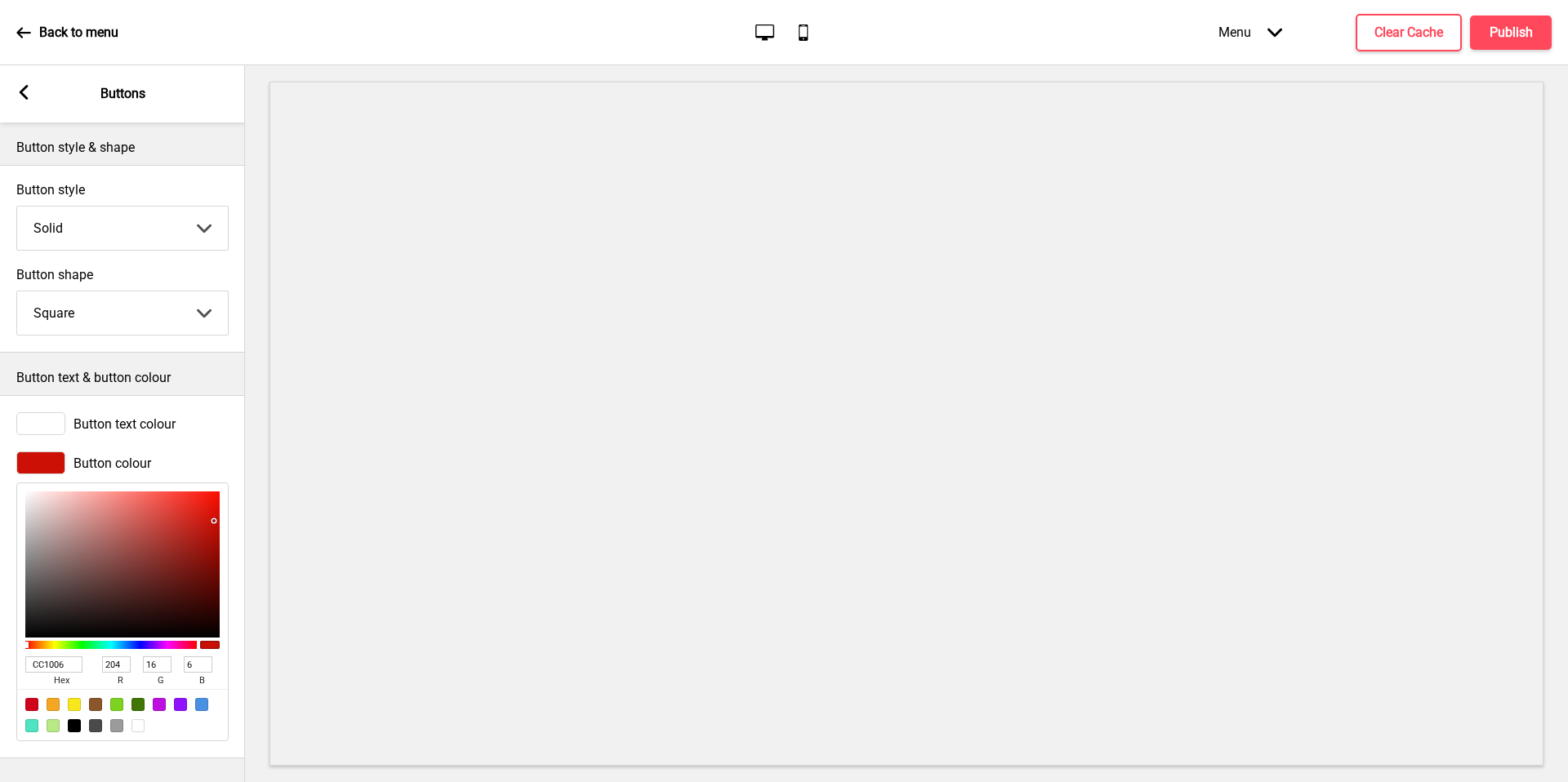
click at [51, 467] on div at bounding box center [41, 463] width 49 height 23
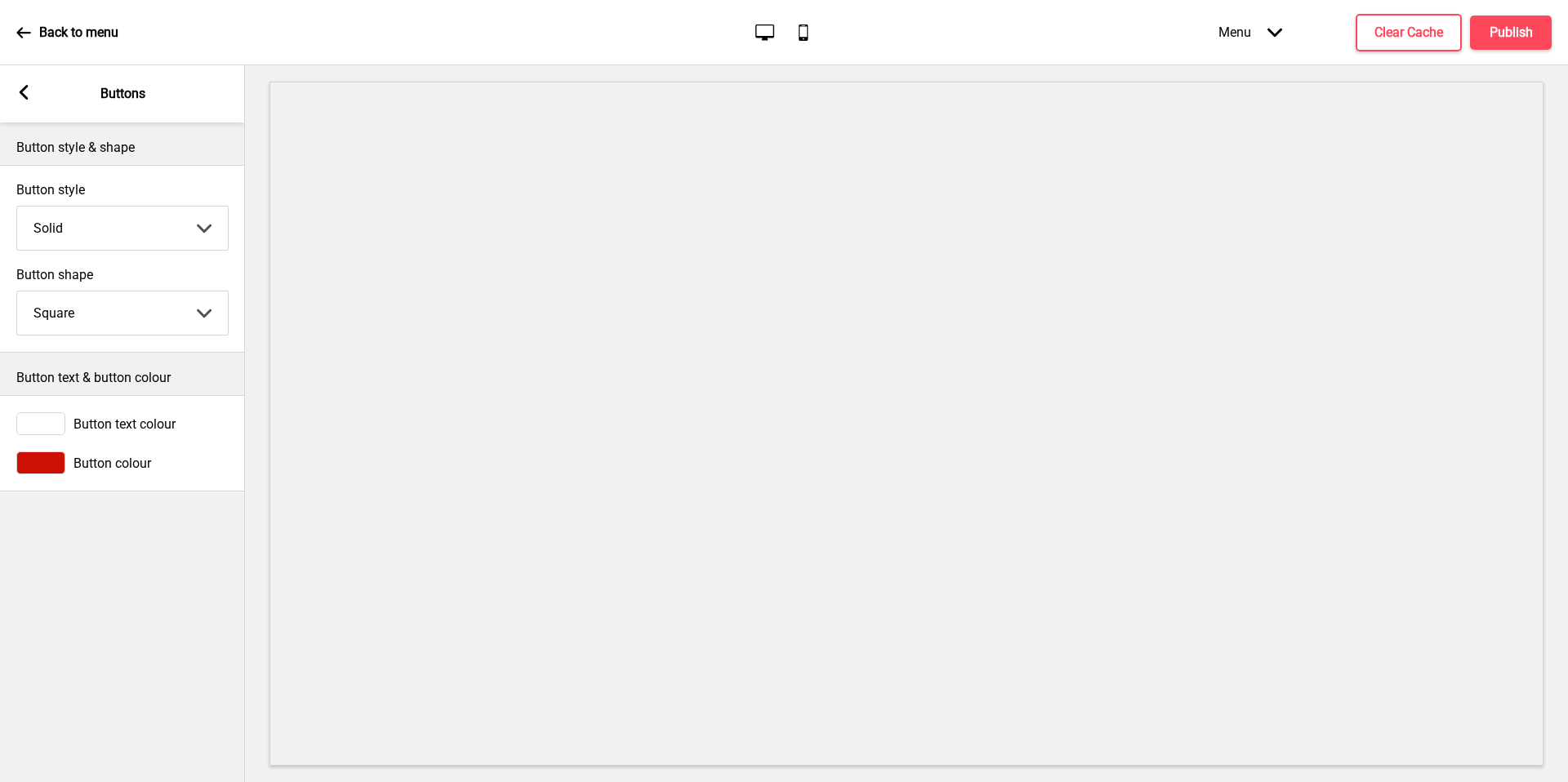
click at [48, 472] on div at bounding box center [41, 463] width 49 height 23
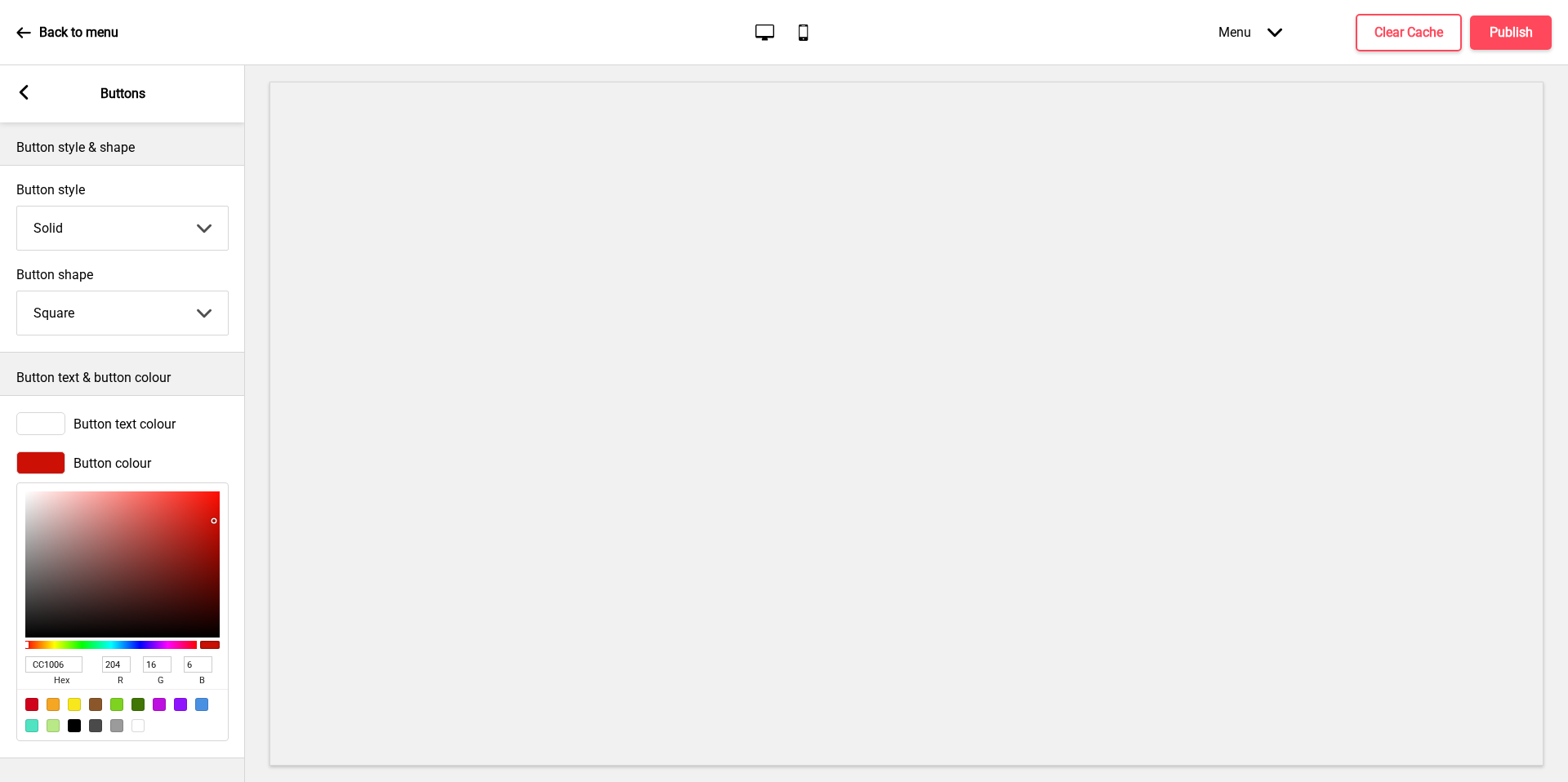
click at [62, 668] on input "CC1006" at bounding box center [54, 664] width 57 height 17
paste input "#E1772B"
type input "#E1772B"
type input "225"
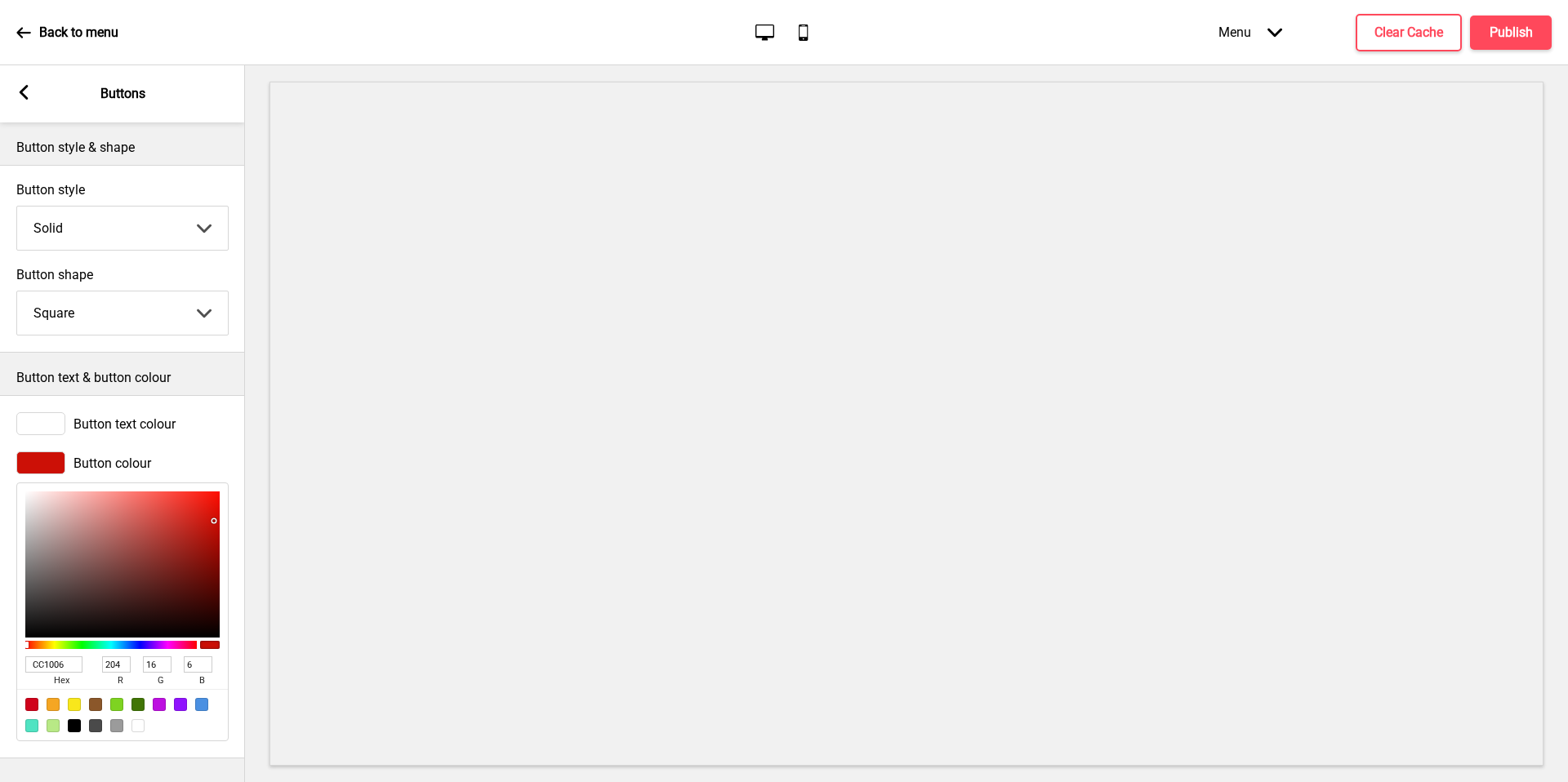
type input "119"
type input "43"
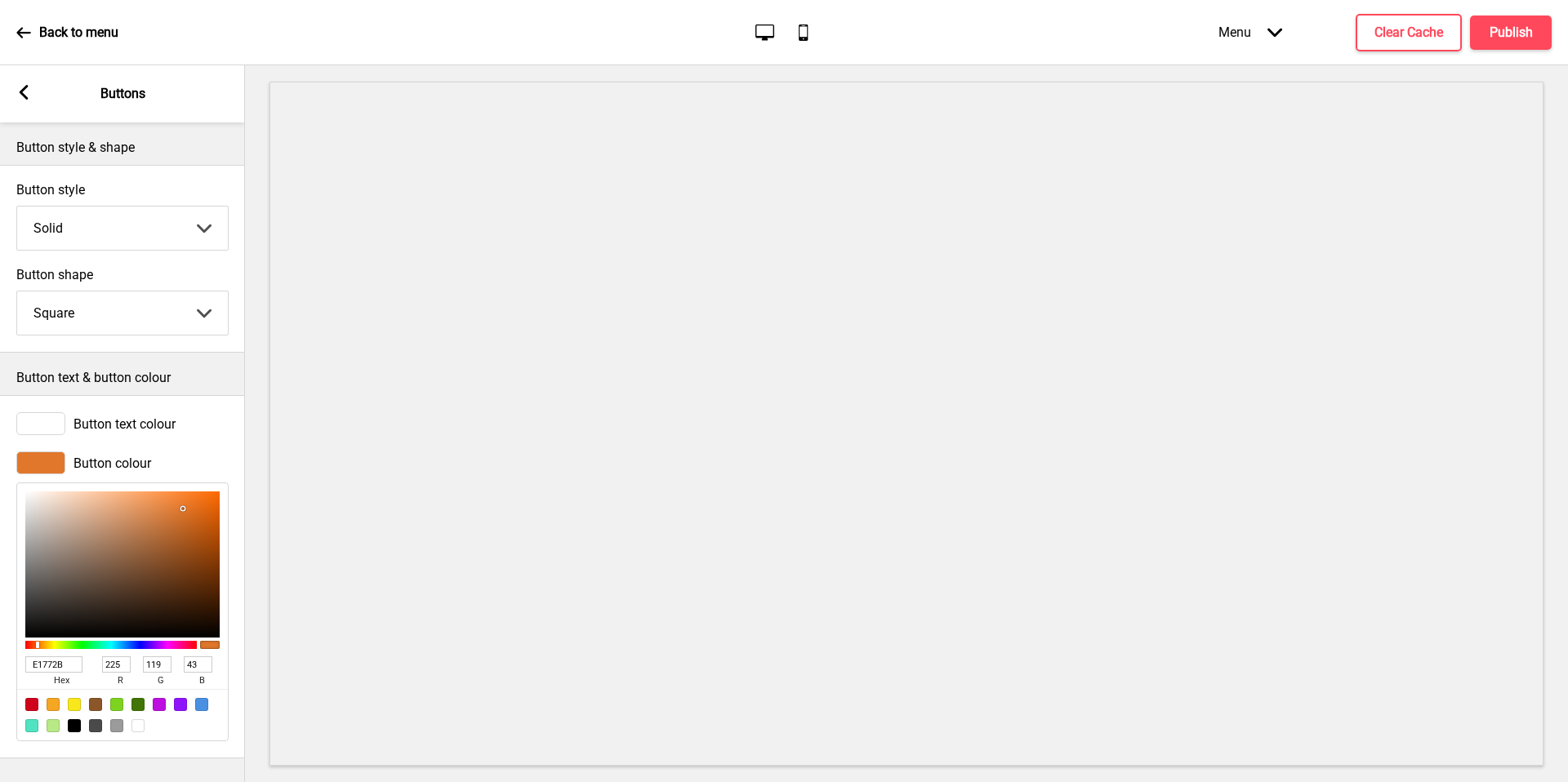
type input "F1EAE6"
type input "241"
type input "234"
type input "230"
click at [34, 500] on div at bounding box center [123, 564] width 195 height 146
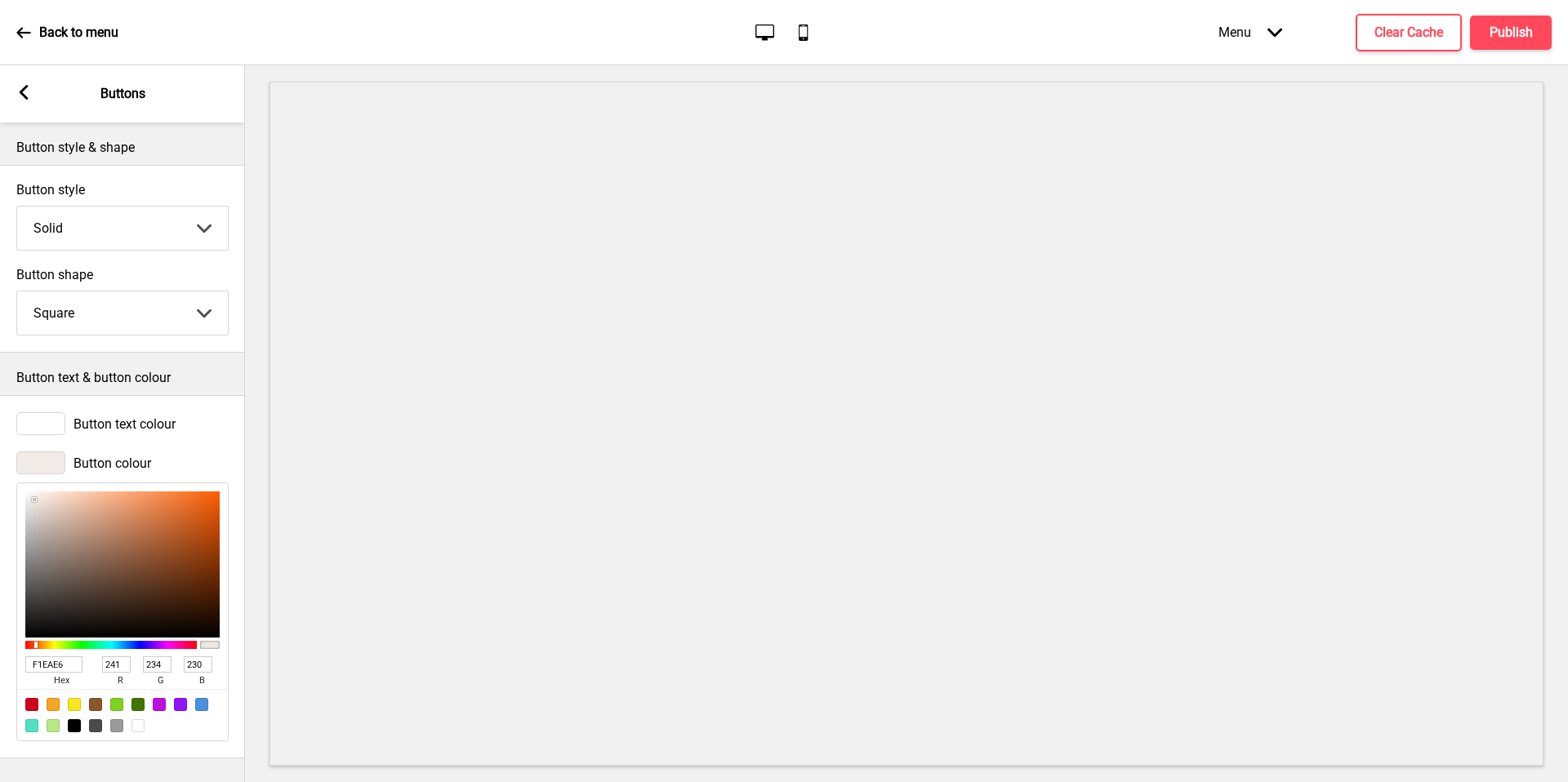
drag, startPoint x: 22, startPoint y: 98, endPoint x: 28, endPoint y: 92, distance: 8.5
click at [28, 92] on rect at bounding box center [24, 91] width 15 height 15
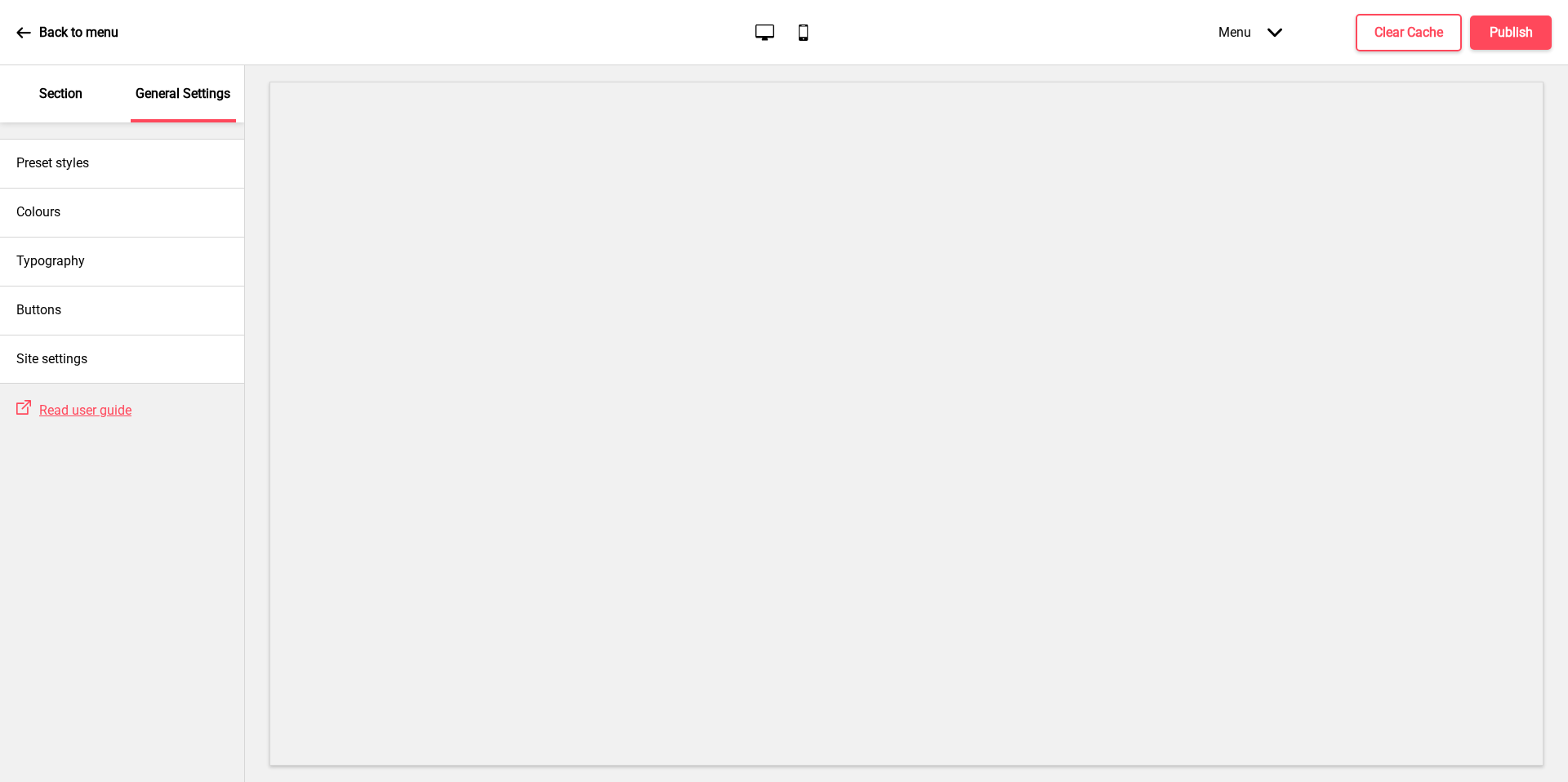
click at [65, 99] on p "Section" at bounding box center [61, 93] width 43 height 18
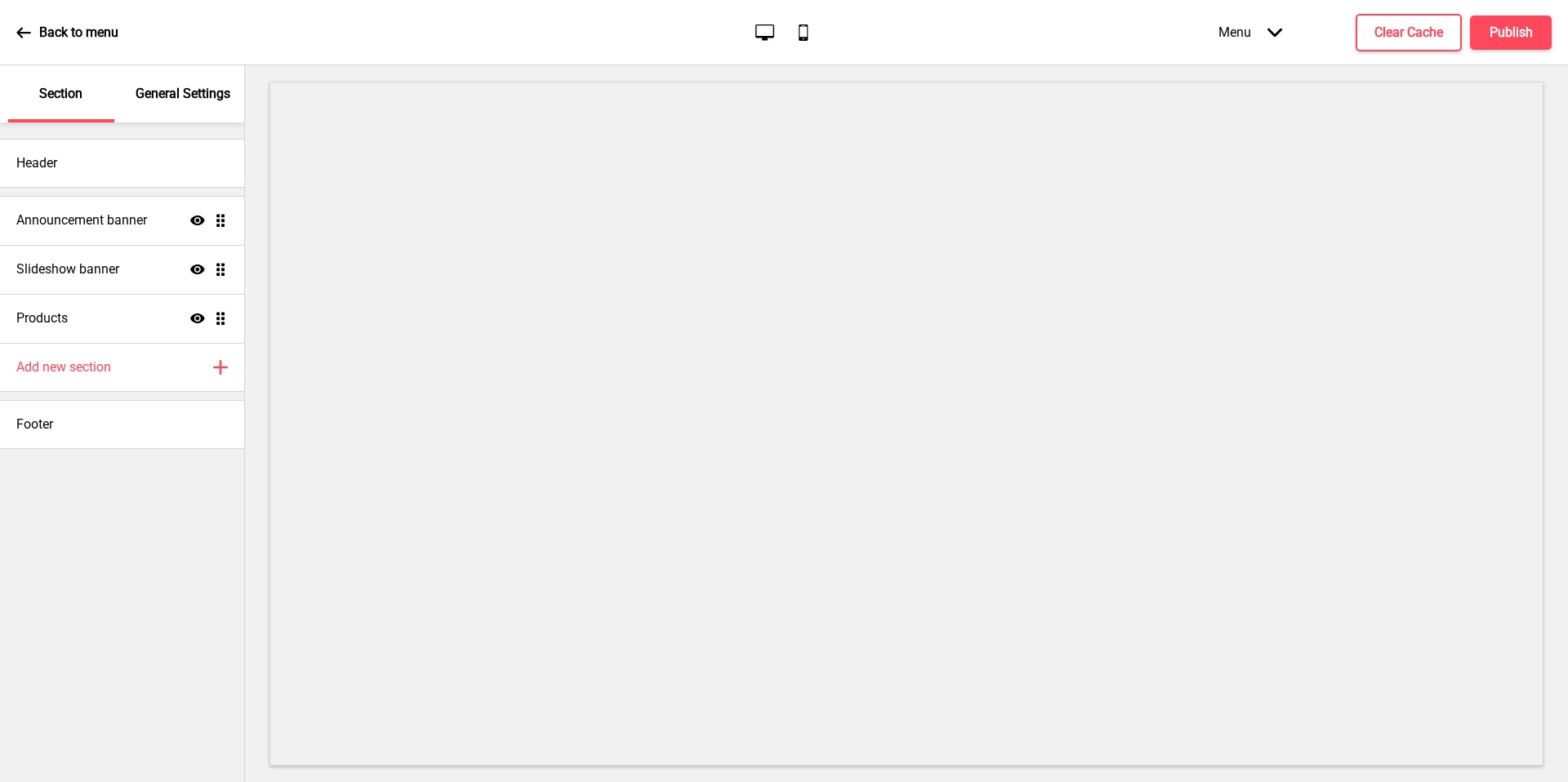
drag, startPoint x: 65, startPoint y: 99, endPoint x: 138, endPoint y: 94, distance: 73.2
click at [138, 94] on p "General Settings" at bounding box center [183, 93] width 94 height 18
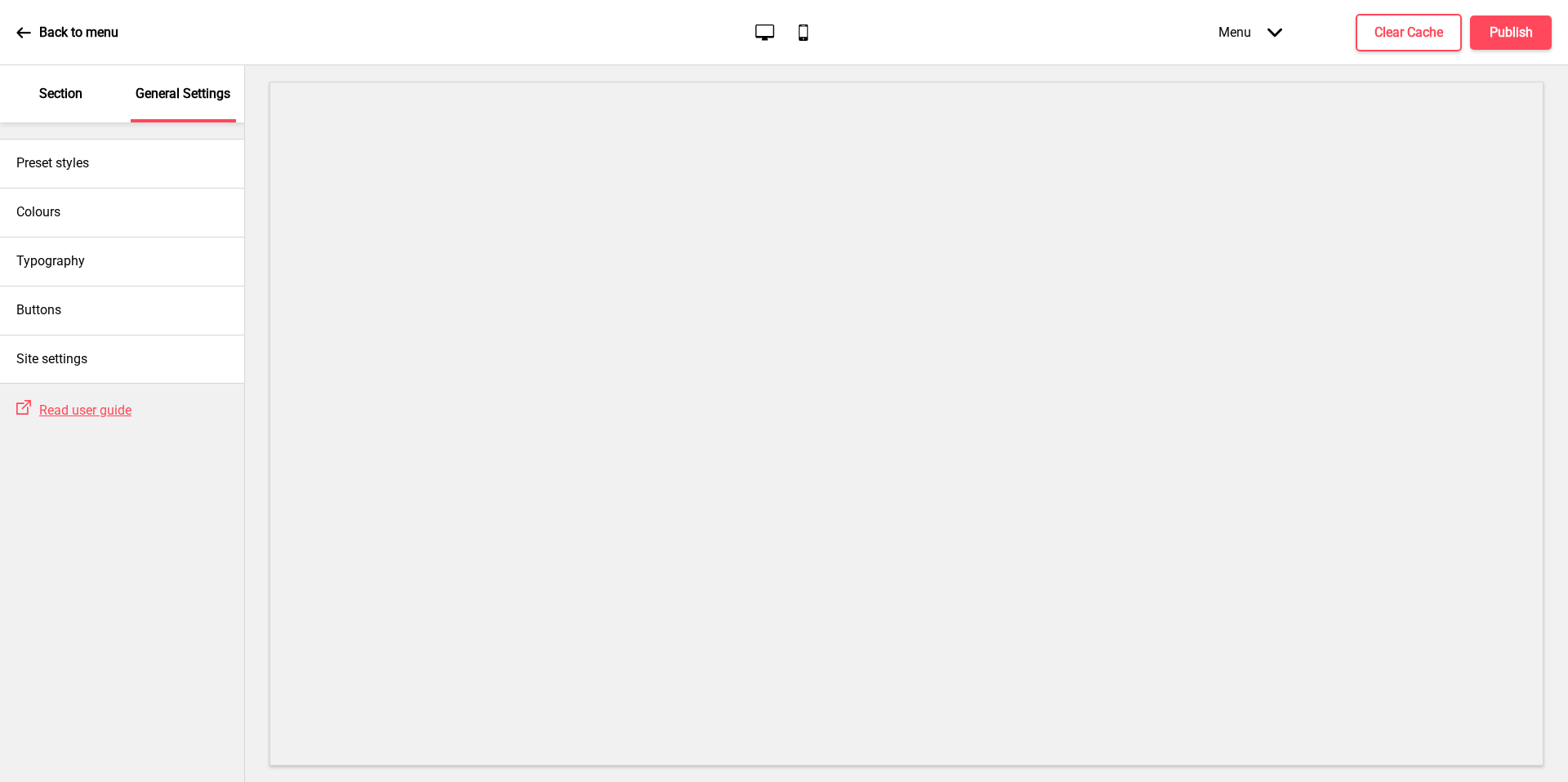
drag, startPoint x: 138, startPoint y: 94, endPoint x: 56, endPoint y: 108, distance: 83.2
click at [56, 108] on div "Section" at bounding box center [61, 93] width 106 height 57
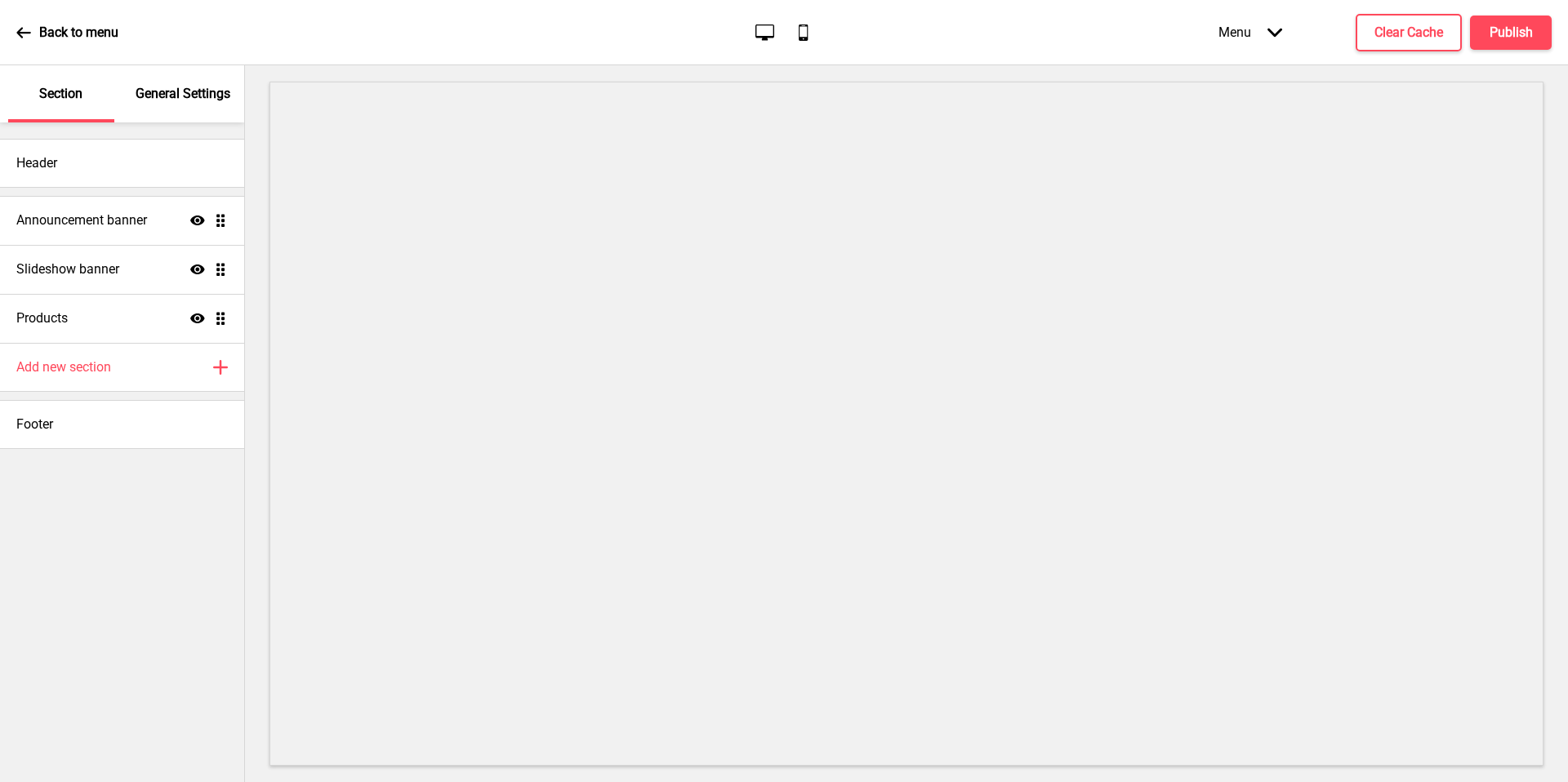
click at [167, 105] on div "General Settings" at bounding box center [184, 93] width 106 height 57
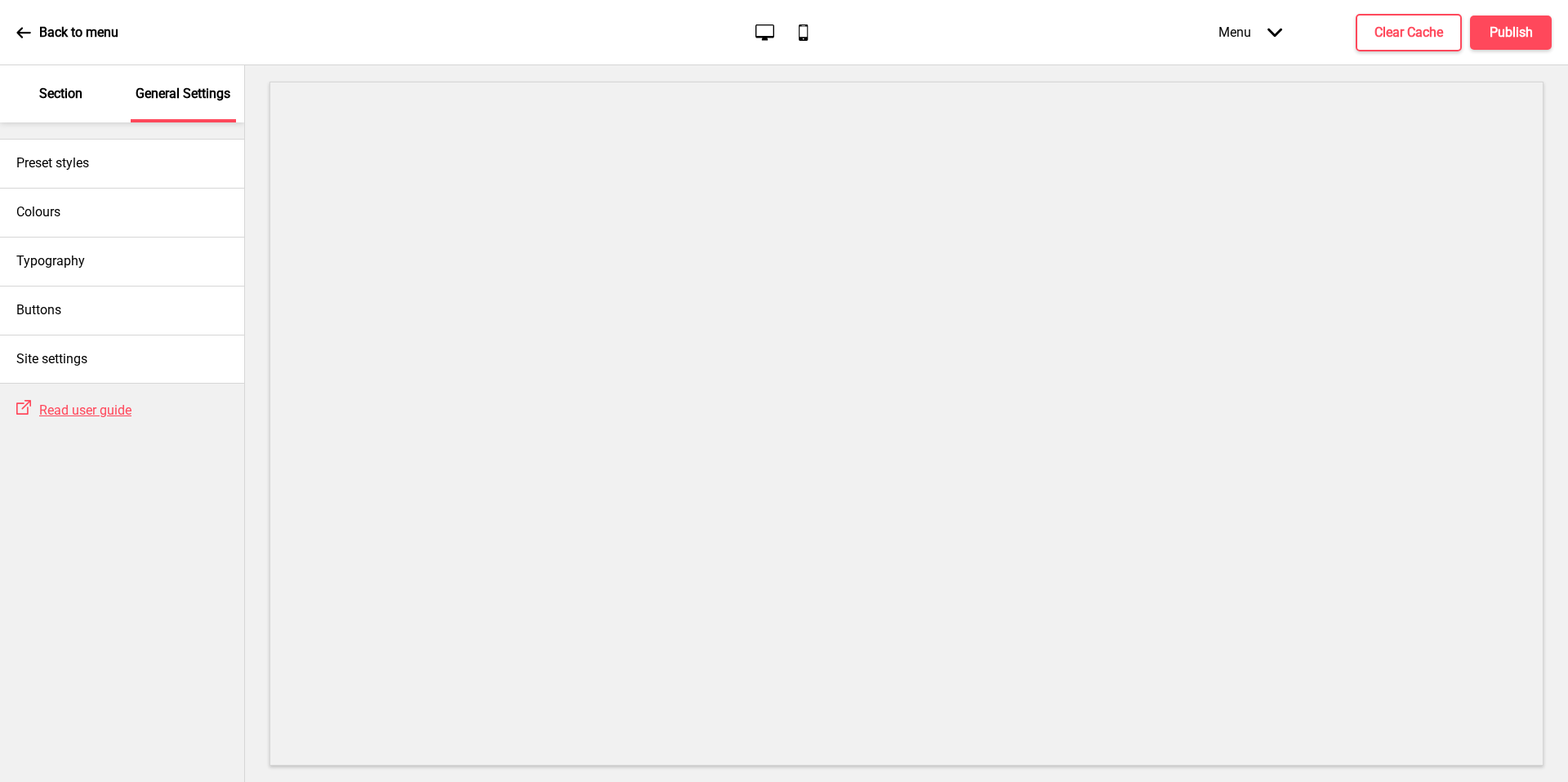
drag, startPoint x: 167, startPoint y: 105, endPoint x: 70, endPoint y: 106, distance: 97.0
click at [70, 106] on div "Section" at bounding box center [61, 93] width 106 height 57
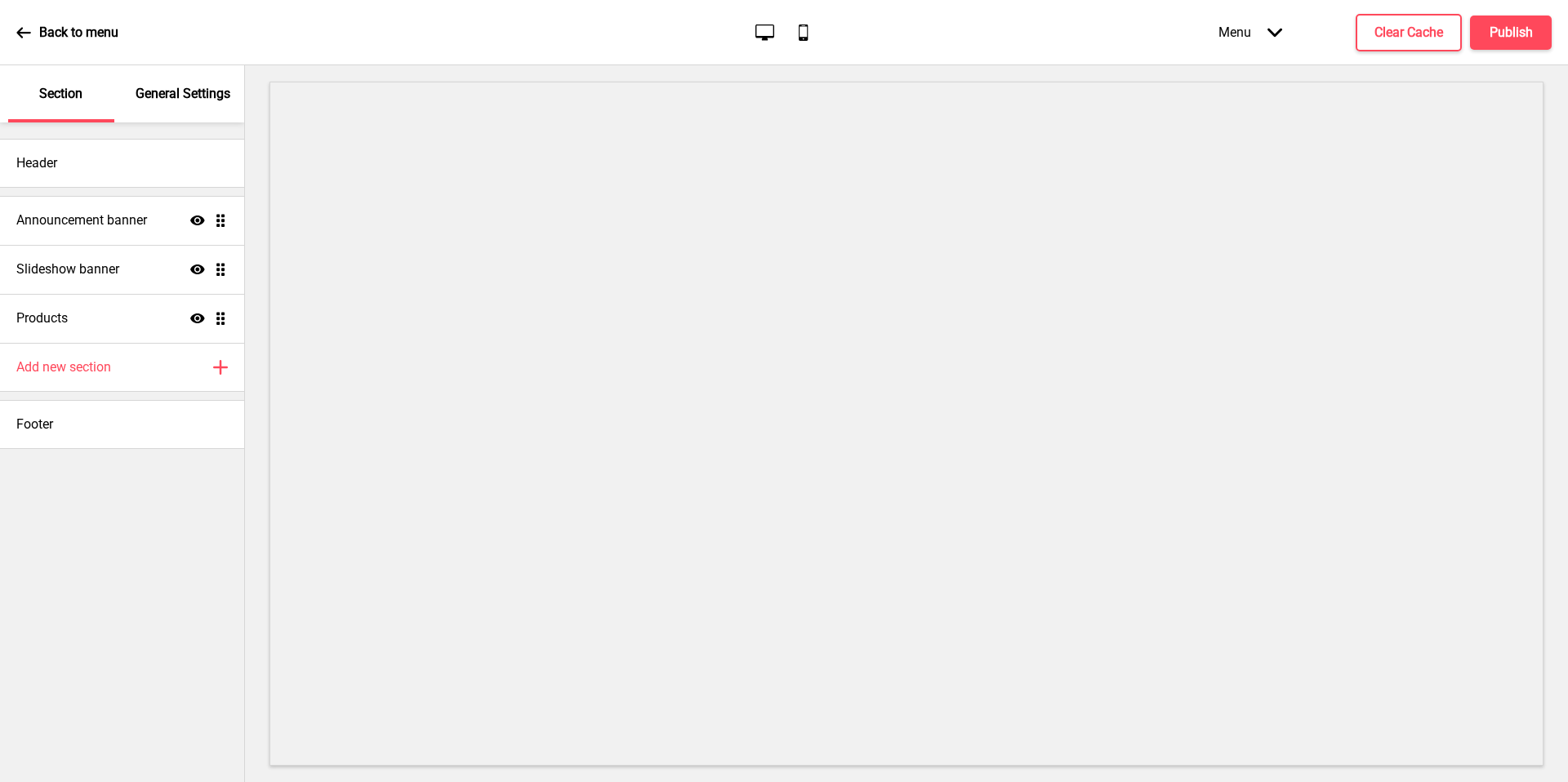
click at [142, 222] on h4 "Announcement banner" at bounding box center [82, 220] width 131 height 18
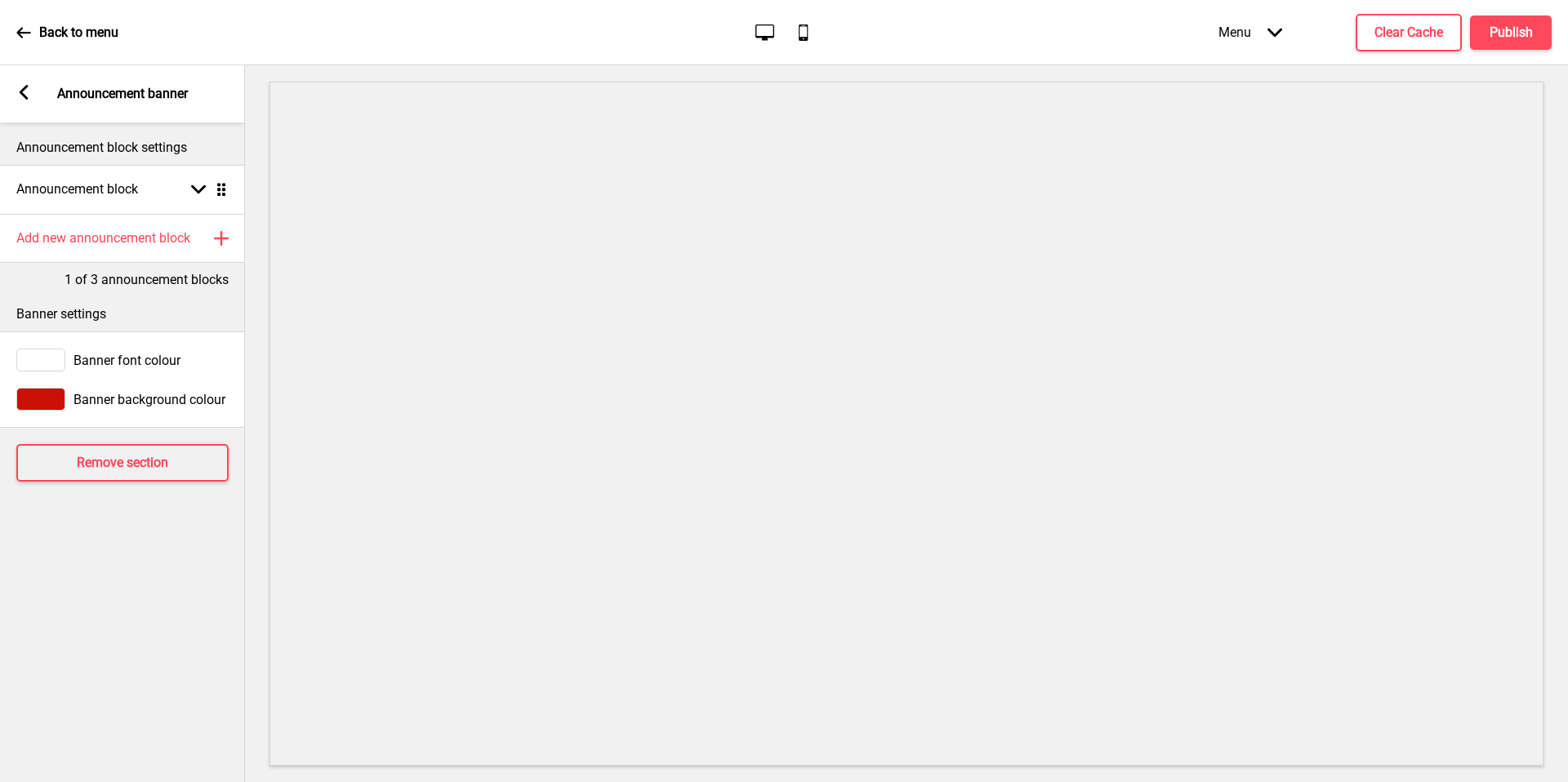
click at [168, 243] on h4 "Add new announcement block" at bounding box center [103, 239] width 174 height 18
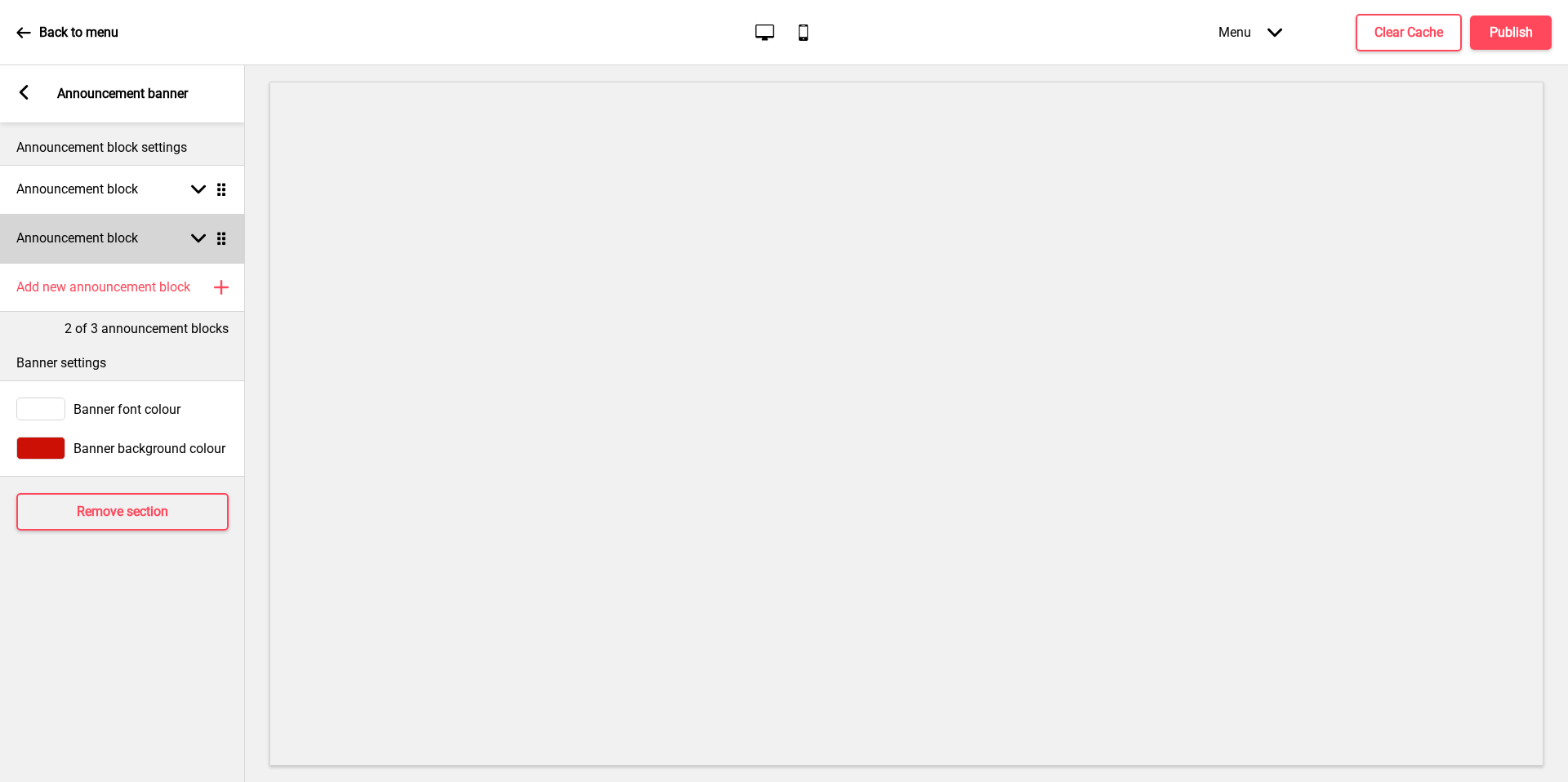
click at [106, 249] on div "Announcement block Arrow down Drag" at bounding box center [122, 239] width 245 height 49
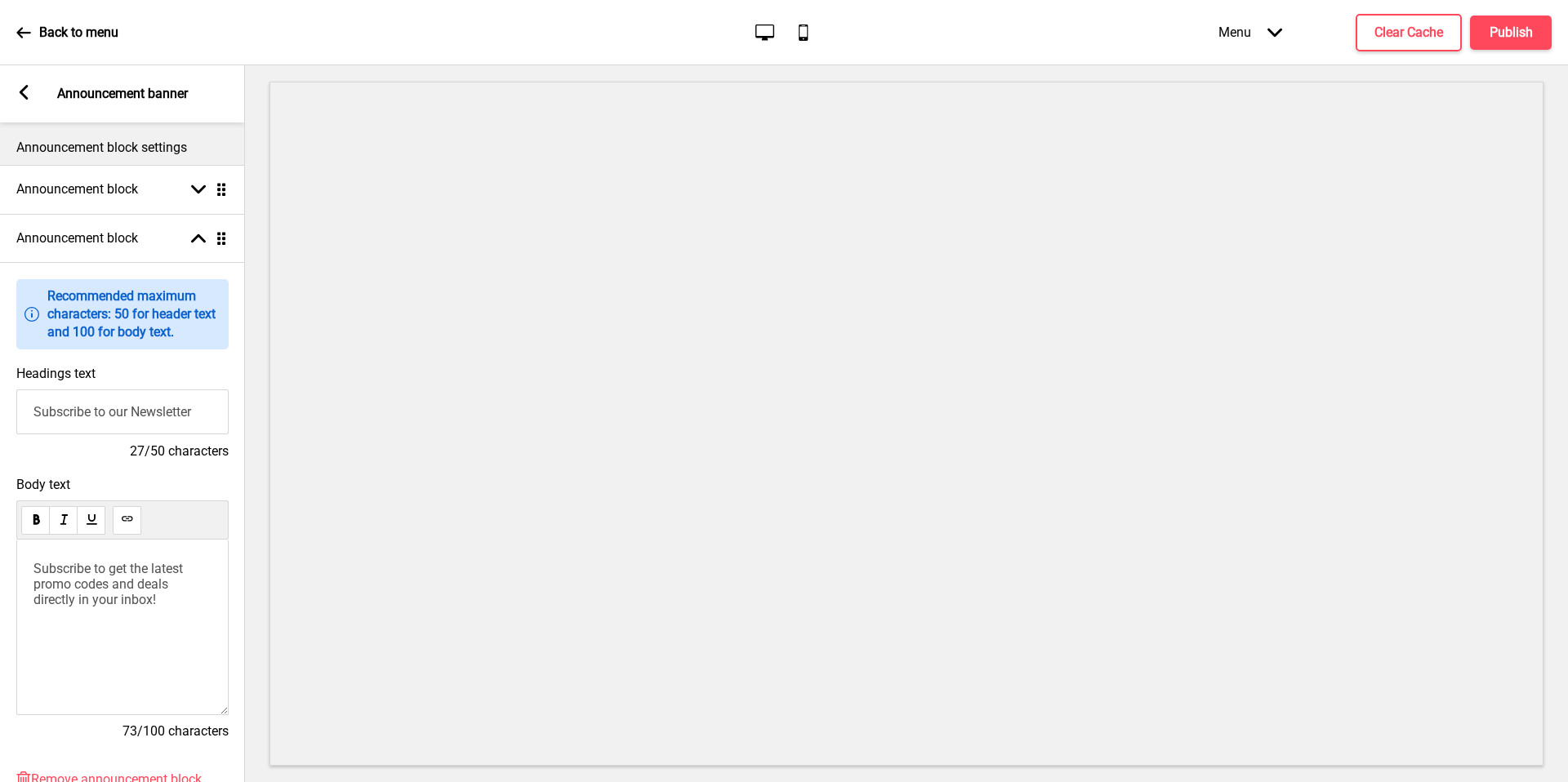
drag, startPoint x: 106, startPoint y: 249, endPoint x: 151, endPoint y: 396, distance: 153.7
click at [151, 396] on input "Subscribe to our Newsletter" at bounding box center [123, 412] width 212 height 45
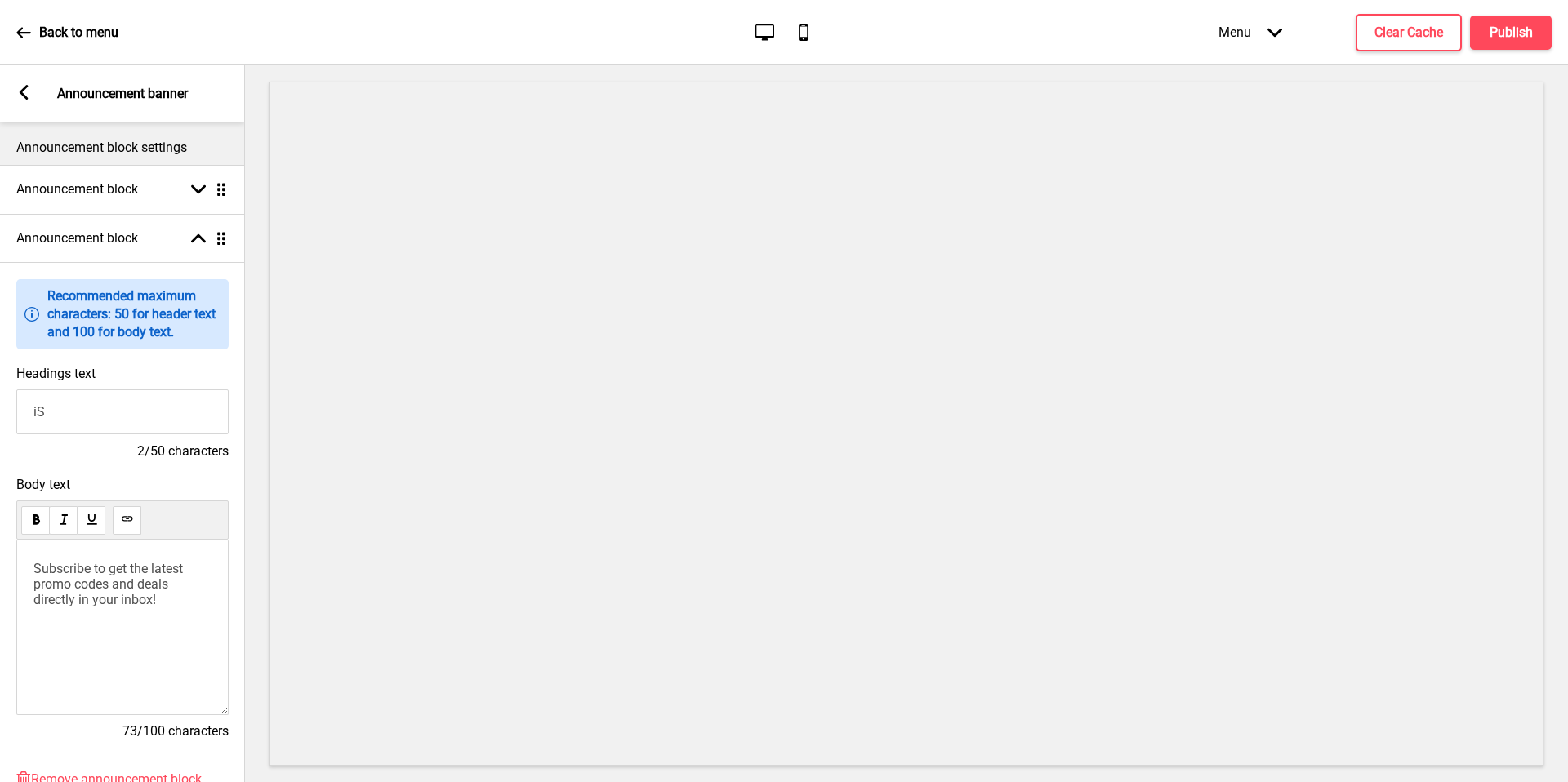
type input "i"
click at [151, 396] on input "Islandwide delivery at just $6.80!" at bounding box center [123, 412] width 212 height 45
type input "Islandwide delivery at just $6.80!"
click at [106, 606] on div "Subscribe to get the latest promo codes and deals directly in your inbox!" at bounding box center [123, 627] width 212 height 176
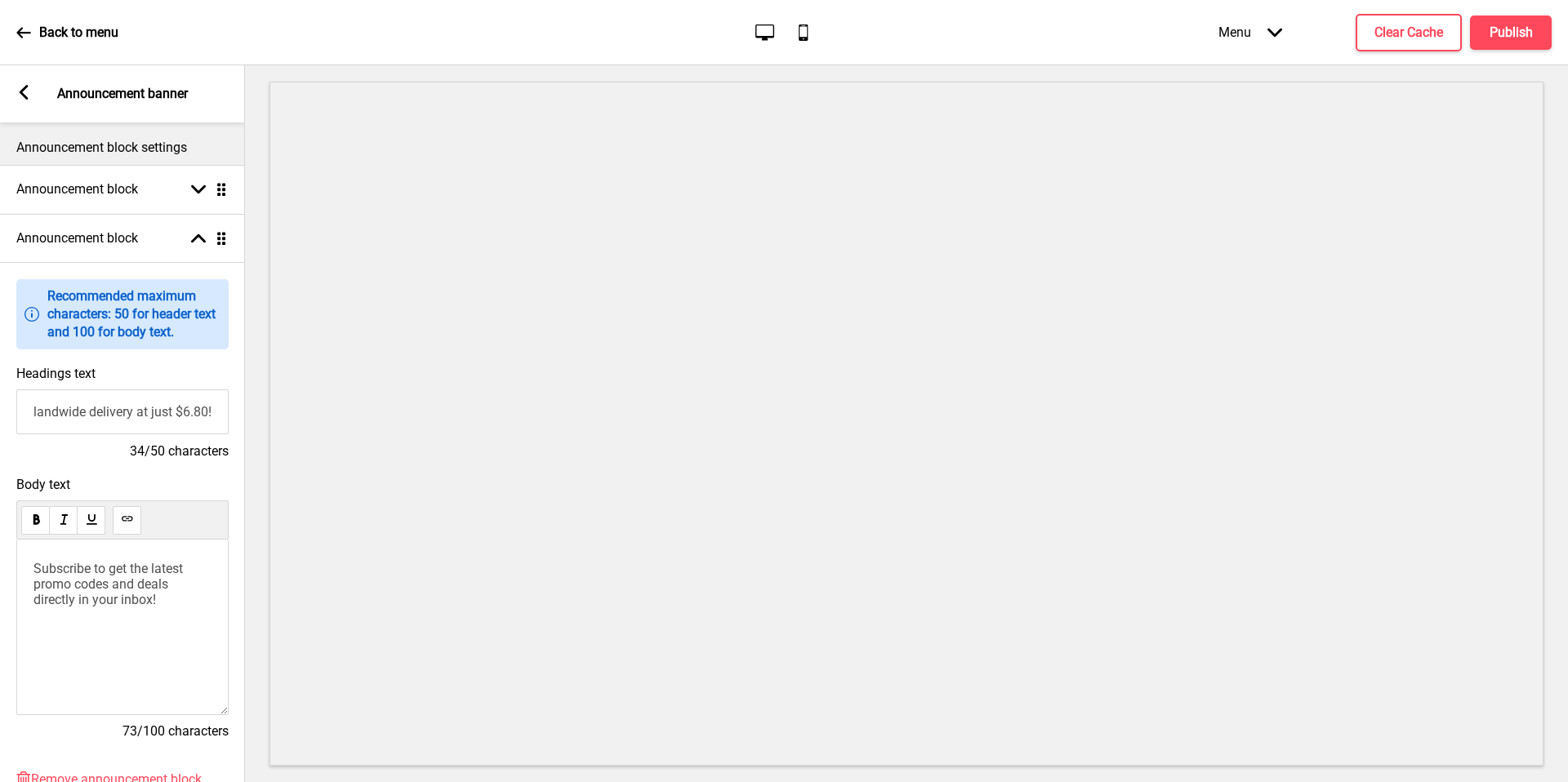
scroll to position [0, 0]
click at [106, 606] on div "Subscribe to get the latest promo codes and deals directly in your inbox!" at bounding box center [123, 627] width 212 height 176
click at [101, 578] on span "Subscribe to get the latest promo codes and deals directly in your inbox!" at bounding box center [109, 584] width 152 height 46
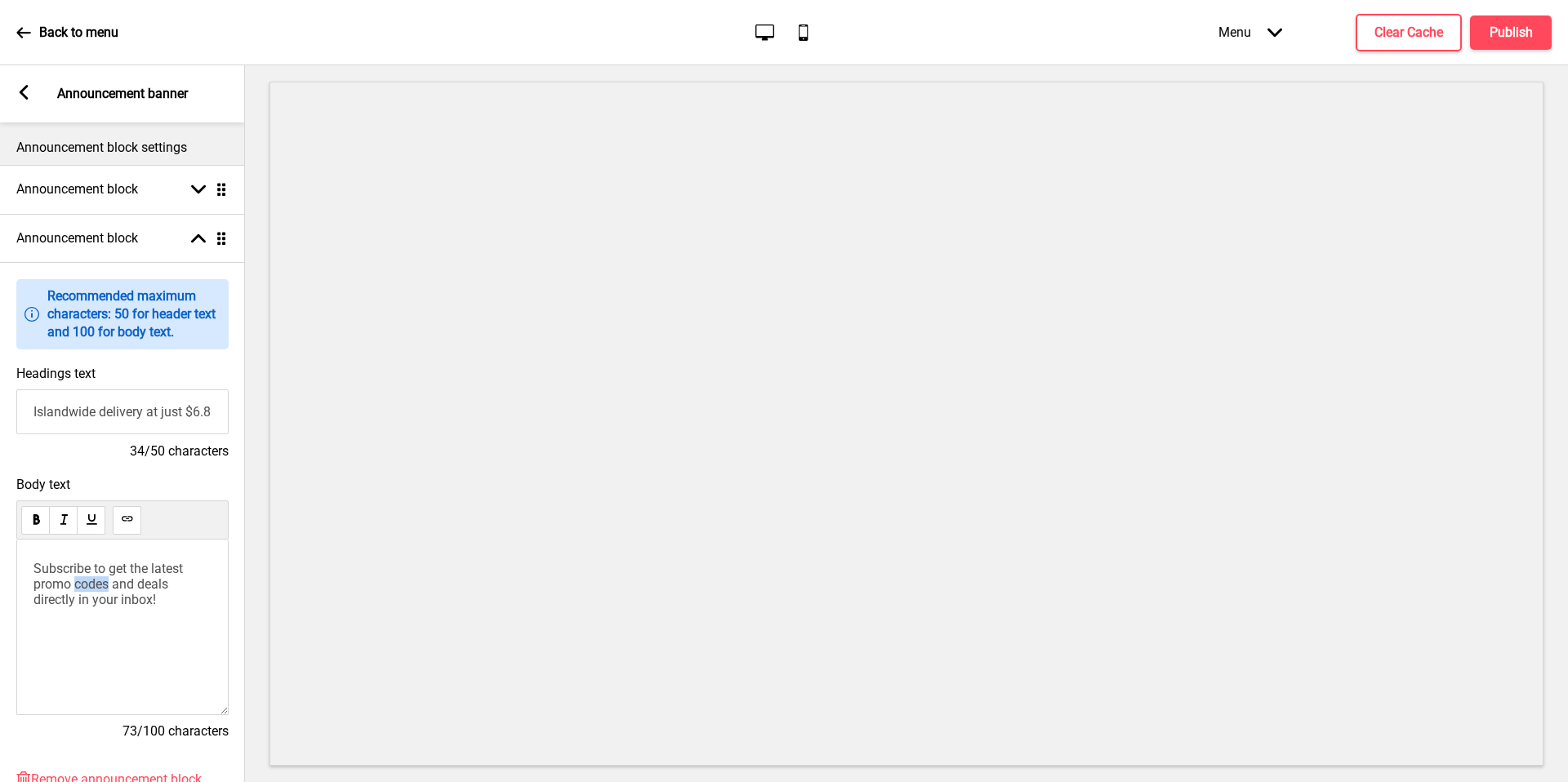
click at [101, 578] on span "Subscribe to get the latest promo codes and deals directly in your inbox!" at bounding box center [109, 584] width 152 height 46
click at [169, 410] on input "Islandwide delivery at just $6.80!" at bounding box center [123, 412] width 212 height 45
drag, startPoint x: 169, startPoint y: 410, endPoint x: 264, endPoint y: 409, distance: 95.0
click at [264, 409] on div "Section General Settings Header Announcement banner Show Drag Slideshow banner …" at bounding box center [784, 423] width 1568 height 717
drag, startPoint x: 264, startPoint y: 409, endPoint x: 200, endPoint y: 415, distance: 64.3
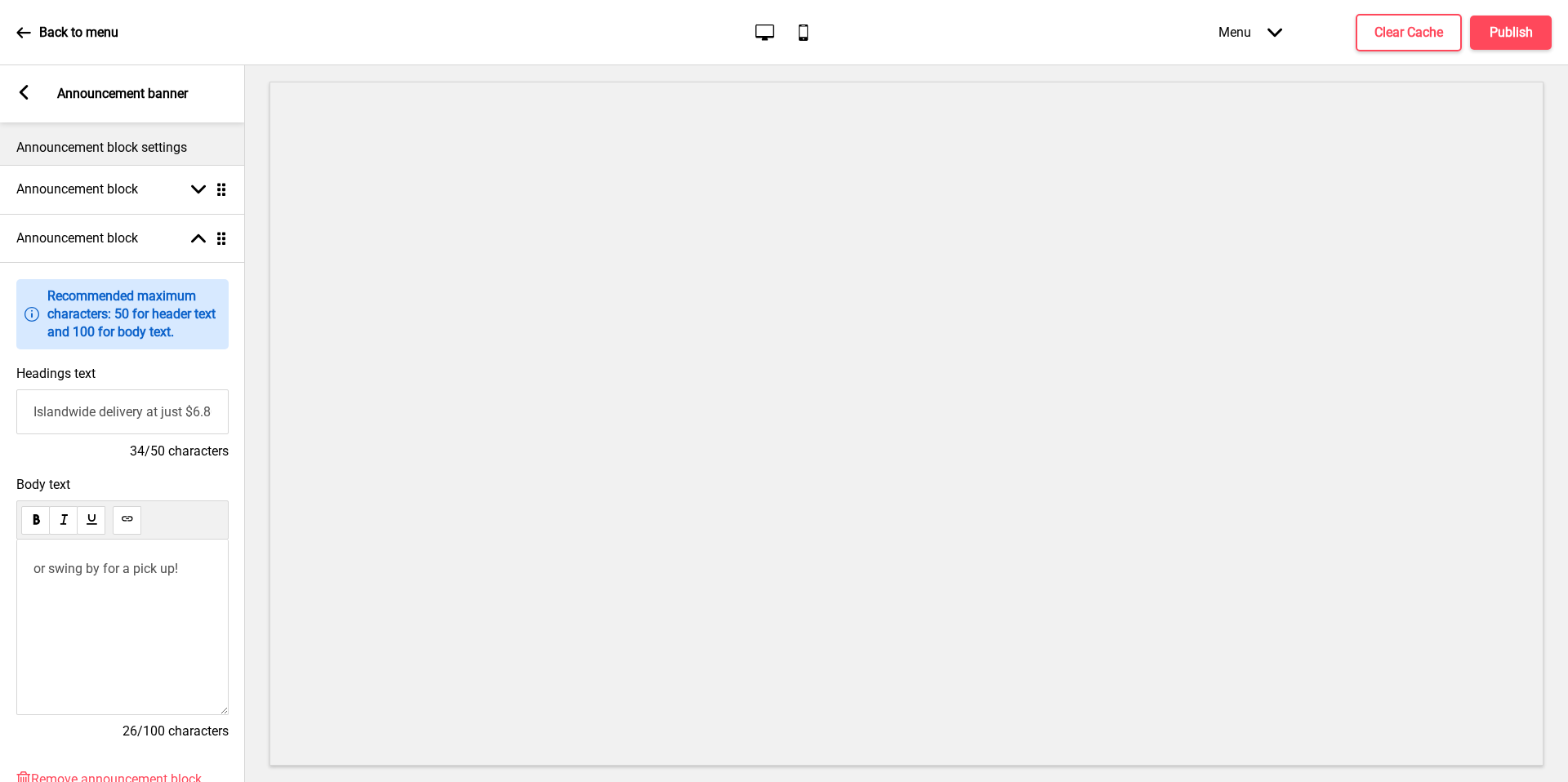
click at [200, 415] on input "Islandwide delivery at just $6.80!" at bounding box center [123, 412] width 212 height 45
type input "Islandwide delivery at just $6.80"
click at [82, 570] on span "or swing by for a pick up!" at bounding box center [104, 569] width 144 height 16
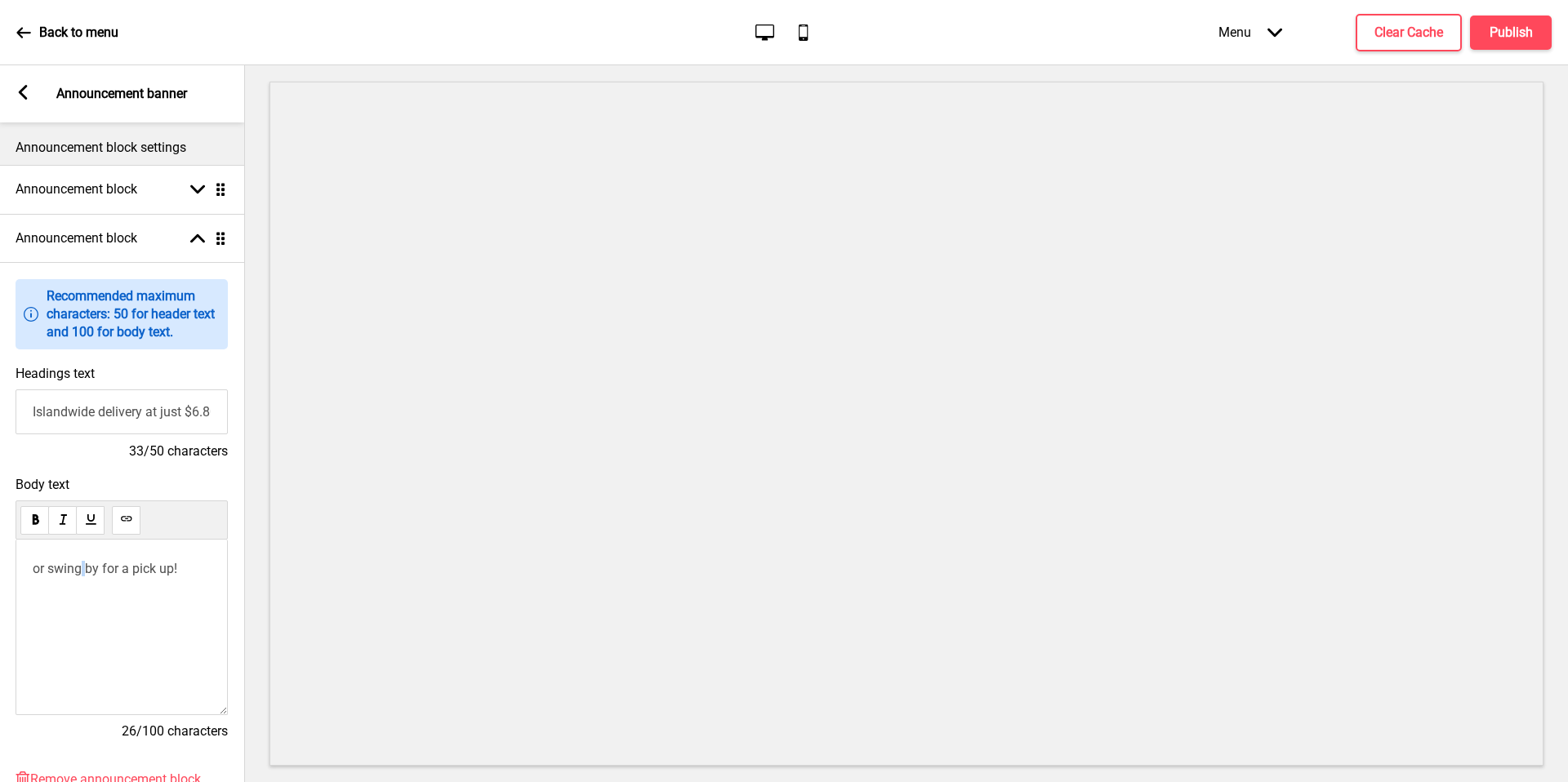
click at [82, 570] on span "or swing by for a pick up!" at bounding box center [104, 569] width 144 height 16
click at [65, 207] on div "Announcement block Arrow down Drag" at bounding box center [121, 190] width 245 height 49
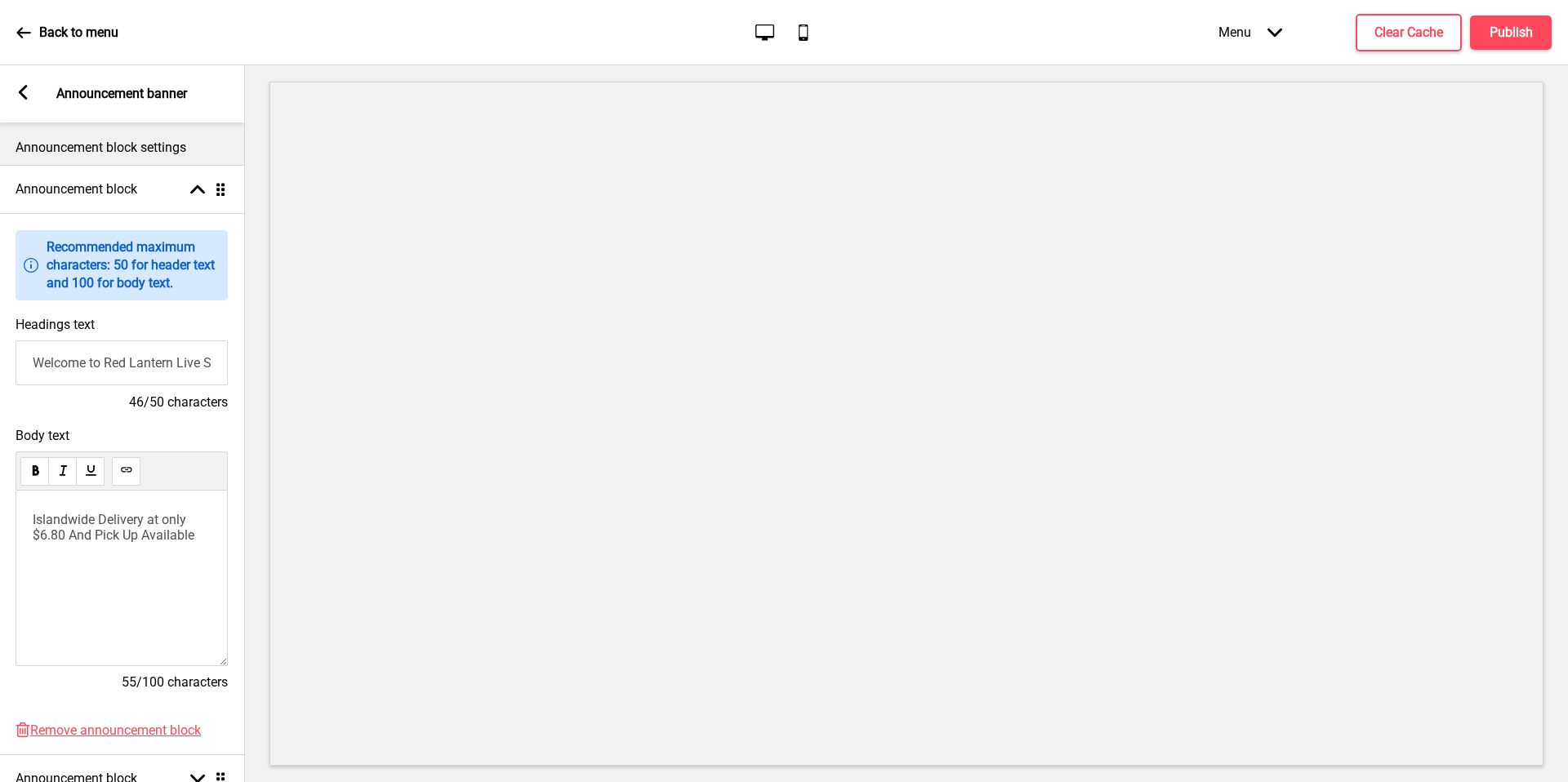
click at [111, 153] on p "Announcement block settings" at bounding box center [122, 147] width 212 height 18
drag, startPoint x: 111, startPoint y: 153, endPoint x: 108, endPoint y: 172, distance: 19.2
click at [108, 172] on div "Announcement block Arrow up Drag" at bounding box center [121, 190] width 245 height 49
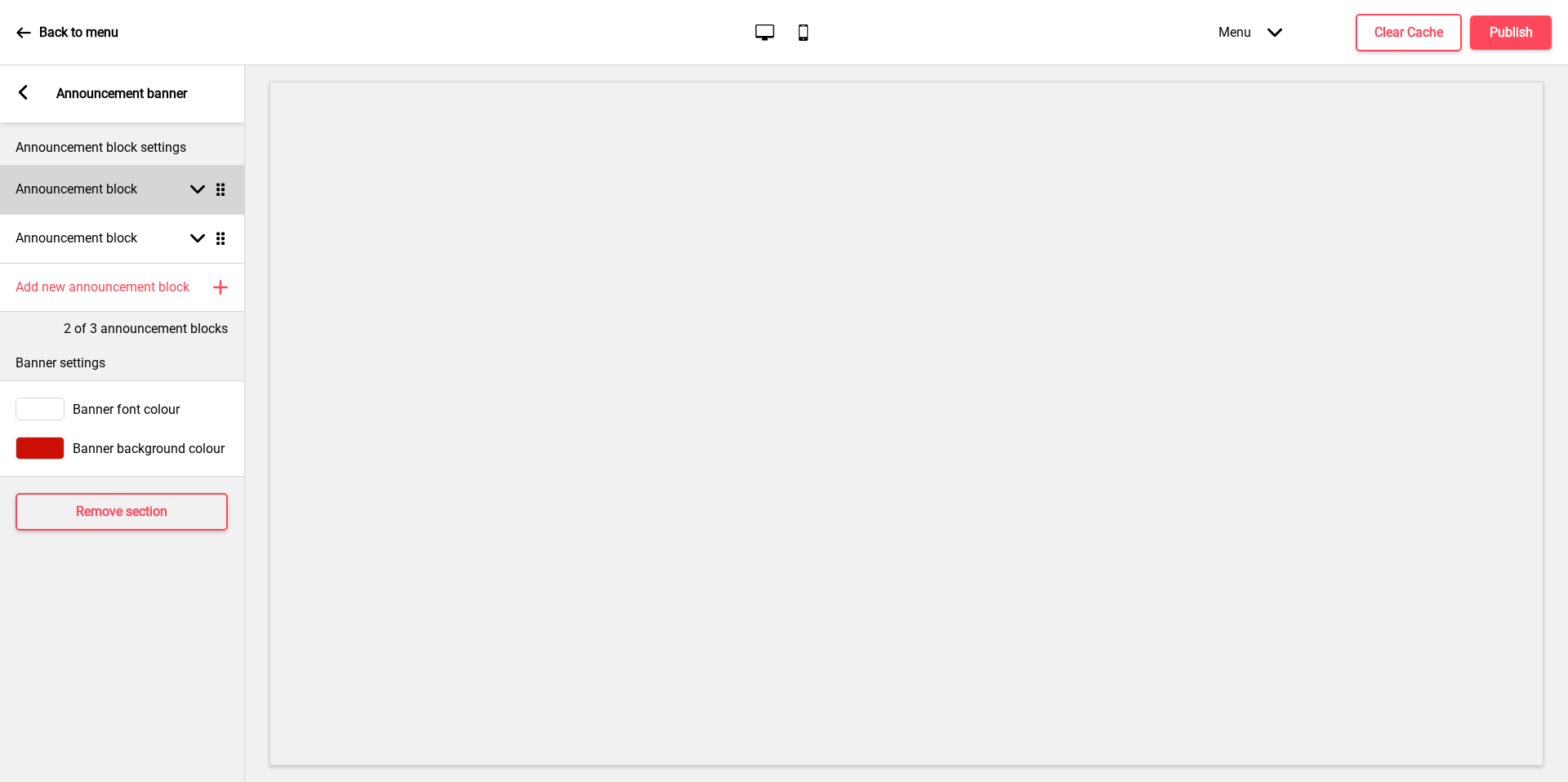
click at [83, 190] on h4 "Announcement block" at bounding box center [77, 190] width 122 height 18
click at [109, 187] on h4 "Announcement block" at bounding box center [77, 190] width 122 height 18
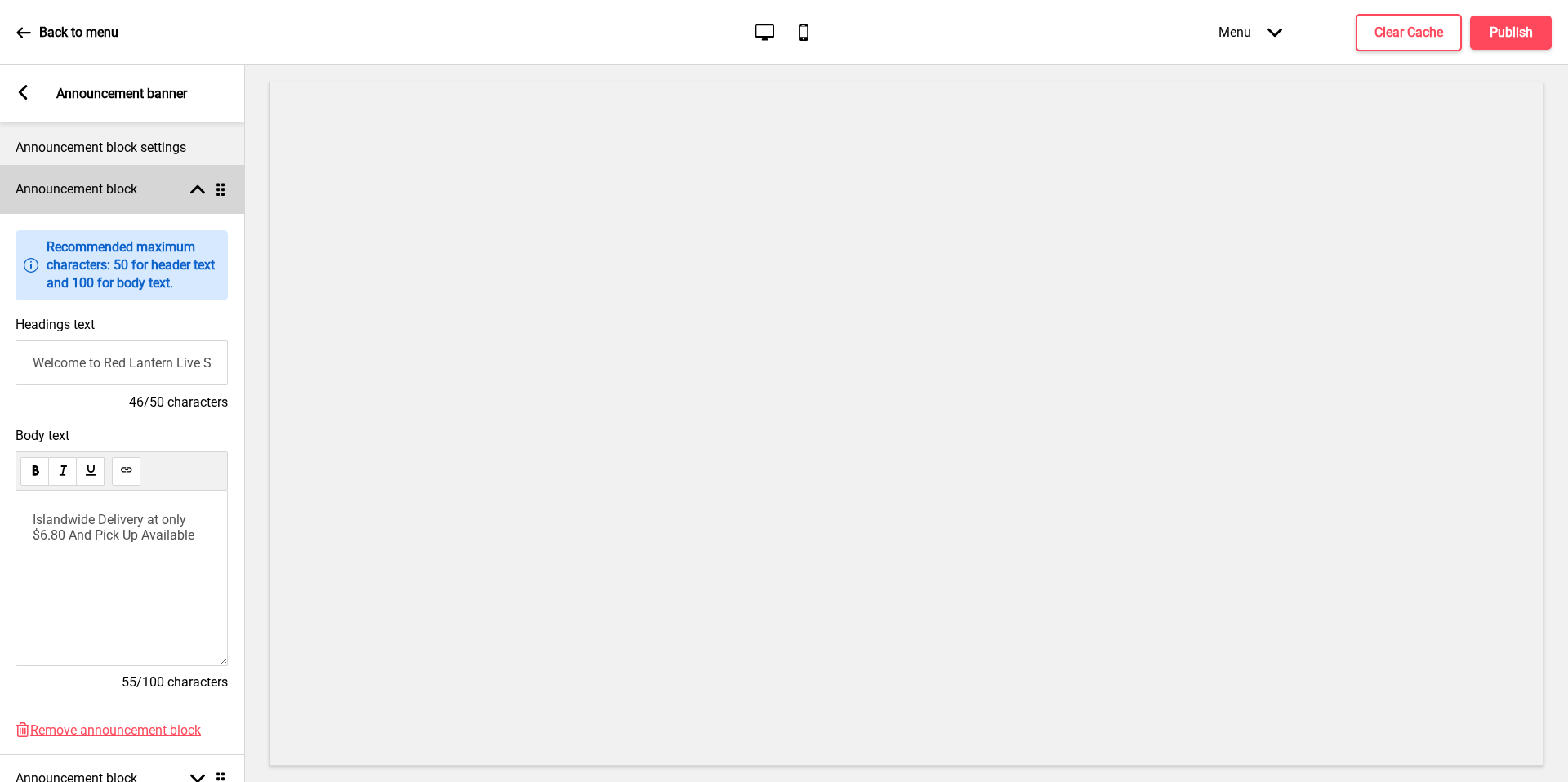
click at [113, 529] on span "Islandwide Delivery at only $6.80 And Pick Up Available" at bounding box center [113, 528] width 162 height 31
click at [42, 532] on span "a famous seafood and zichar place which serves a variety of affordable and mout…" at bounding box center [122, 542] width 180 height 62
click at [41, 524] on span "a famous seafood and zichar place which serves a variety of affordable and mout…" at bounding box center [122, 542] width 180 height 62
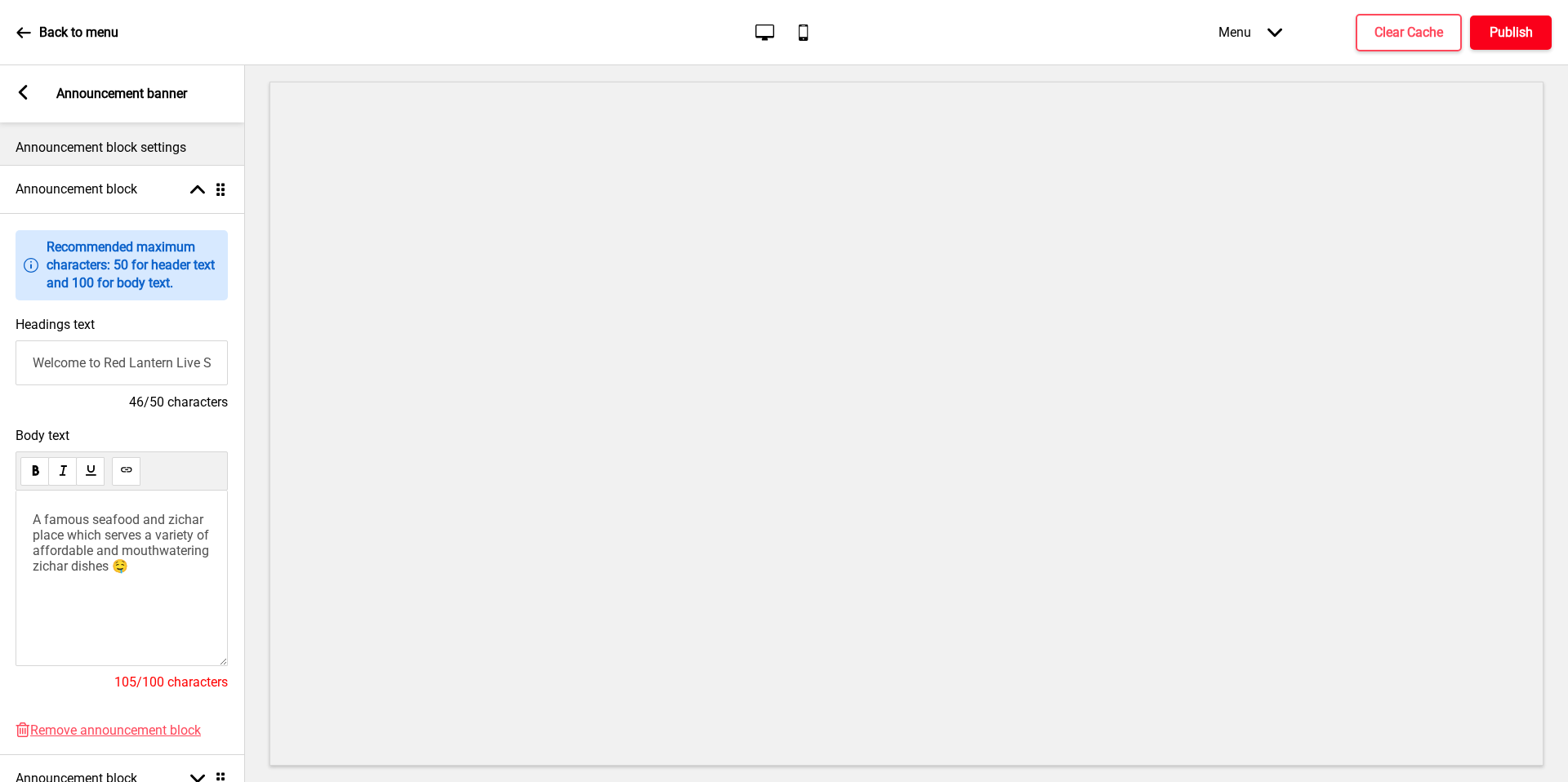
click at [1503, 41] on button "Publish" at bounding box center [1510, 32] width 82 height 34
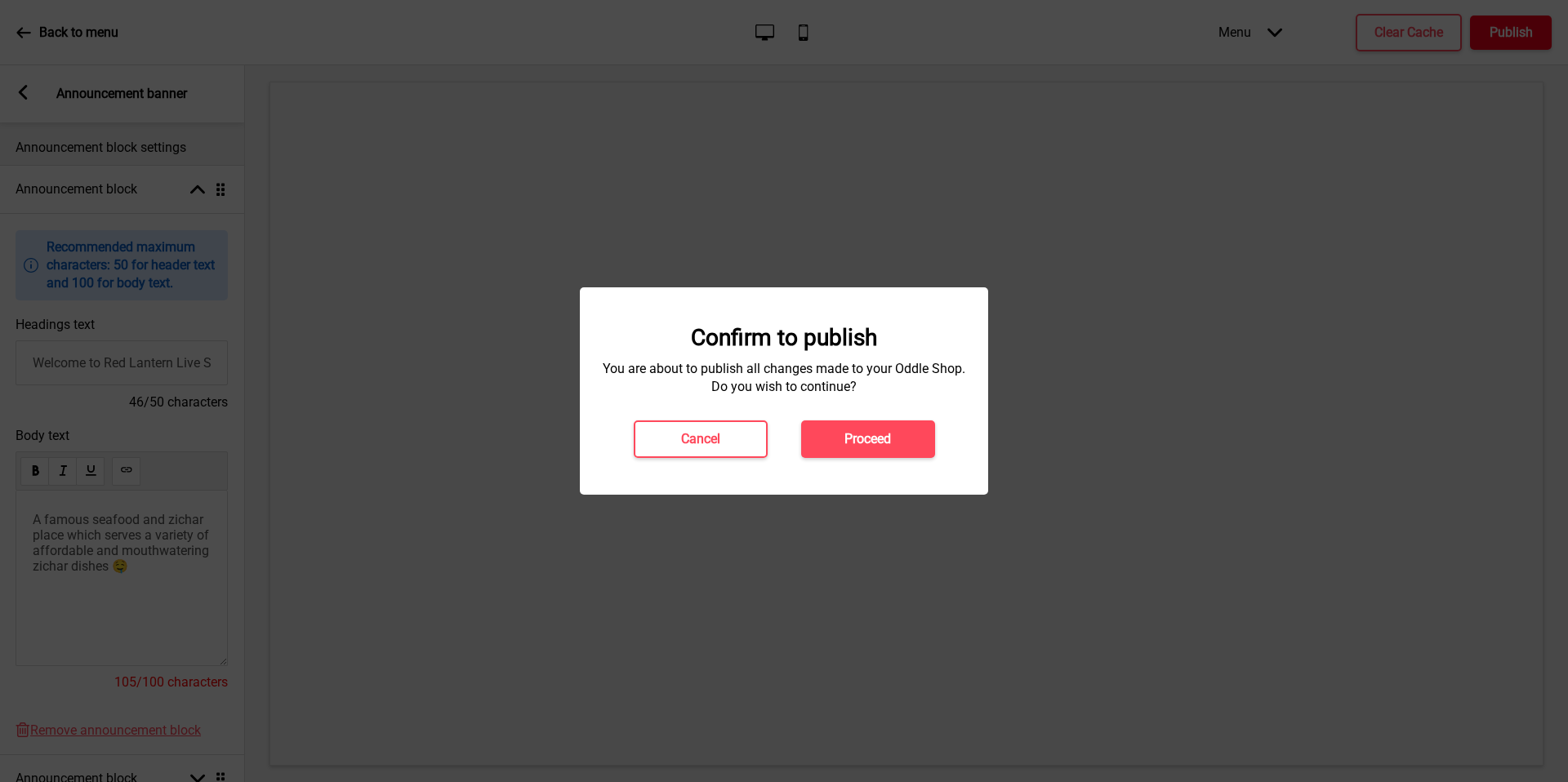
click at [871, 449] on button "Proceed" at bounding box center [868, 439] width 134 height 37
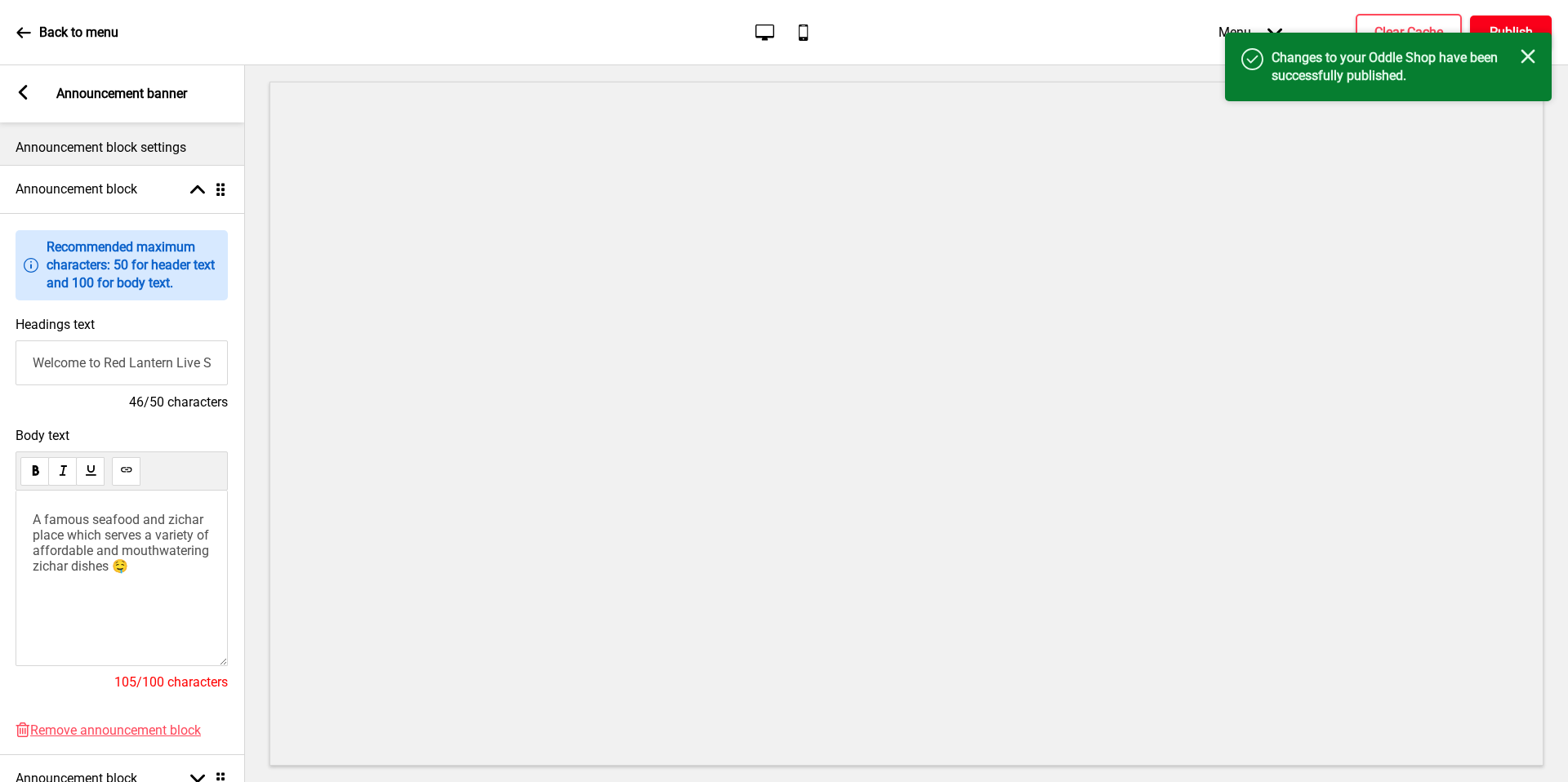
click at [83, 30] on p "Back to menu" at bounding box center [79, 32] width 80 height 18
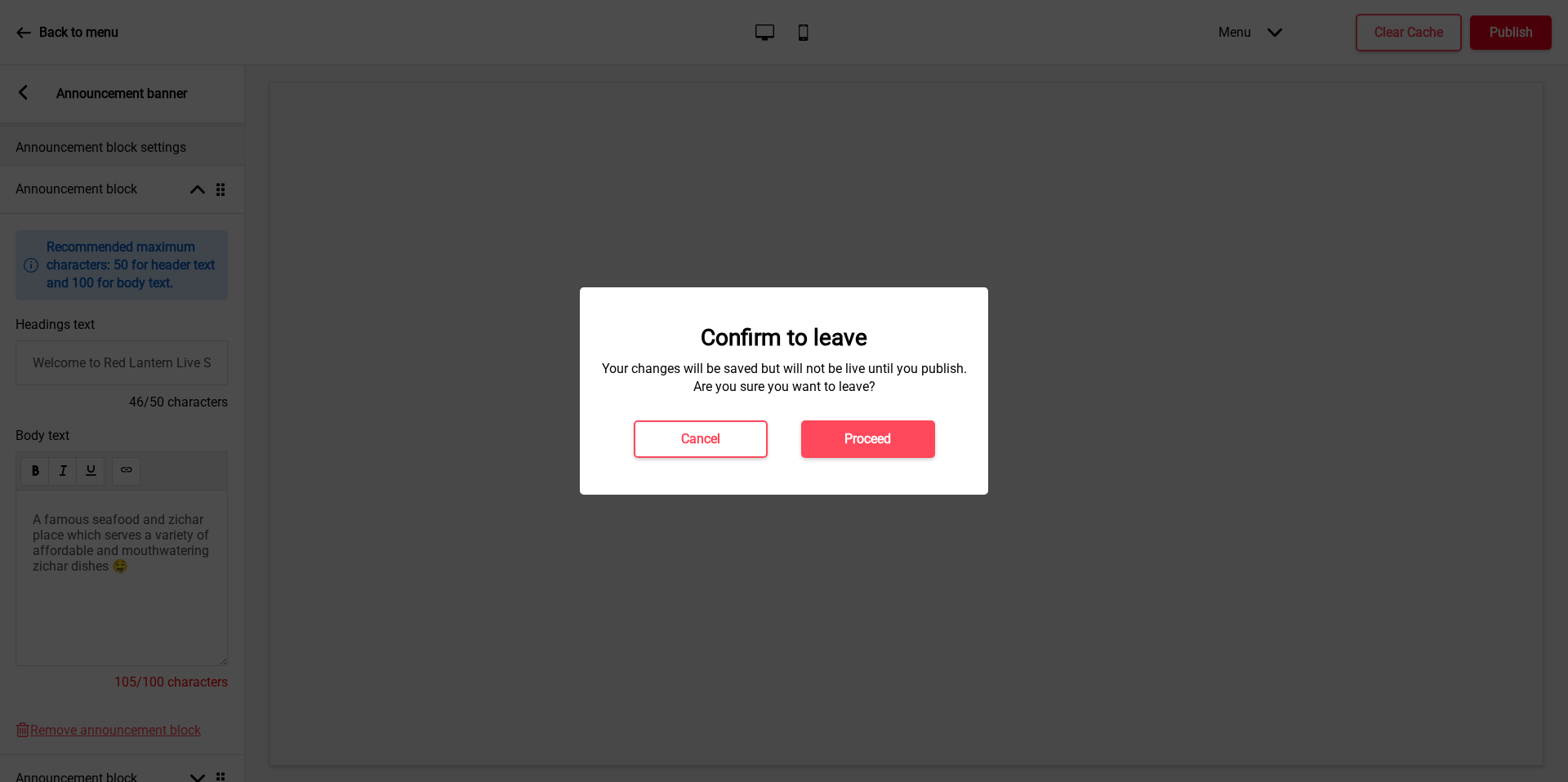
click at [873, 435] on h4 "Proceed" at bounding box center [867, 439] width 46 height 18
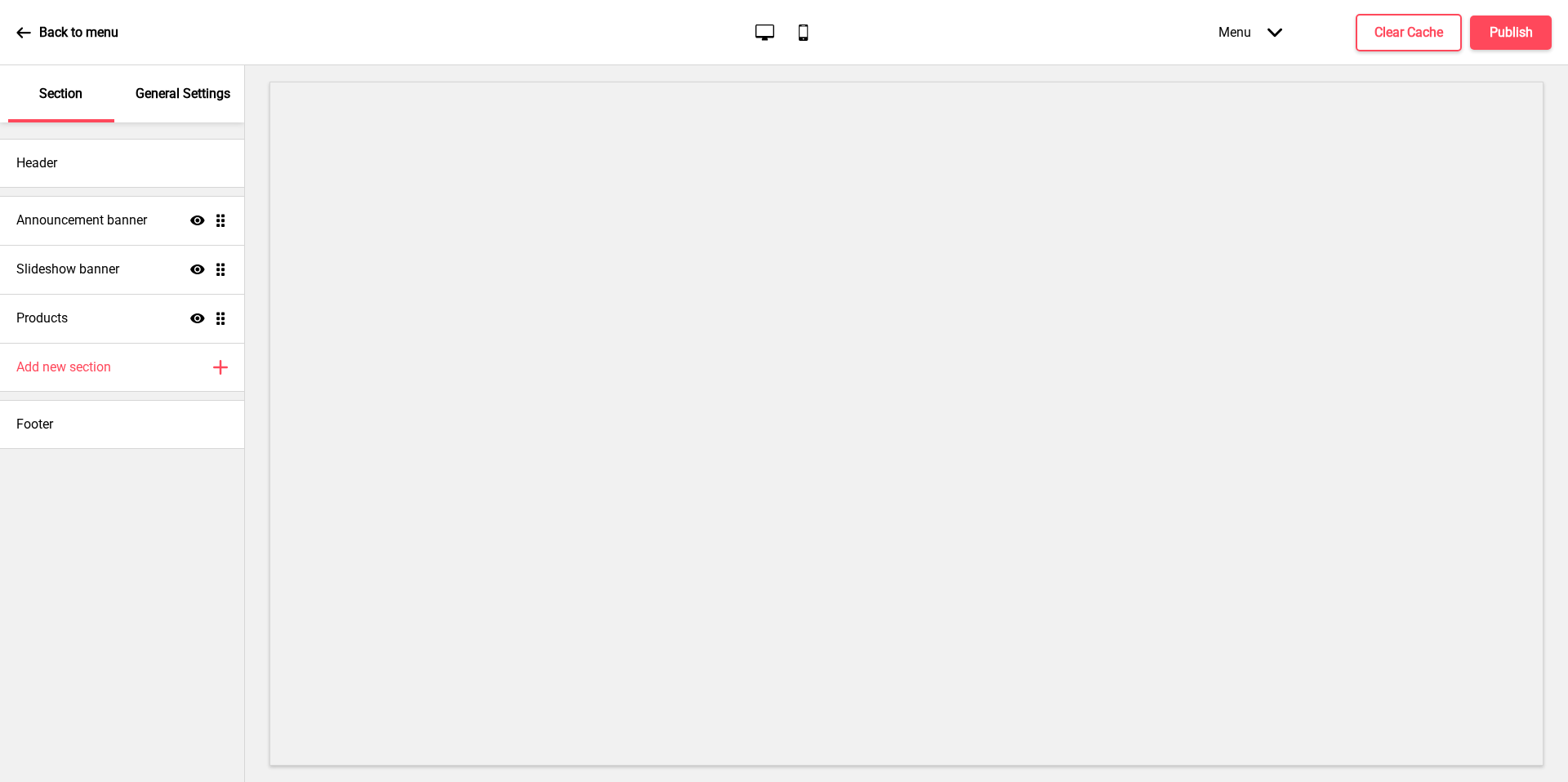
click at [97, 228] on h4 "Announcement banner" at bounding box center [82, 220] width 131 height 18
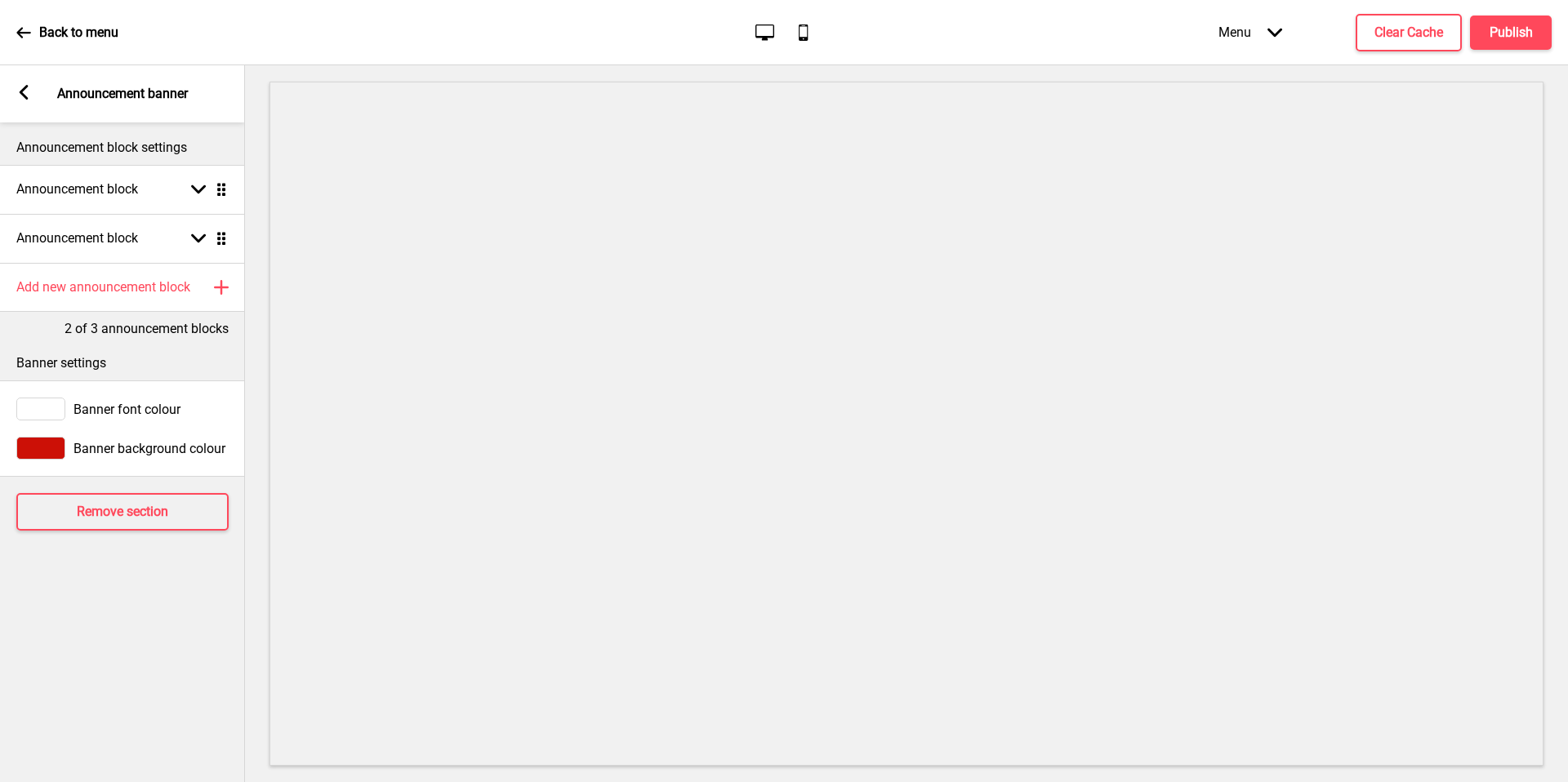
click at [30, 95] on rect at bounding box center [24, 91] width 15 height 15
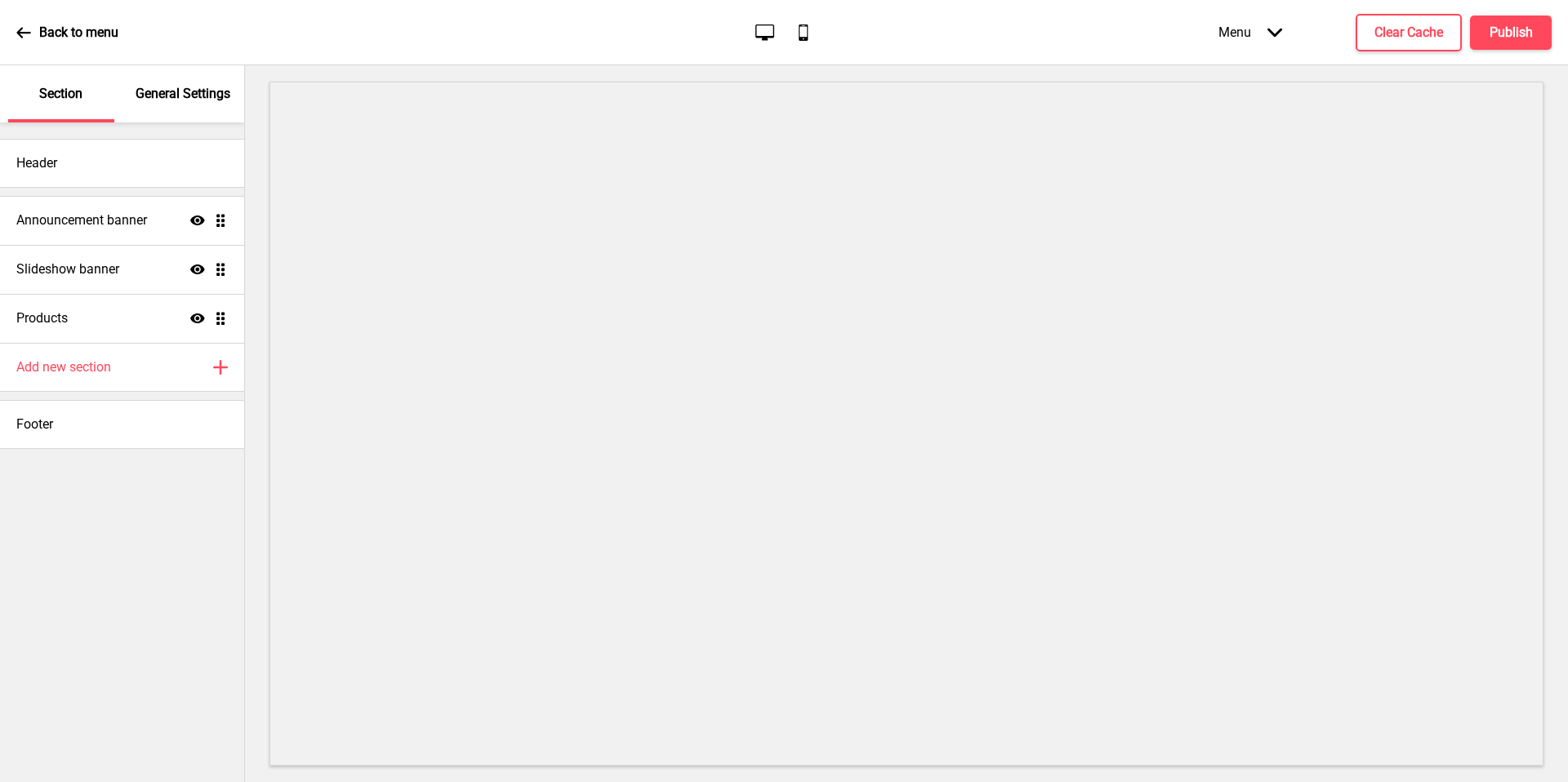
click at [141, 268] on div "Slideshow banner Show Drag" at bounding box center [122, 269] width 245 height 49
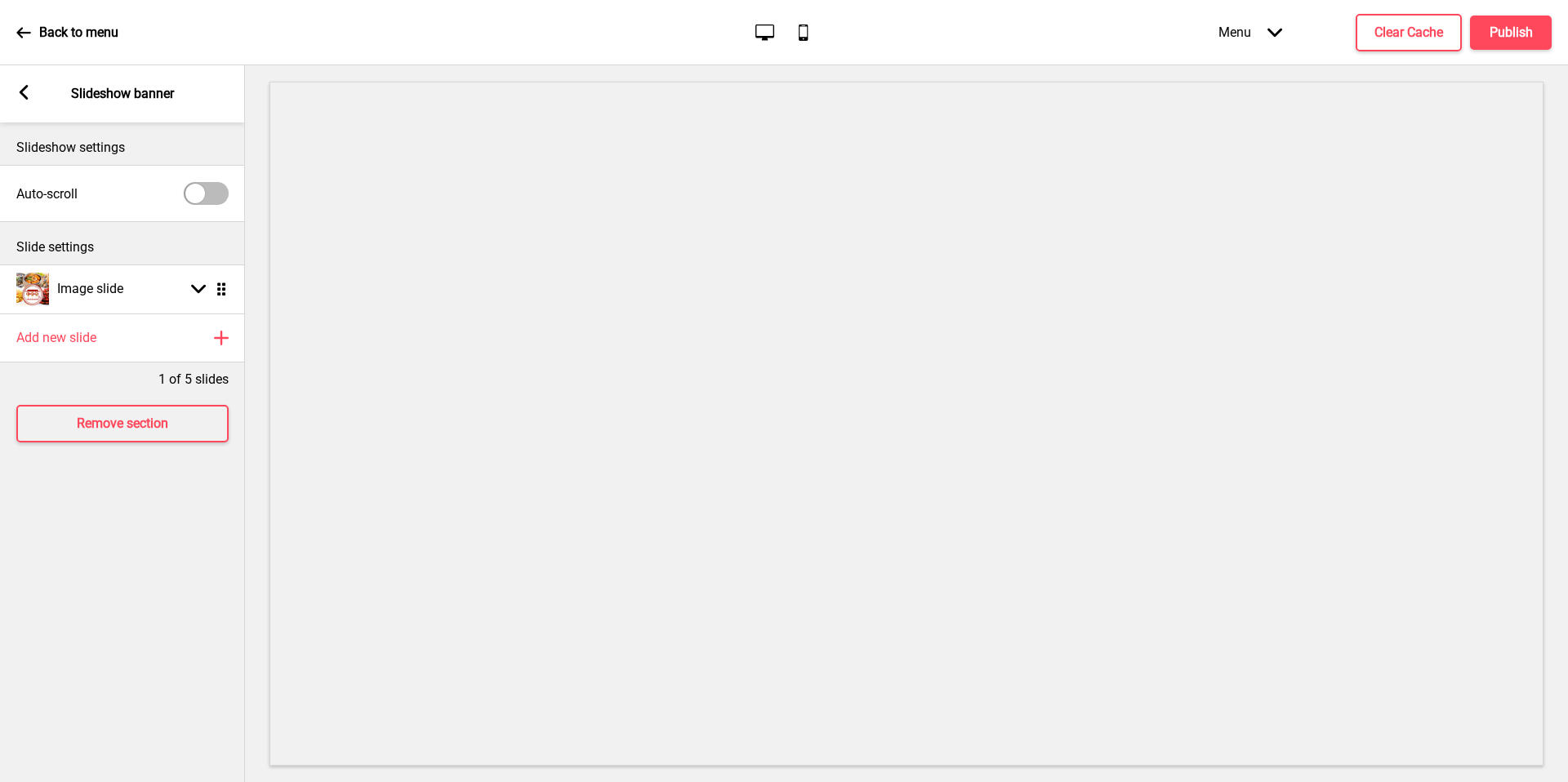
click at [139, 278] on div "Image slide Arrow down Drag" at bounding box center [122, 289] width 245 height 49
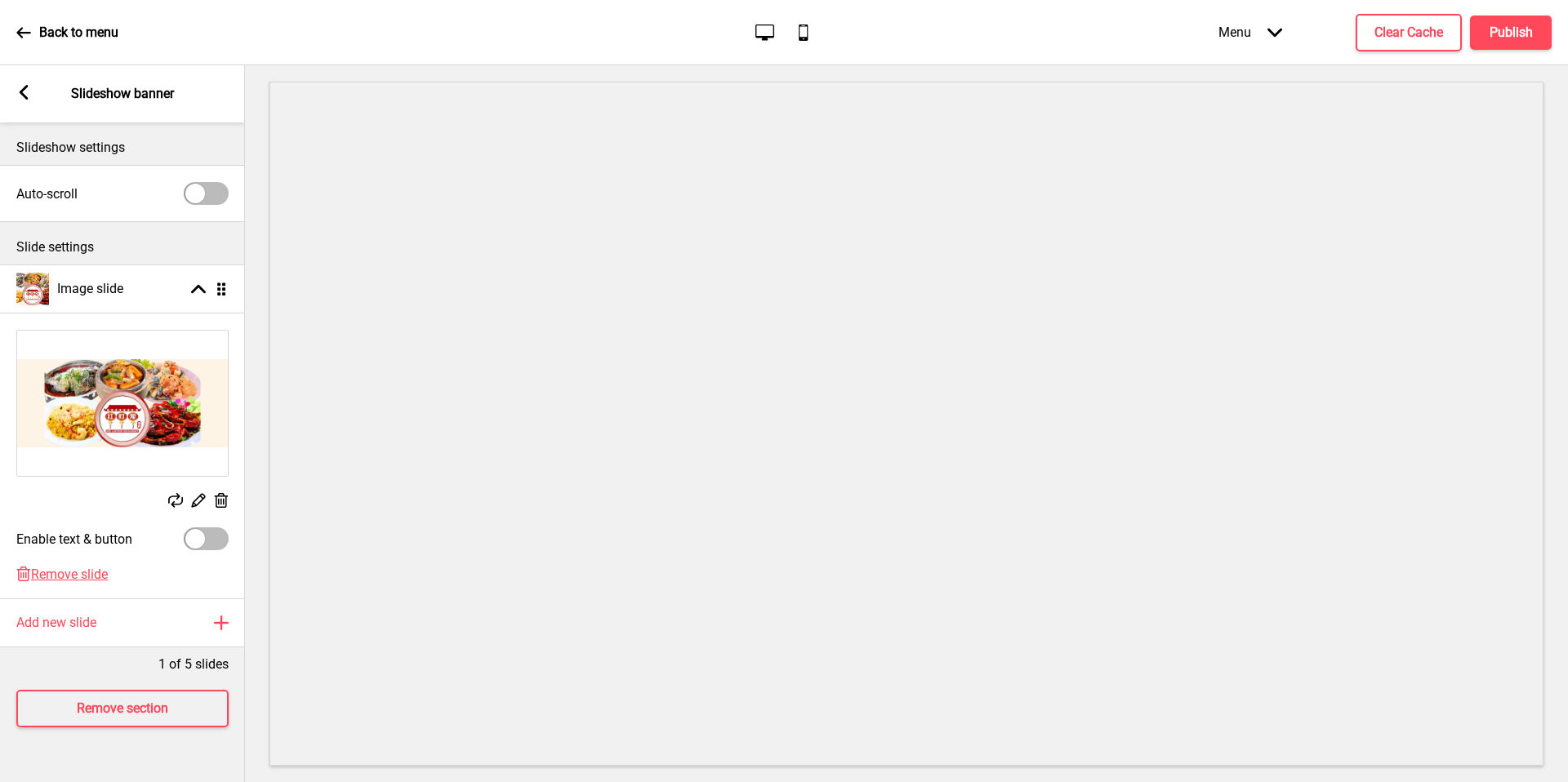
click at [143, 435] on img at bounding box center [122, 404] width 210 height 145
click at [193, 502] on icon at bounding box center [198, 501] width 14 height 14
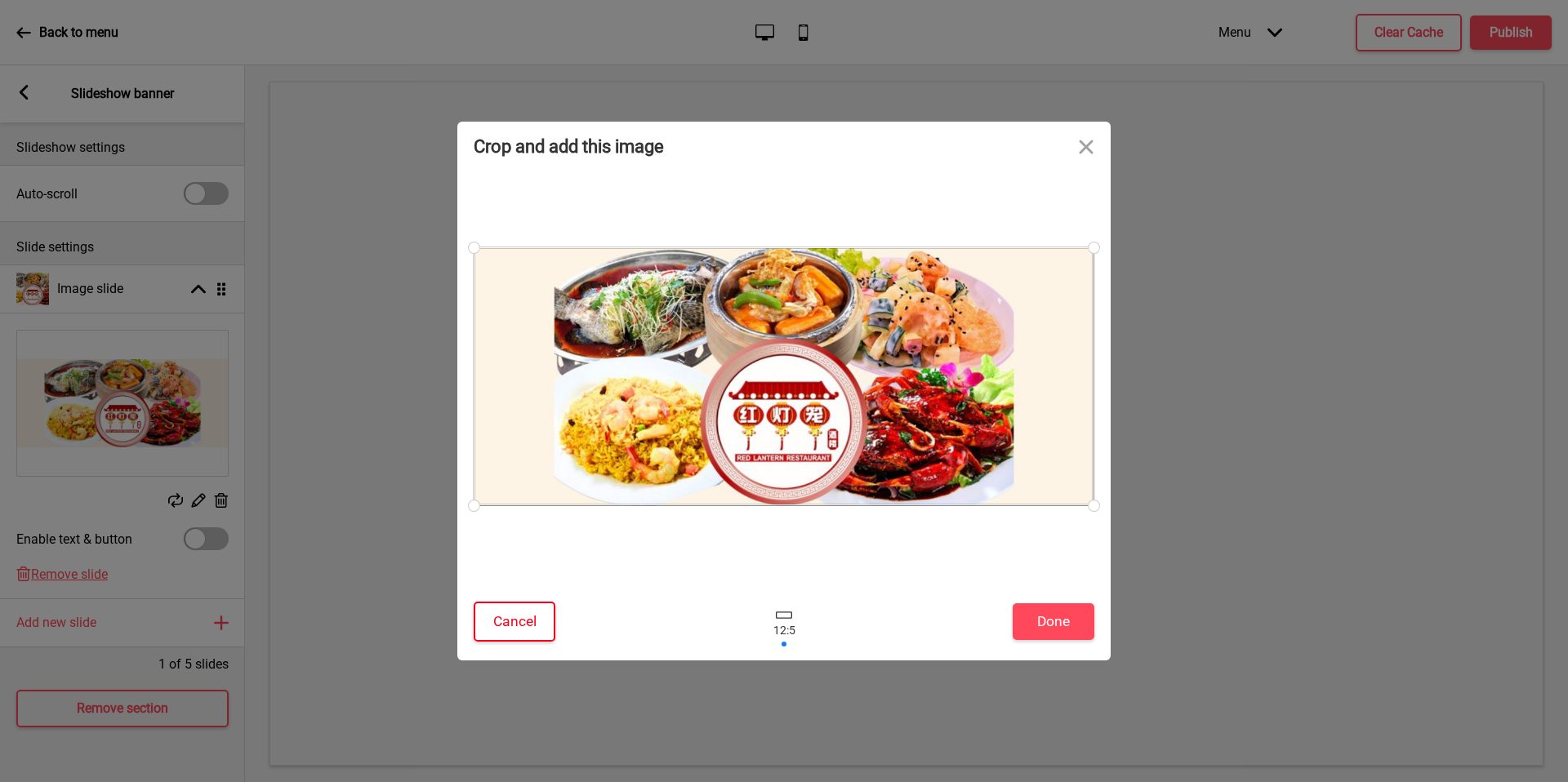
drag, startPoint x: 0, startPoint y: 0, endPoint x: 518, endPoint y: 617, distance: 805.6
click at [518, 617] on button "Cancel" at bounding box center [514, 622] width 82 height 40
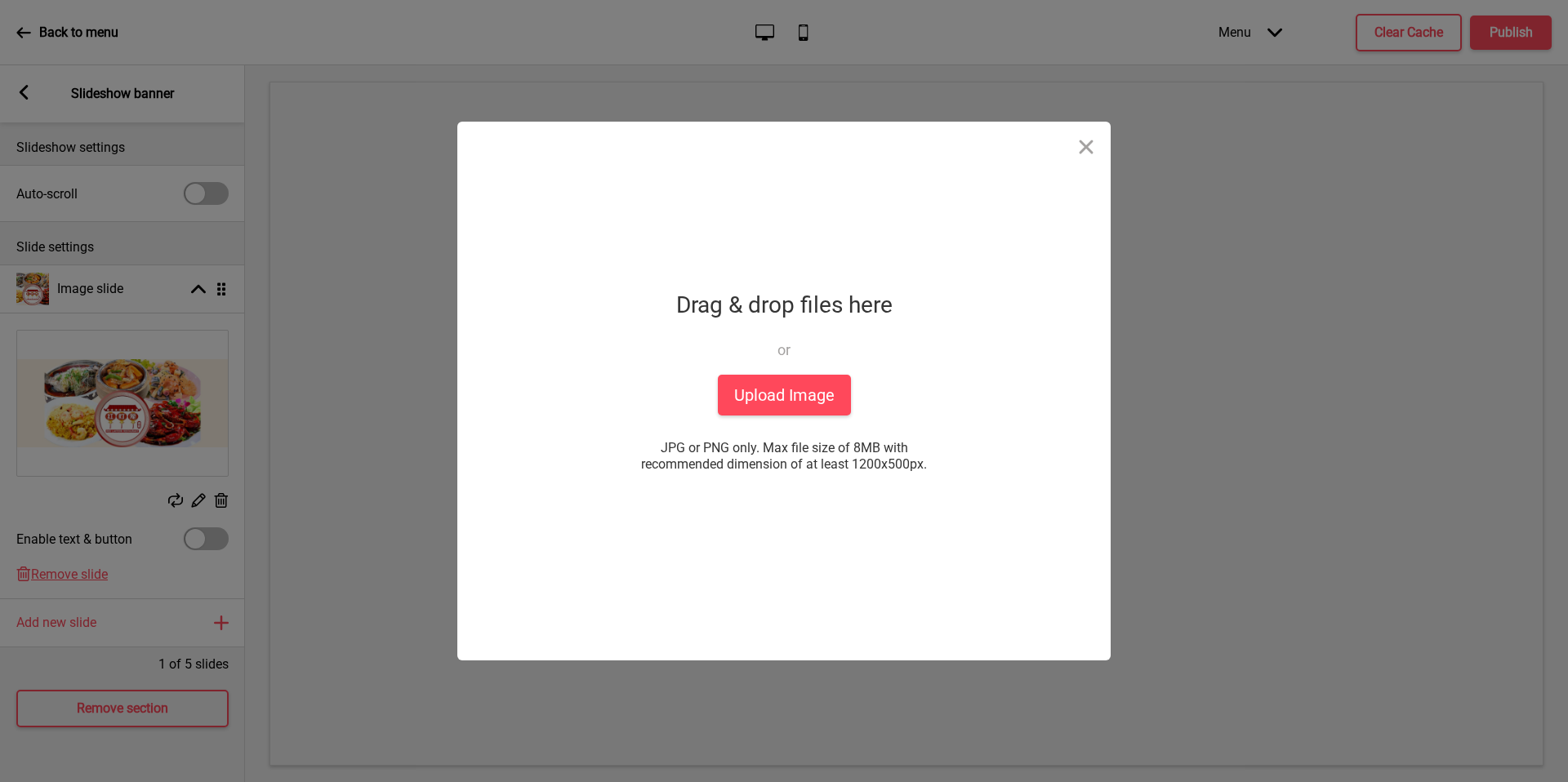
click at [767, 422] on div "Drop a file here Drag & drop files here or Upload files from your computer Uplo…" at bounding box center [784, 391] width 409 height 539
click at [778, 395] on button "Upload Image" at bounding box center [784, 396] width 133 height 41
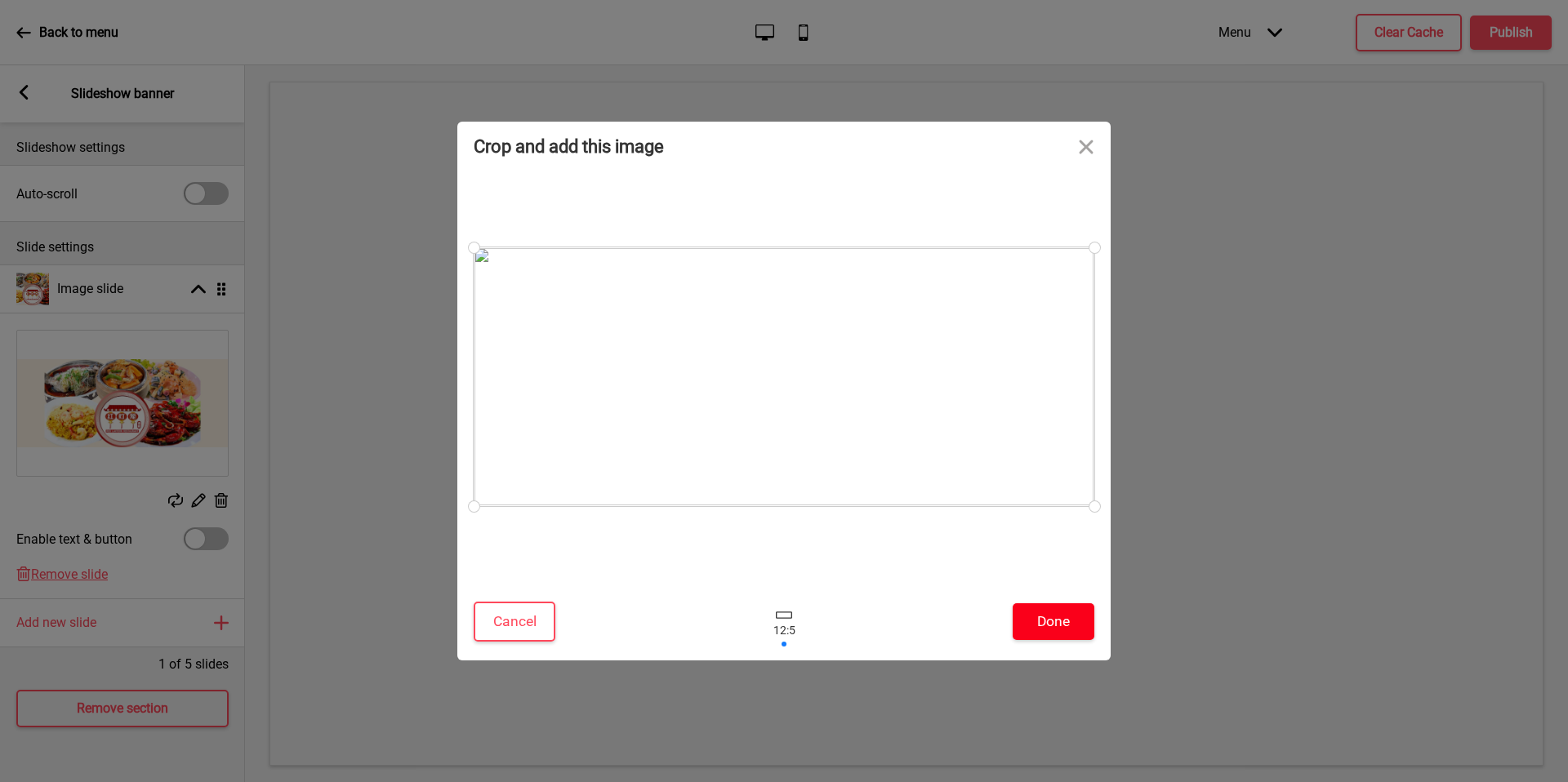
click at [1022, 616] on button "Done" at bounding box center [1053, 621] width 82 height 36
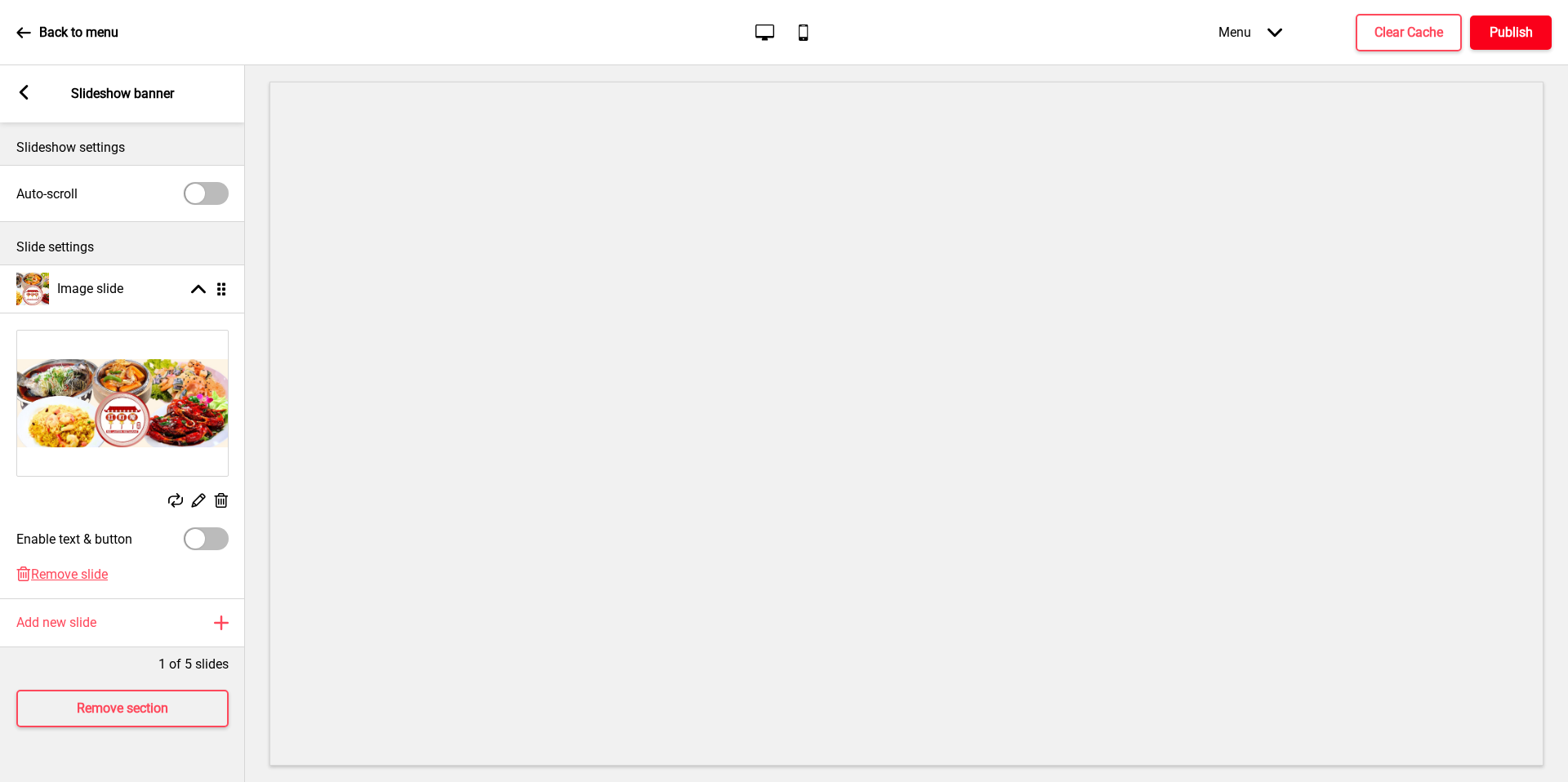
drag, startPoint x: 1022, startPoint y: 616, endPoint x: 261, endPoint y: 341, distance: 809.2
click at [261, 341] on div "Back to menu Desktop Mobile Menu Arrow down Product Page Store Information Chec…" at bounding box center [784, 391] width 1568 height 782
click at [219, 535] on div at bounding box center [206, 538] width 45 height 23
checkbox input "true"
select select "right"
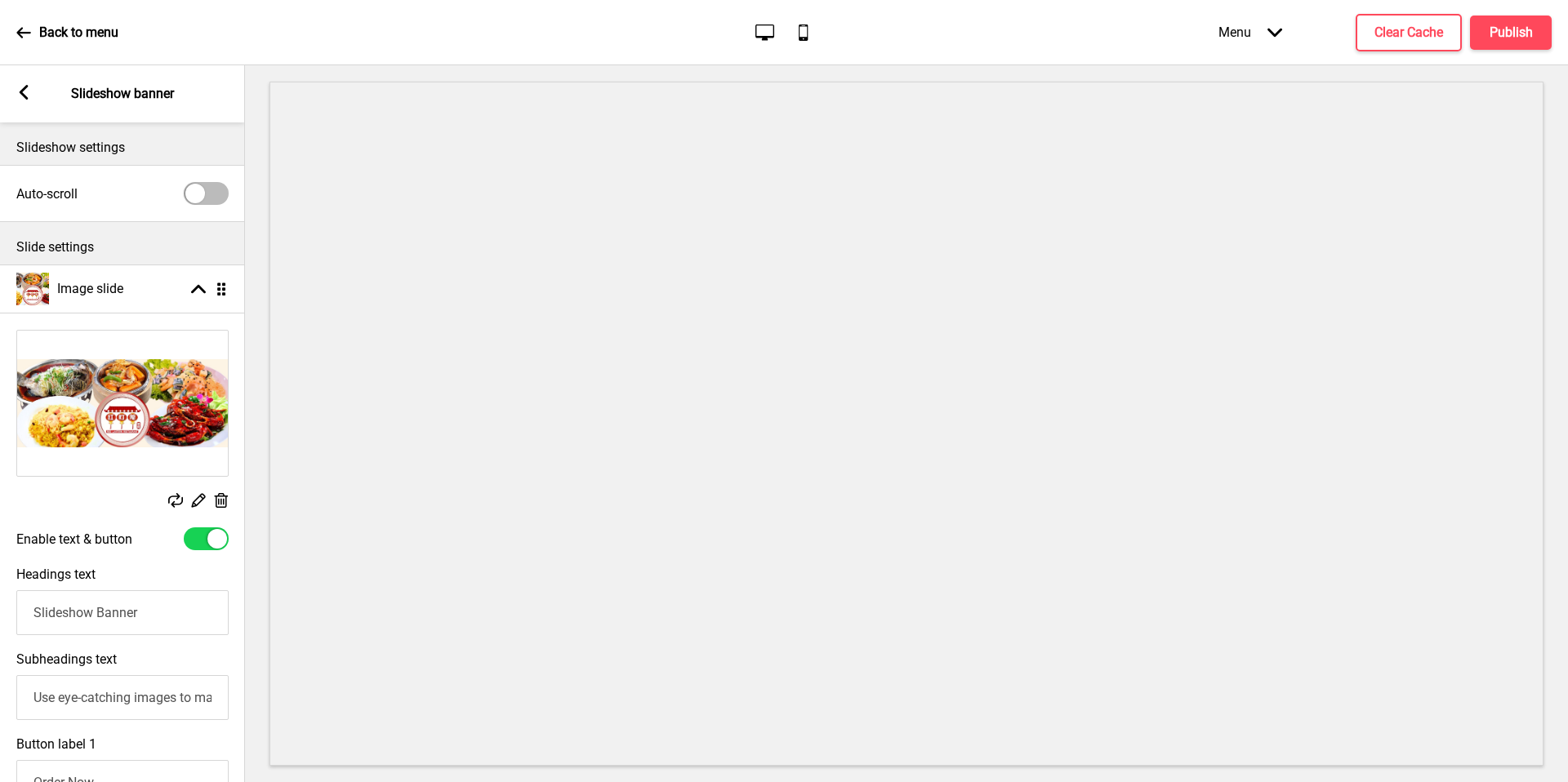
click at [218, 536] on div at bounding box center [217, 539] width 20 height 20
checkbox input "false"
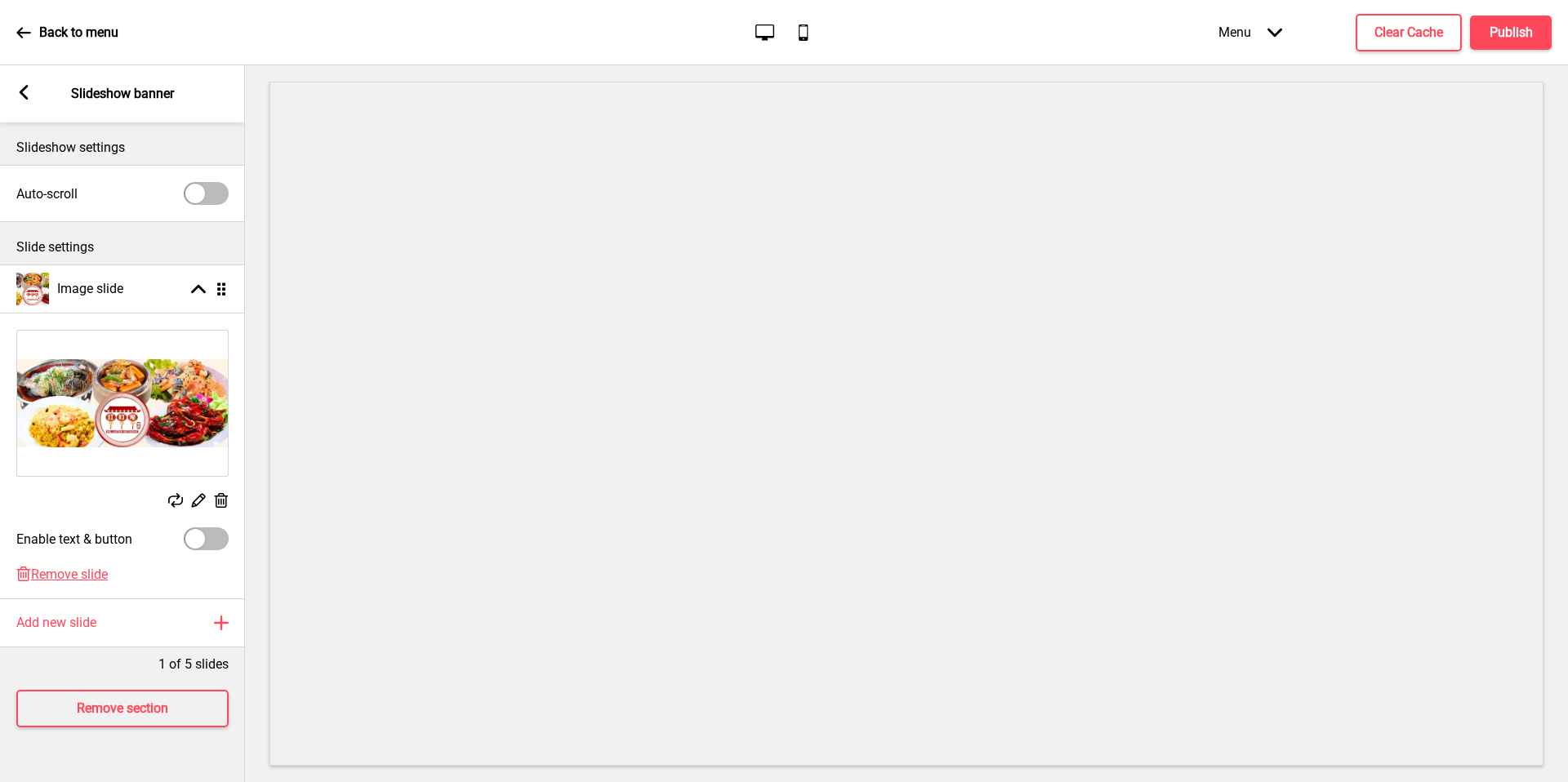
drag, startPoint x: 261, startPoint y: 341, endPoint x: 21, endPoint y: 96, distance: 343.0
click at [21, 96] on rect at bounding box center [24, 91] width 15 height 15
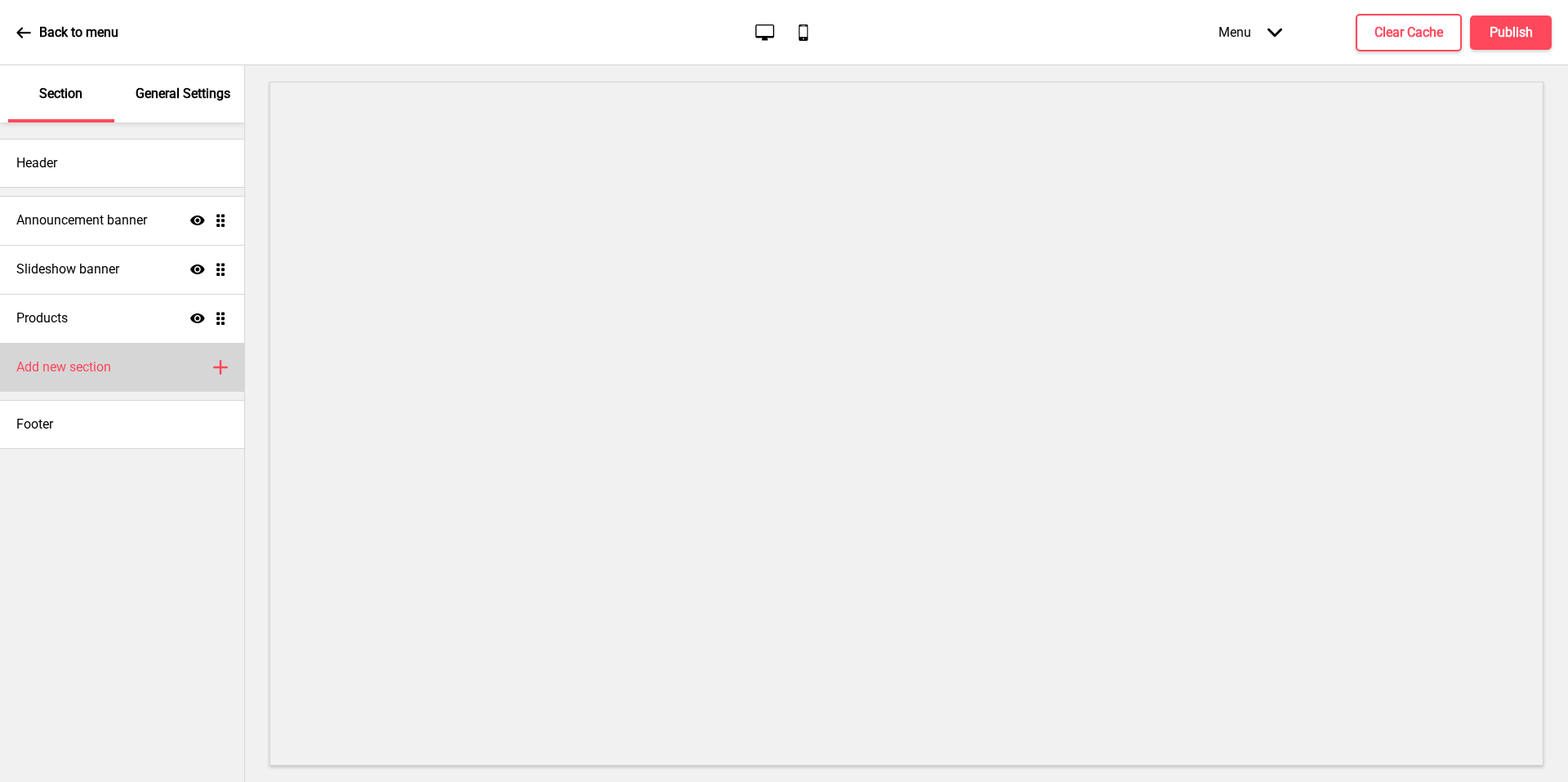
drag, startPoint x: 21, startPoint y: 96, endPoint x: 126, endPoint y: 385, distance: 307.5
click at [126, 385] on div "Add new section Plus" at bounding box center [122, 367] width 245 height 49
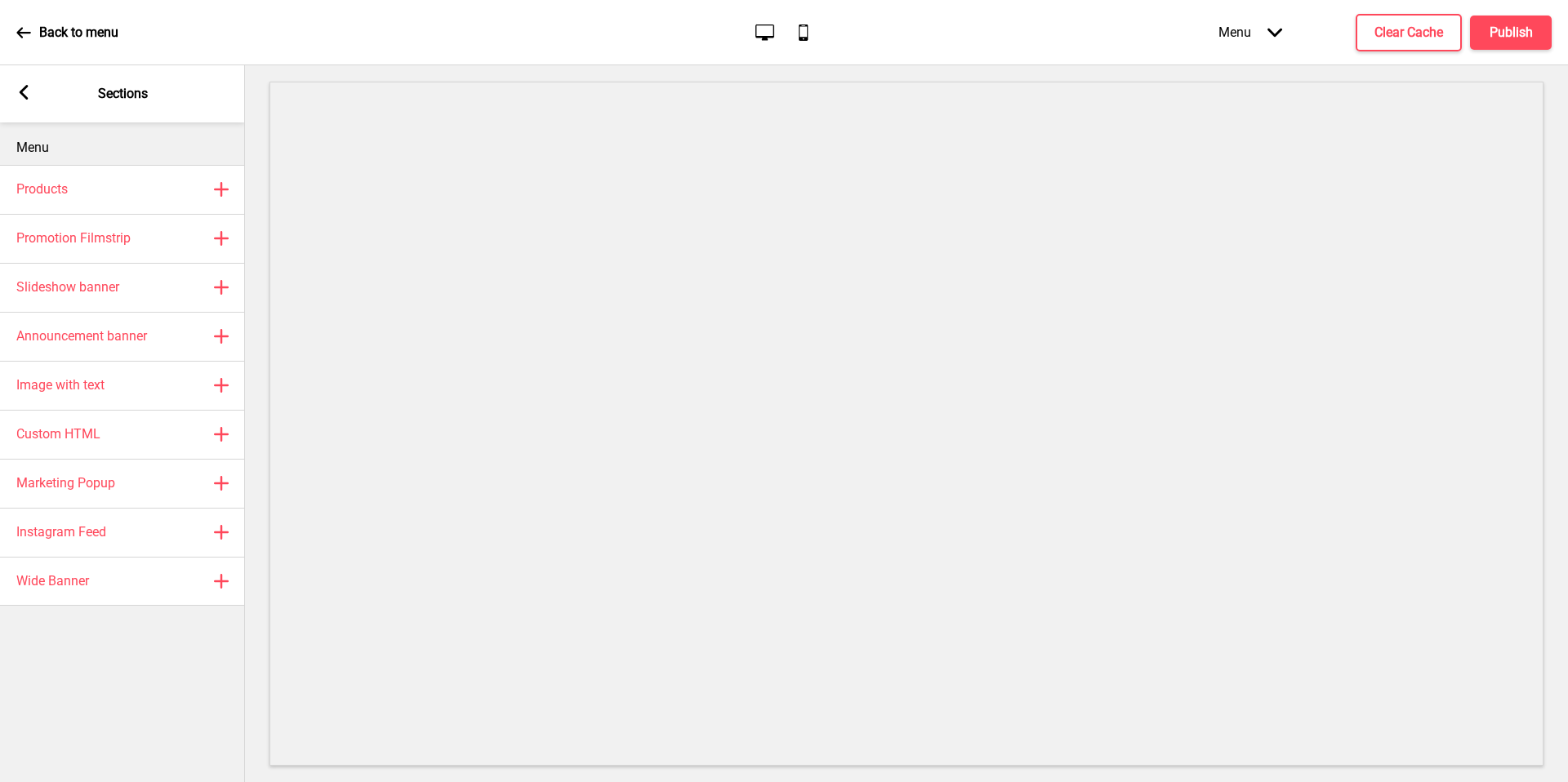
click at [27, 101] on div "Arrow left" at bounding box center [24, 93] width 15 height 18
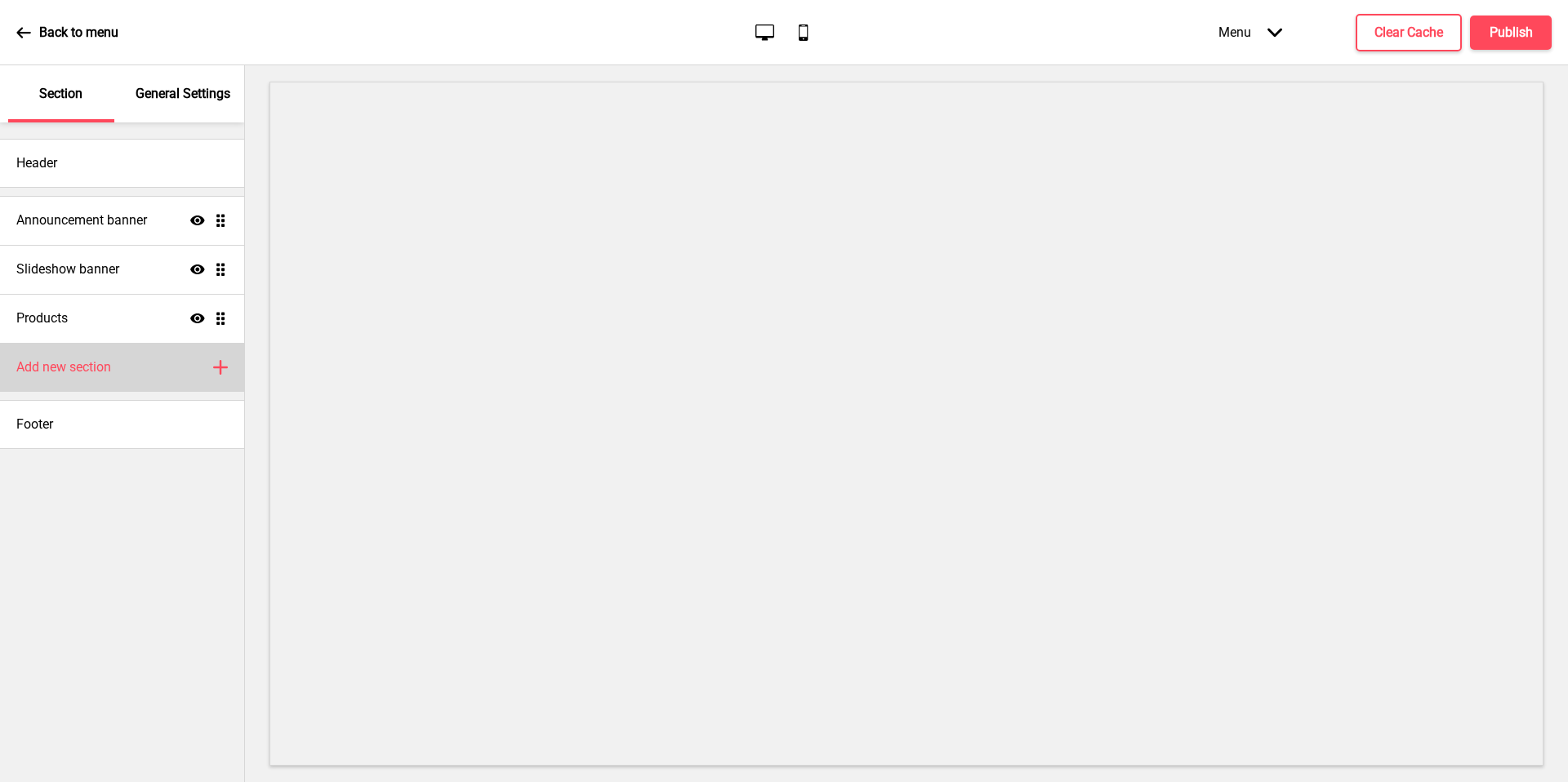
drag, startPoint x: 126, startPoint y: 385, endPoint x: 107, endPoint y: 367, distance: 26.2
click at [107, 367] on h4 "Add new section" at bounding box center [64, 367] width 94 height 18
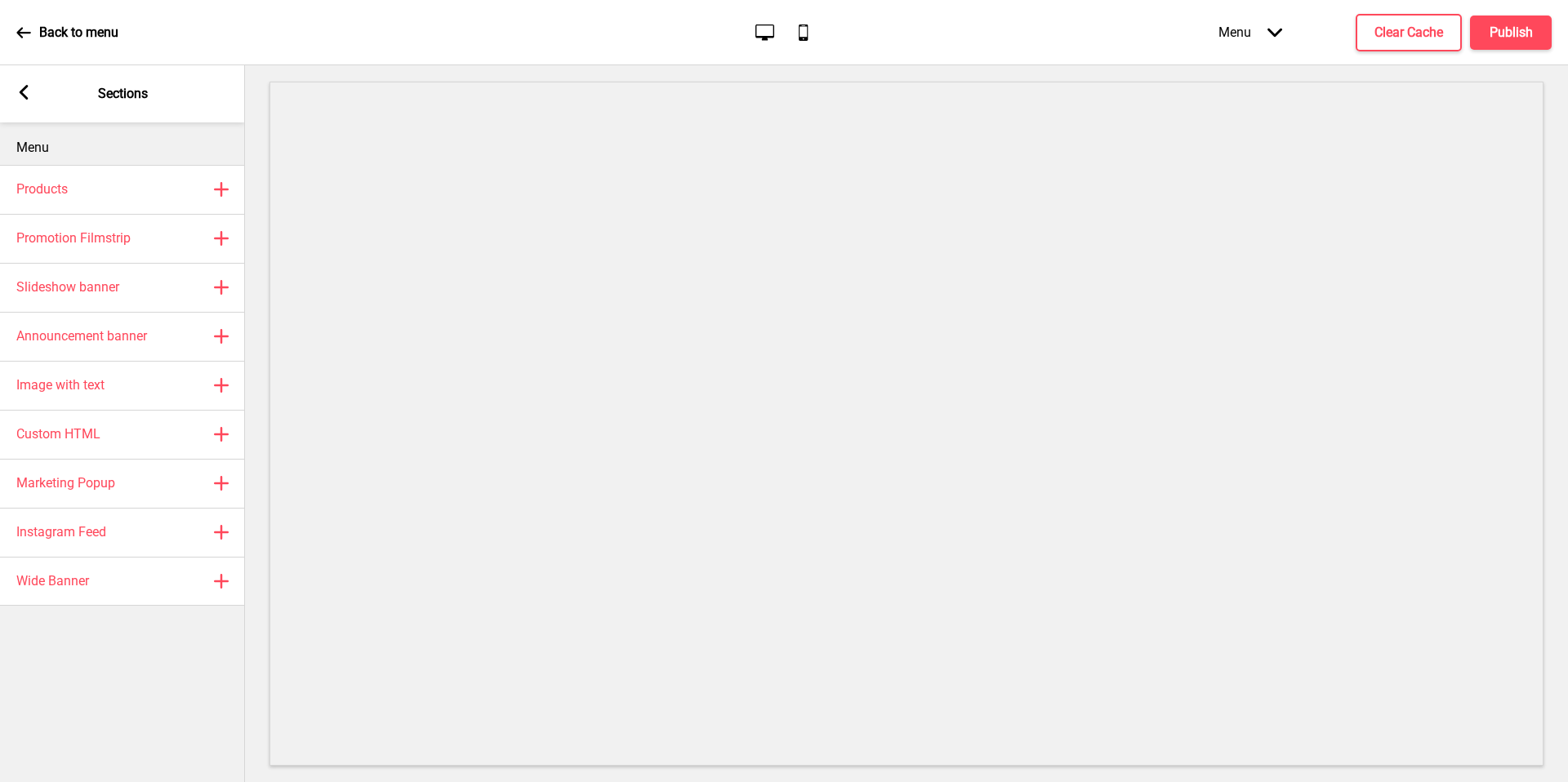
click at [17, 94] on rect at bounding box center [24, 91] width 15 height 15
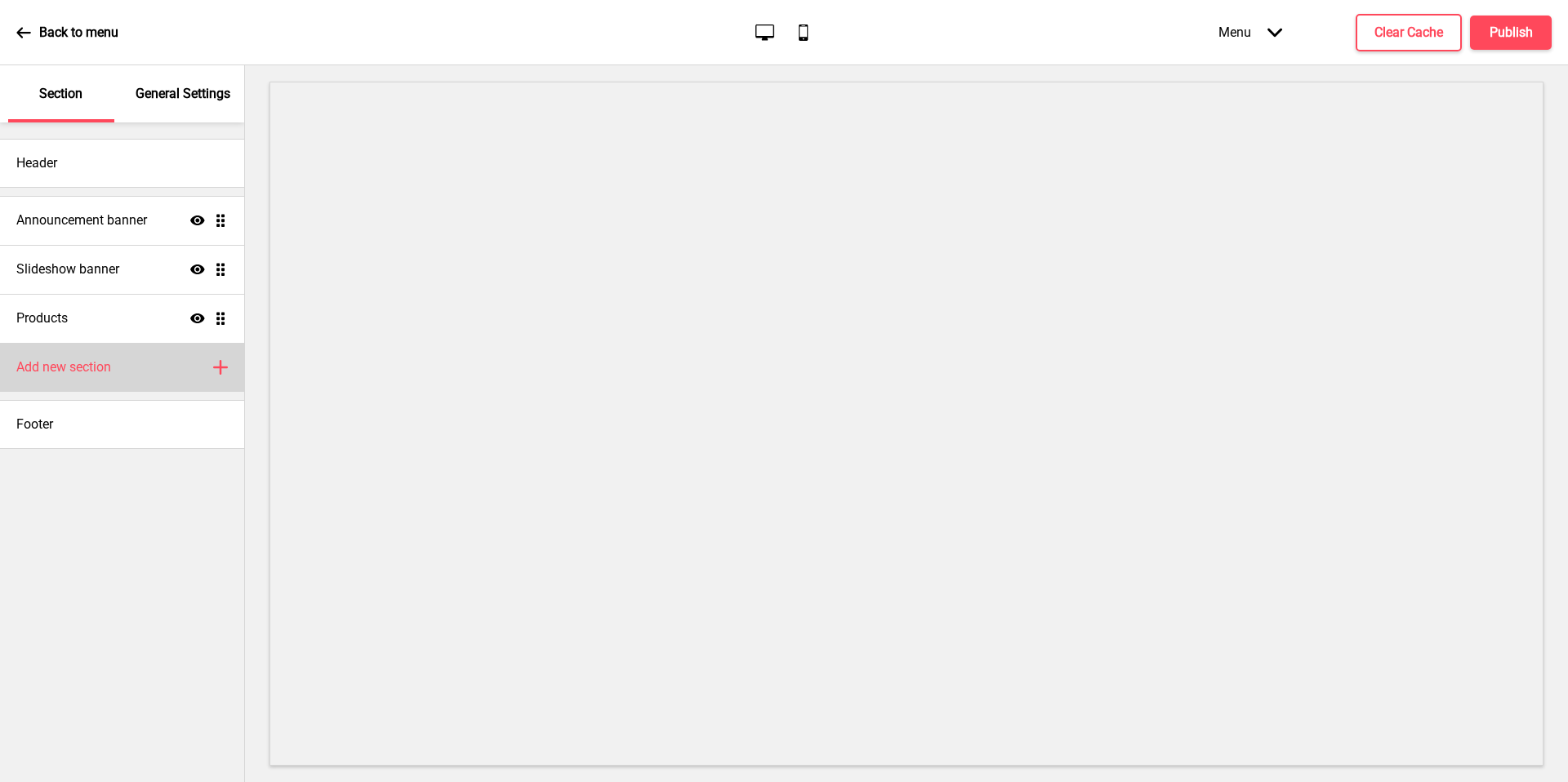
click at [128, 220] on h4 "Announcement banner" at bounding box center [82, 220] width 131 height 18
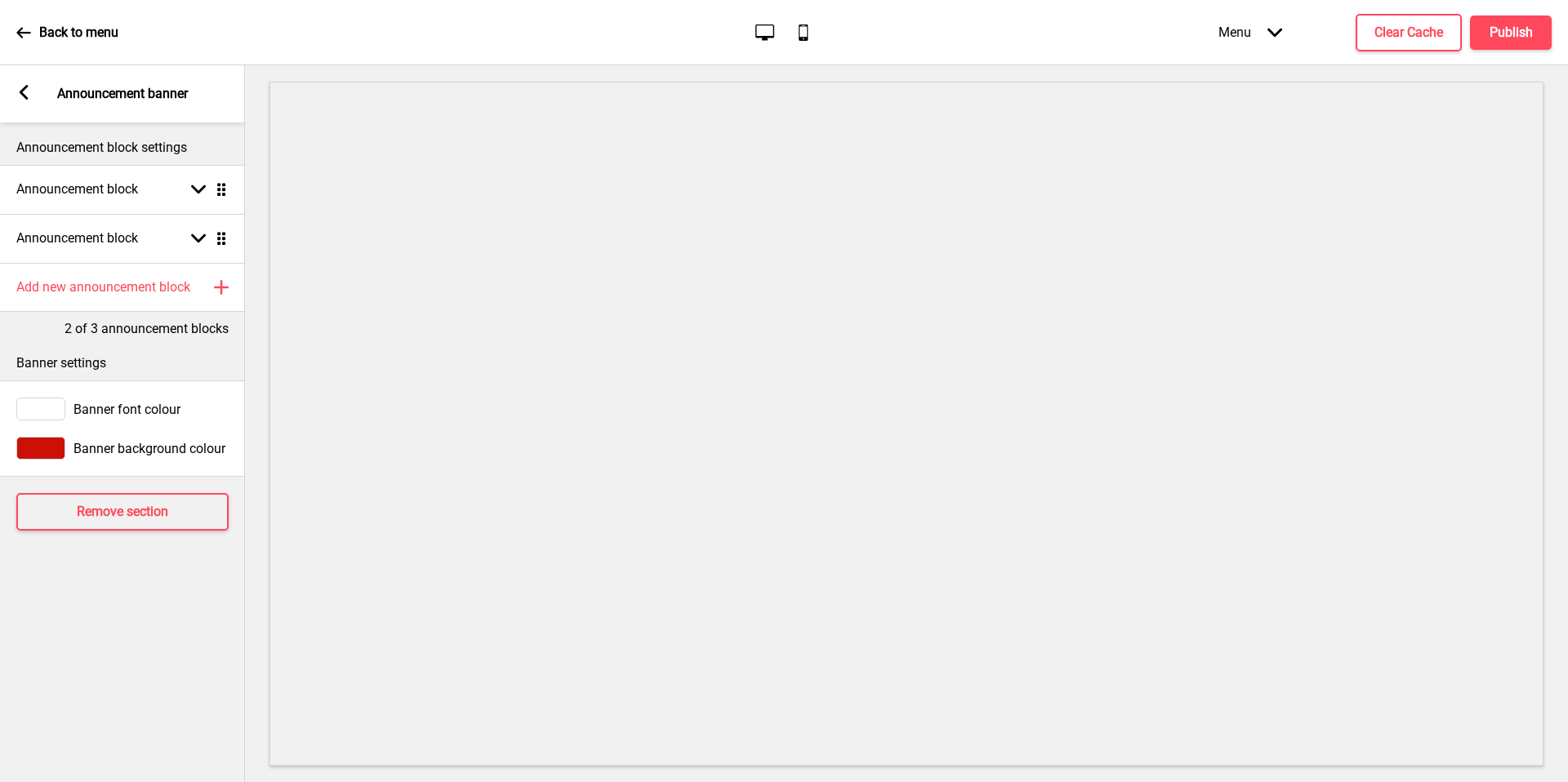
drag, startPoint x: 107, startPoint y: 367, endPoint x: 16, endPoint y: 93, distance: 288.7
click at [16, 93] on div "Arrow left Announcement banner" at bounding box center [122, 93] width 245 height 57
click at [26, 89] on rect at bounding box center [24, 91] width 15 height 15
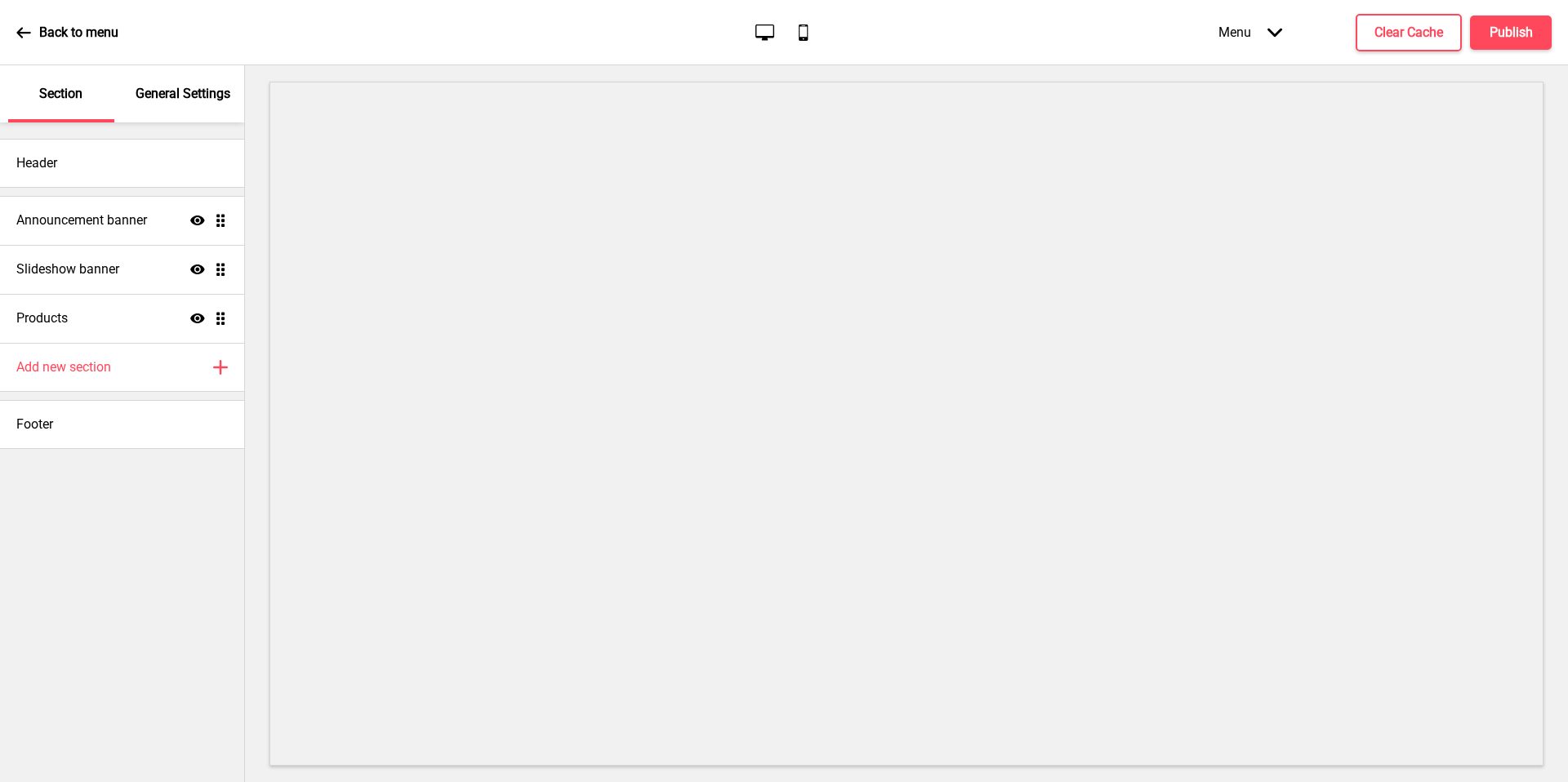
click at [177, 99] on p "General Settings" at bounding box center [183, 93] width 94 height 18
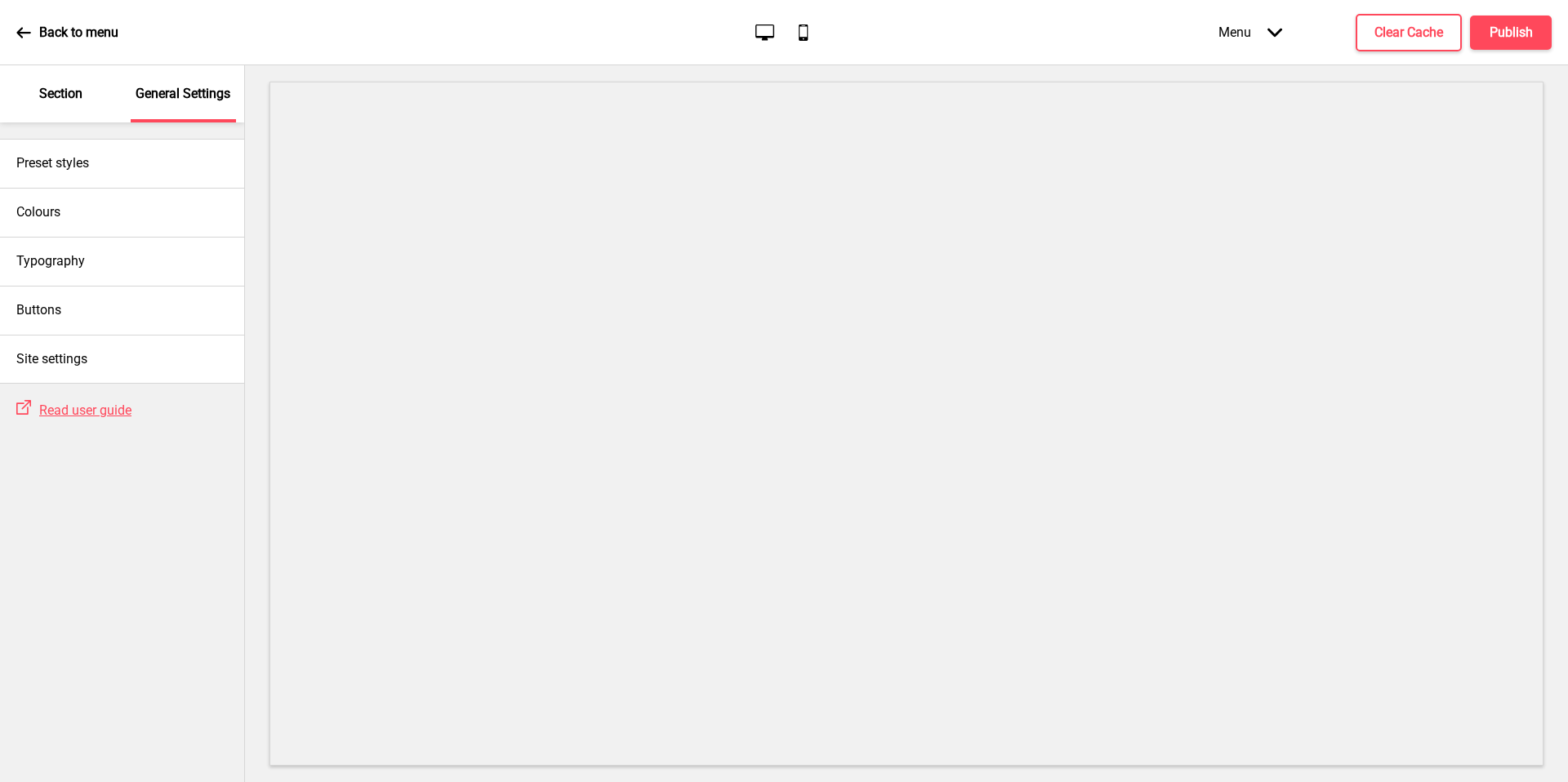
click at [74, 98] on p "Section" at bounding box center [61, 93] width 43 height 18
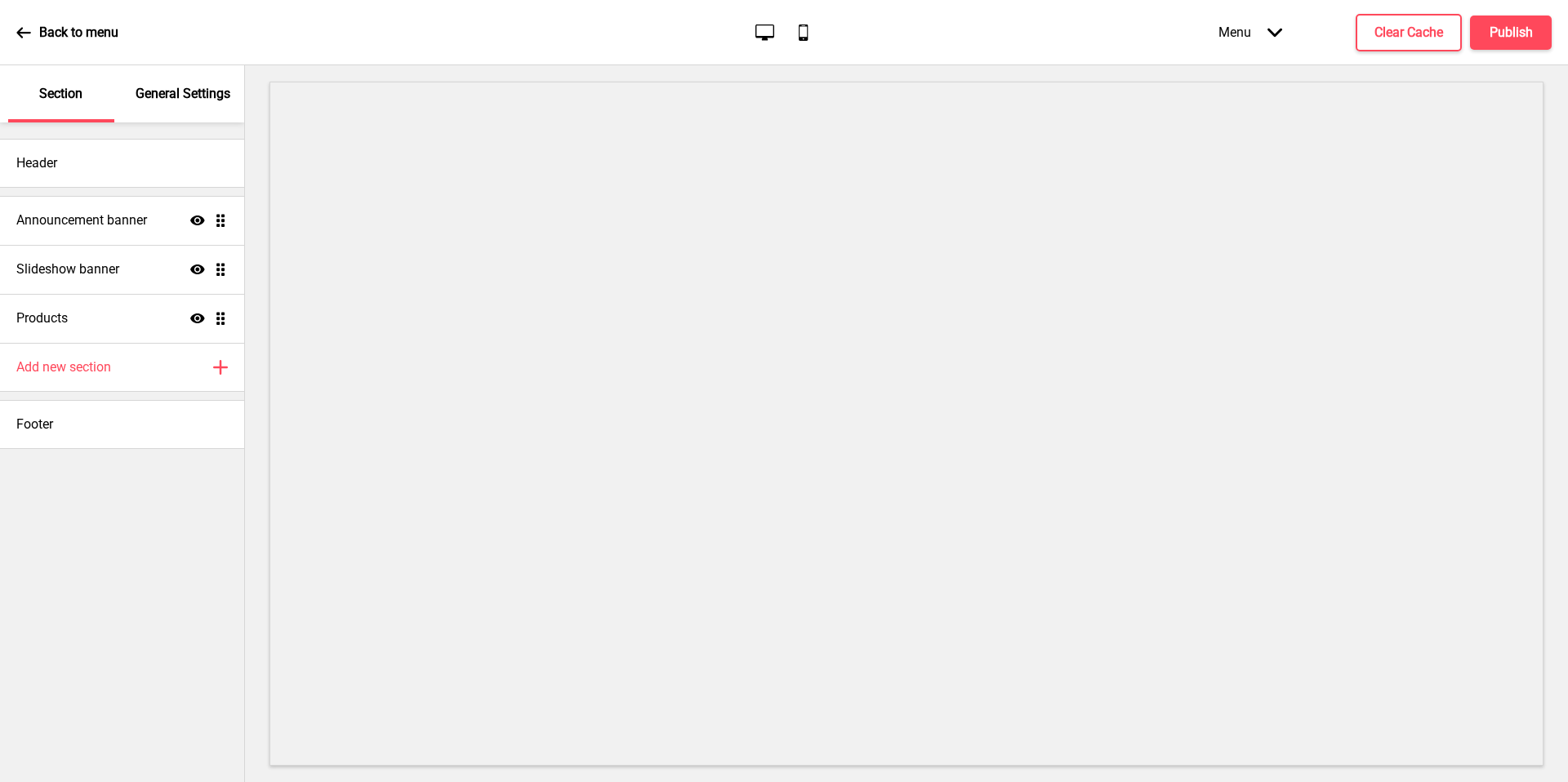
click at [84, 273] on h4 "Slideshow banner" at bounding box center [68, 269] width 103 height 18
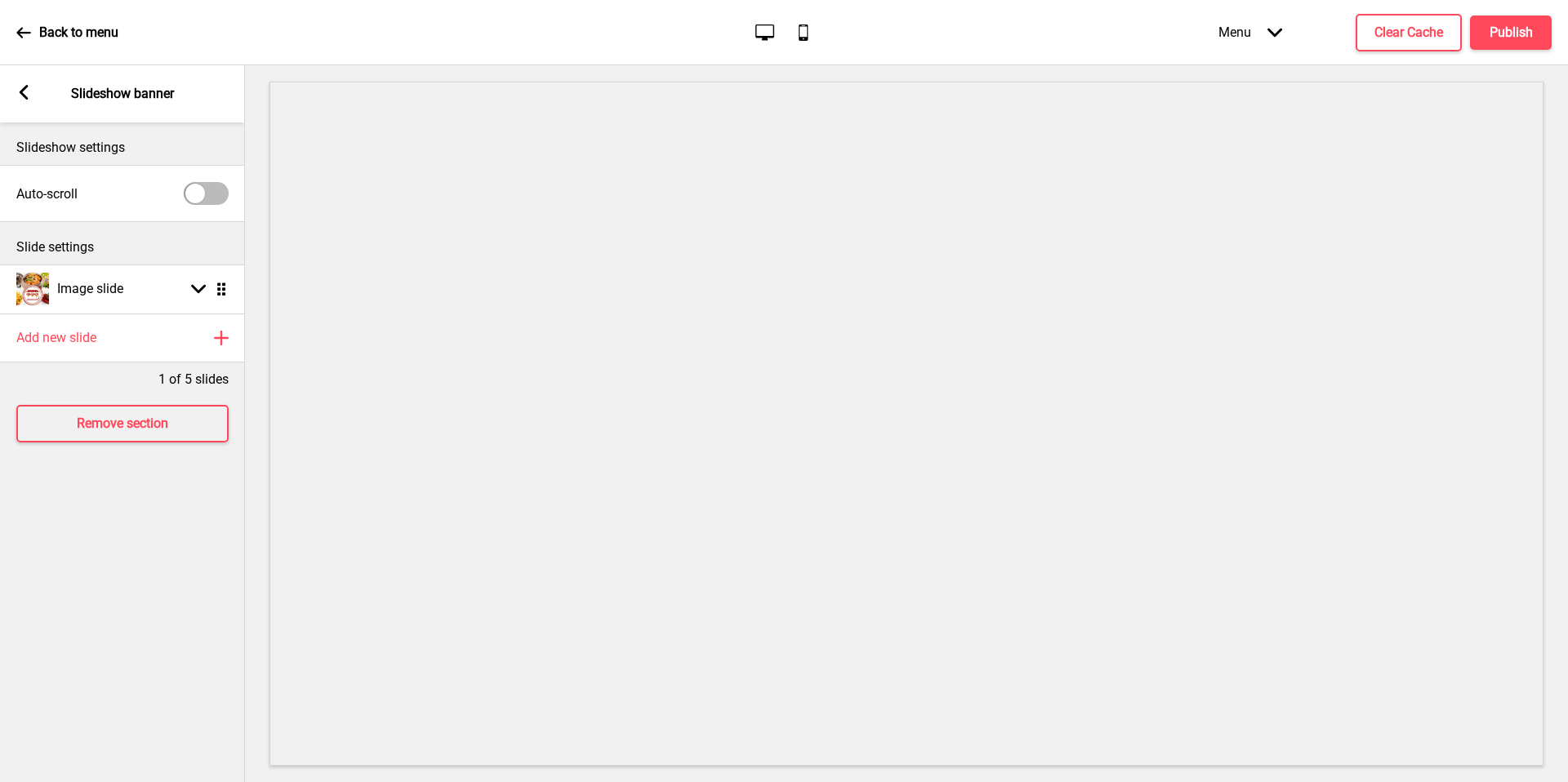
click at [128, 286] on div "Image slide Arrow down Drag" at bounding box center [122, 289] width 245 height 49
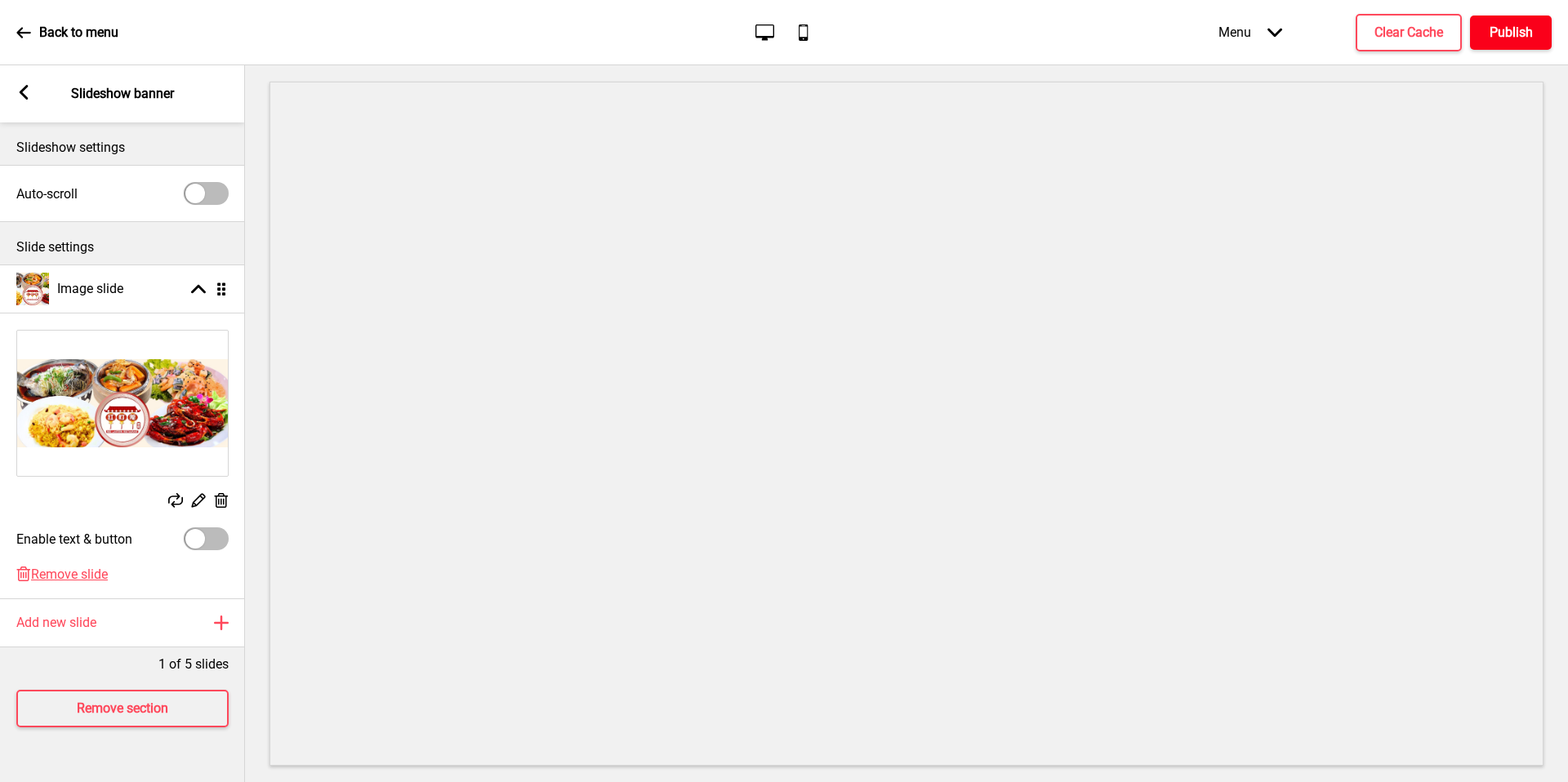
click at [1529, 28] on h4 "Publish" at bounding box center [1511, 32] width 43 height 18
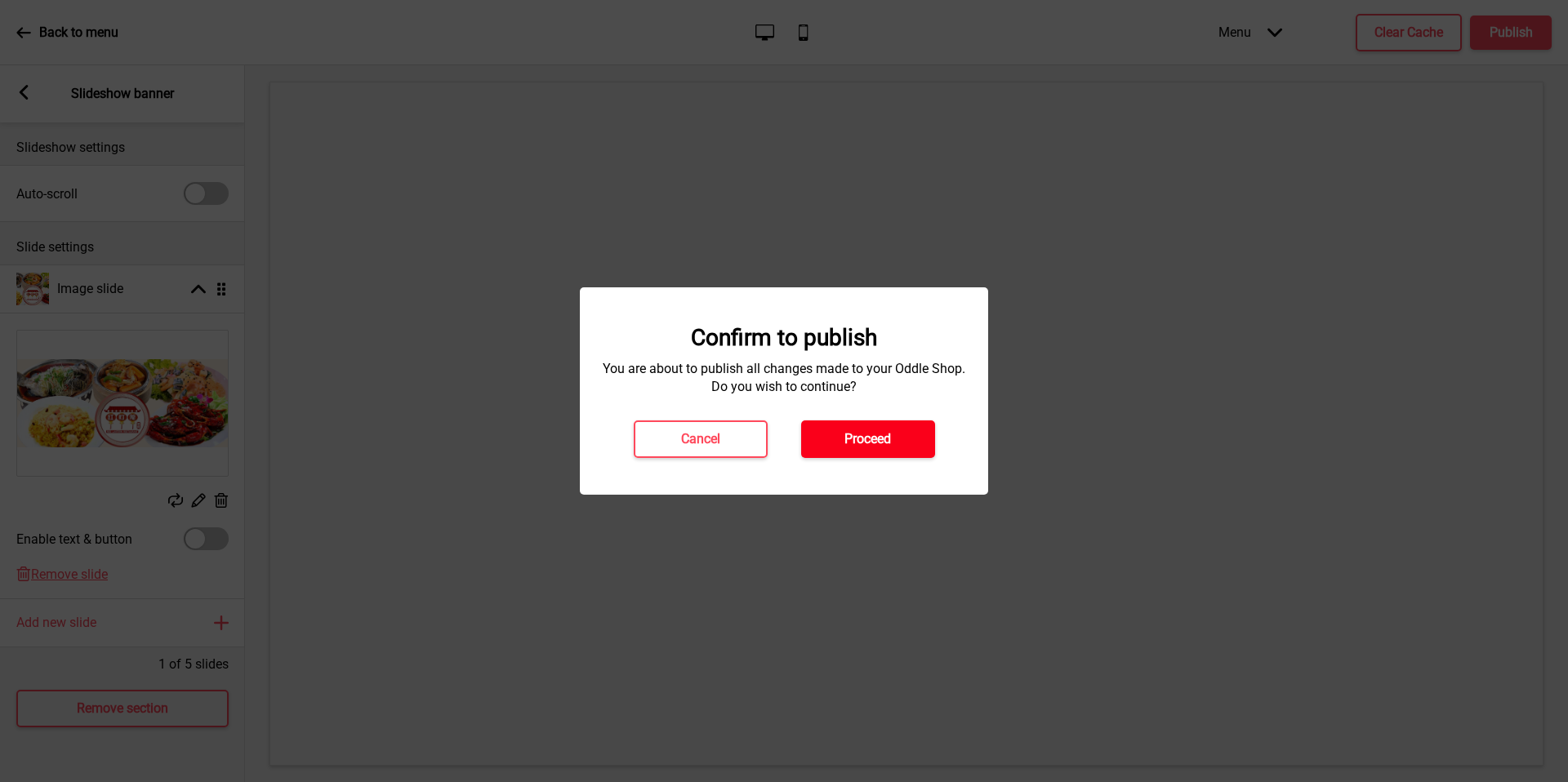
drag, startPoint x: 16, startPoint y: 93, endPoint x: 870, endPoint y: 447, distance: 924.5
click at [870, 447] on button "Proceed" at bounding box center [868, 439] width 134 height 37
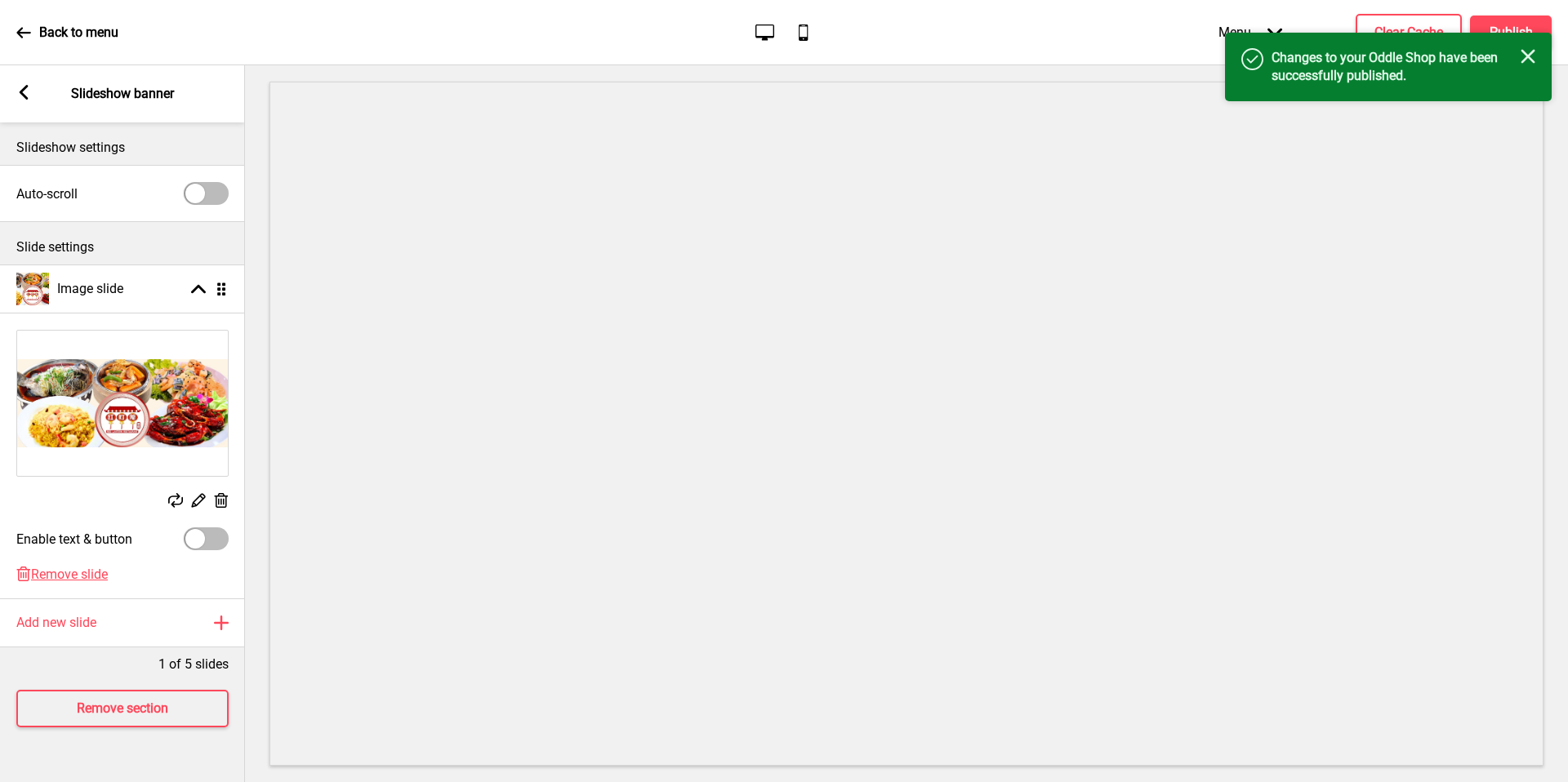
drag, startPoint x: 44, startPoint y: 25, endPoint x: 68, endPoint y: 28, distance: 24.2
click at [68, 28] on p "Back to menu" at bounding box center [79, 32] width 80 height 18
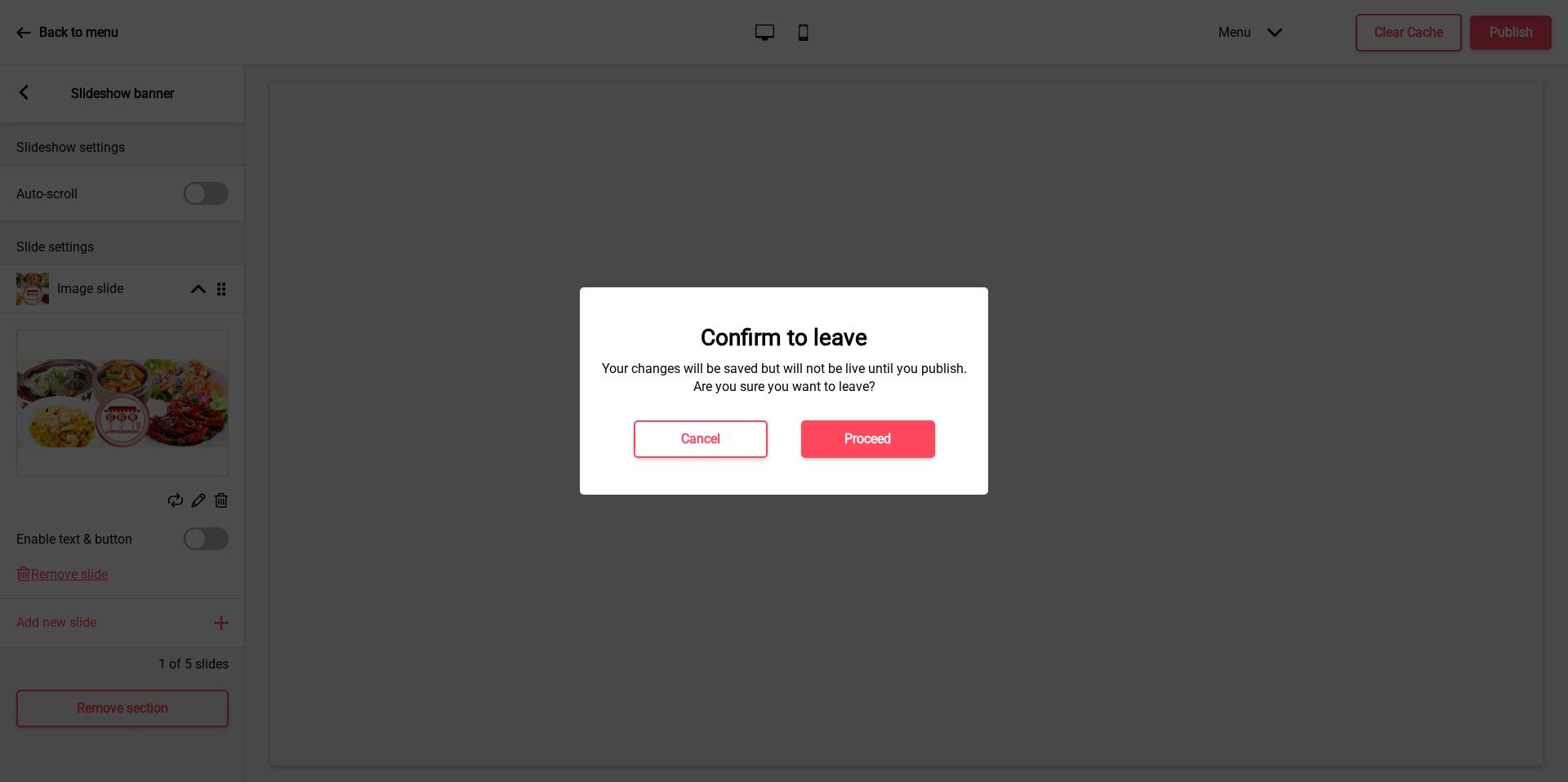
click at [910, 438] on button "Proceed" at bounding box center [868, 439] width 134 height 37
